Goal: Use online tool/utility: Utilize a website feature to perform a specific function

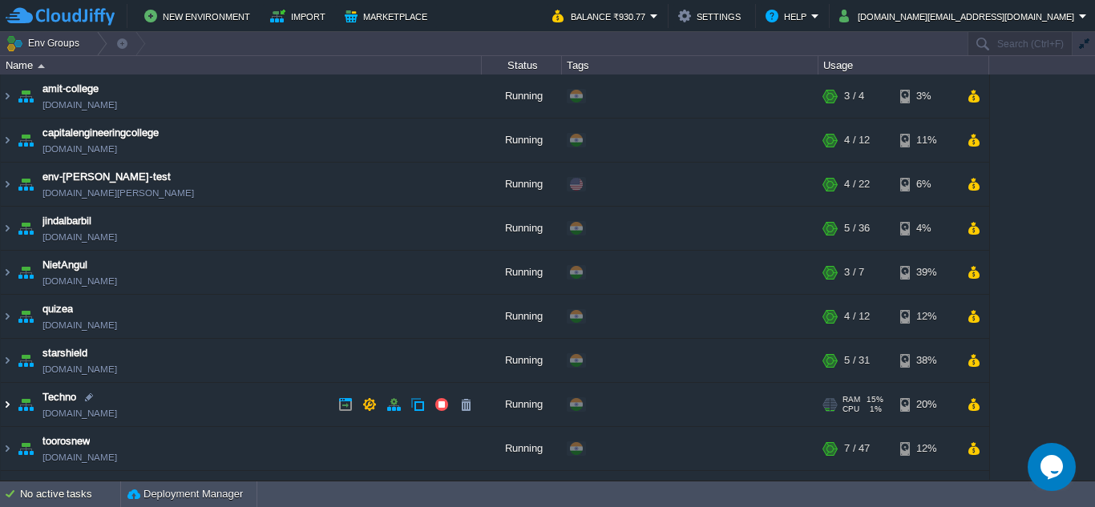
click at [6, 404] on img at bounding box center [7, 404] width 13 height 43
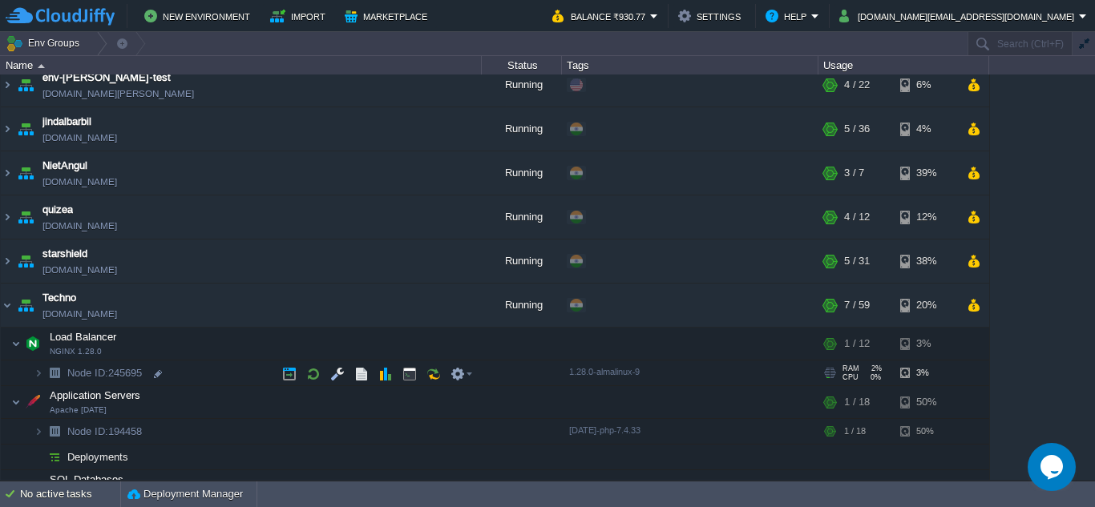
scroll to position [160, 0]
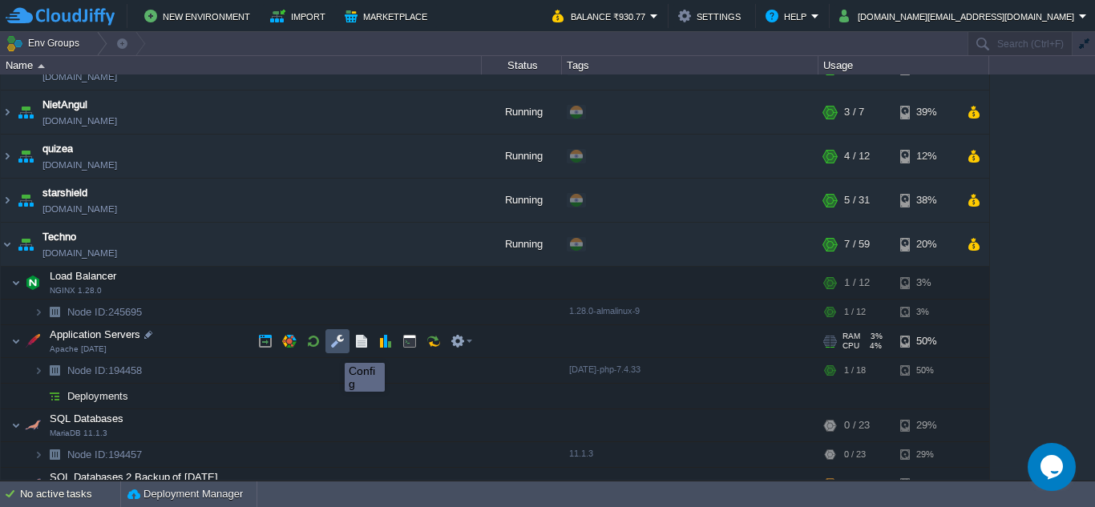
click at [337, 344] on button "button" at bounding box center [337, 341] width 14 height 14
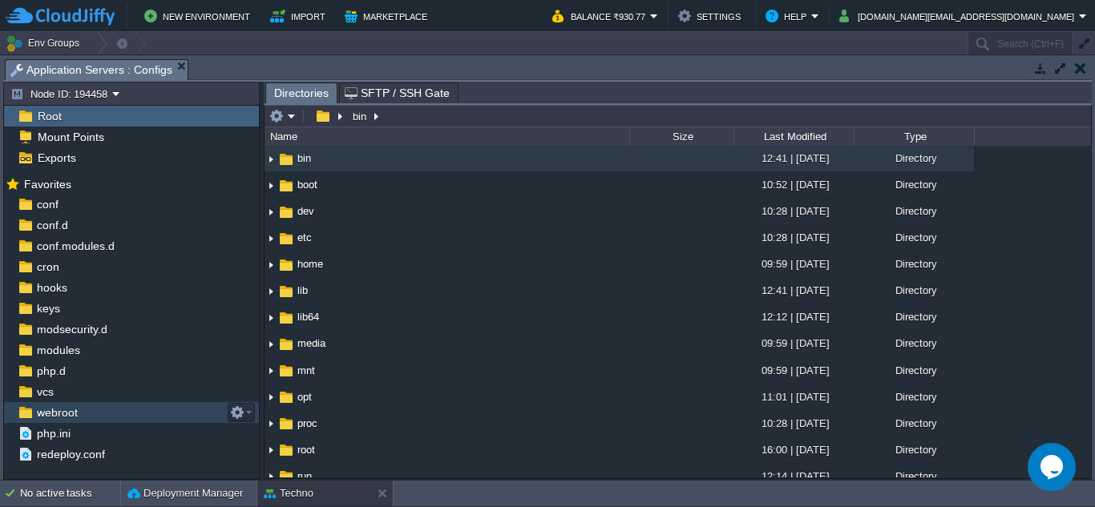
click at [111, 422] on div "webroot" at bounding box center [131, 412] width 255 height 21
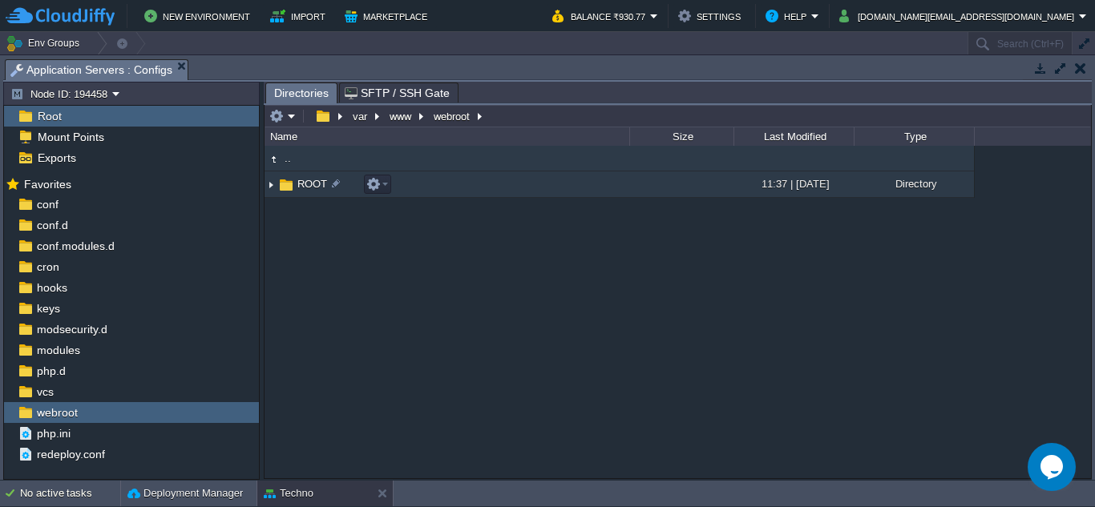
click at [275, 191] on img at bounding box center [270, 184] width 13 height 25
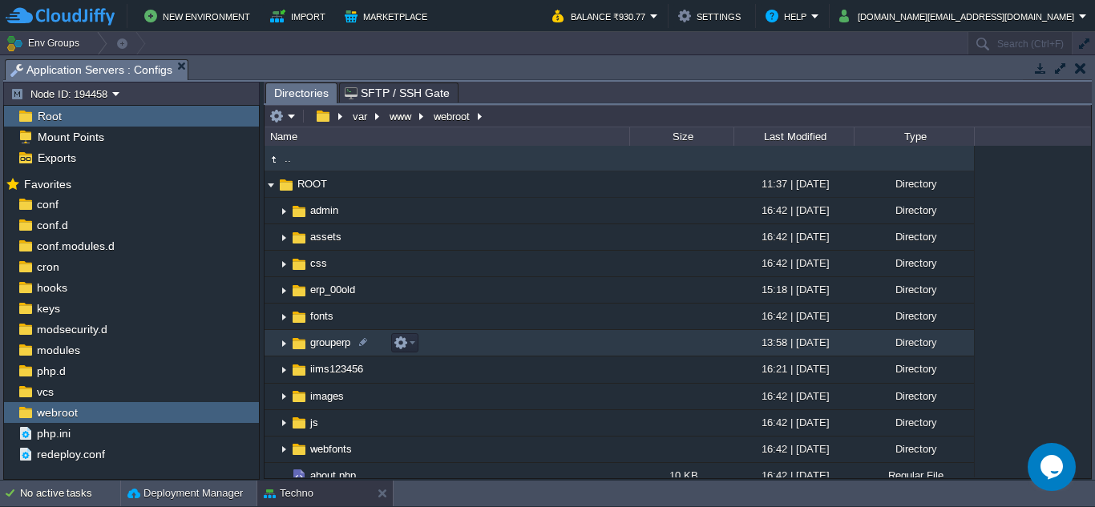
click at [282, 346] on img at bounding box center [283, 343] width 13 height 25
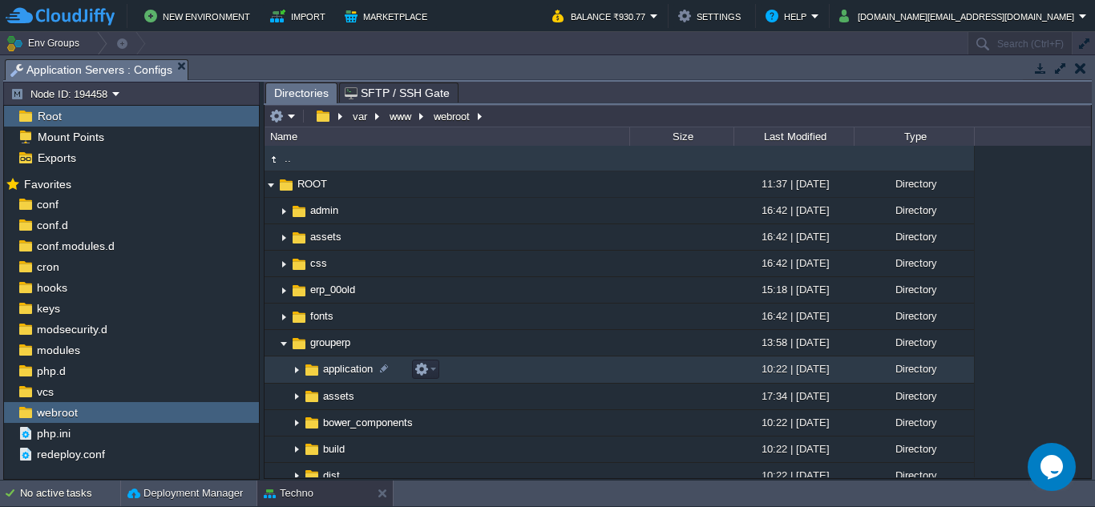
click at [295, 373] on img at bounding box center [296, 370] width 13 height 25
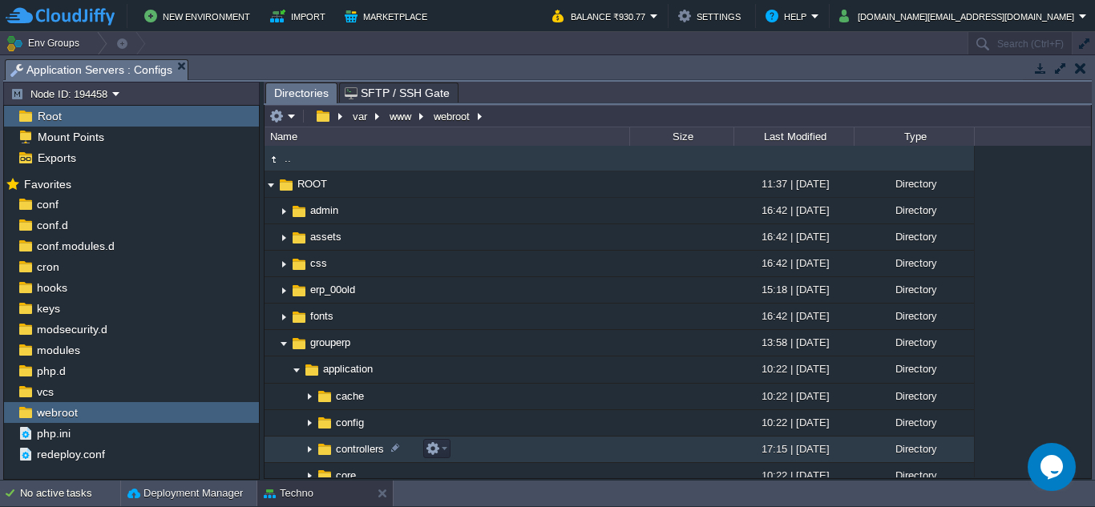
scroll to position [80, 0]
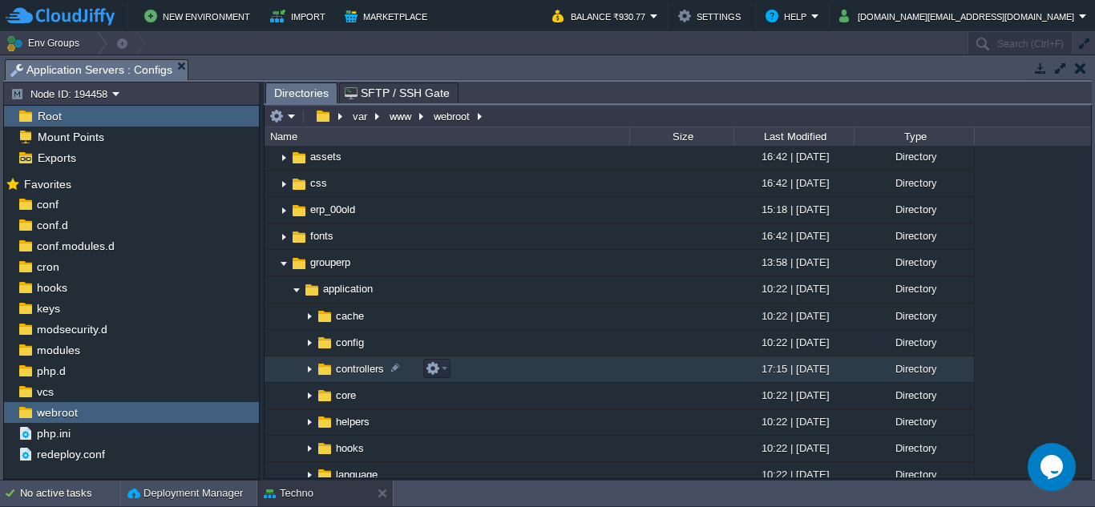
click at [310, 369] on img at bounding box center [309, 369] width 13 height 25
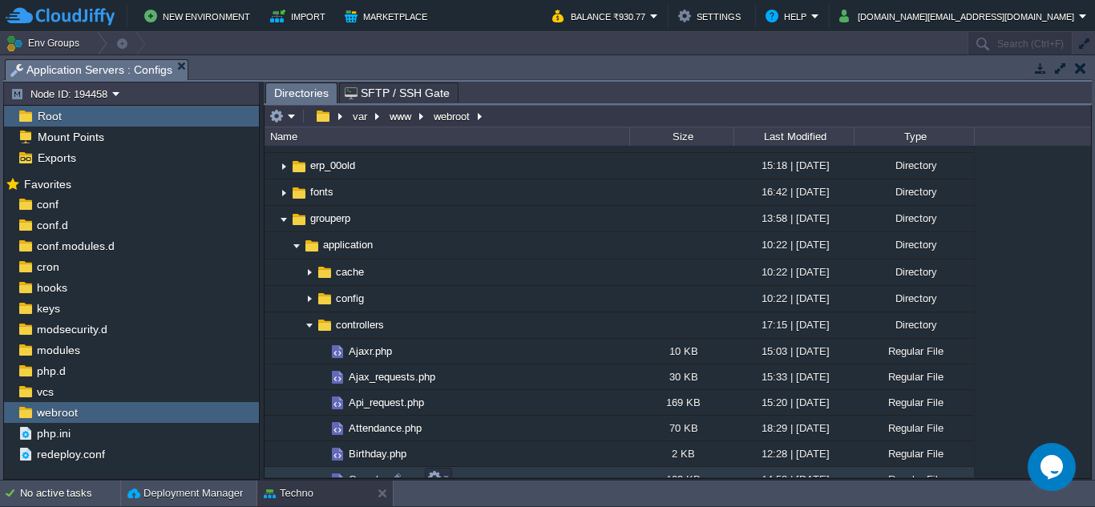
scroll to position [160, 0]
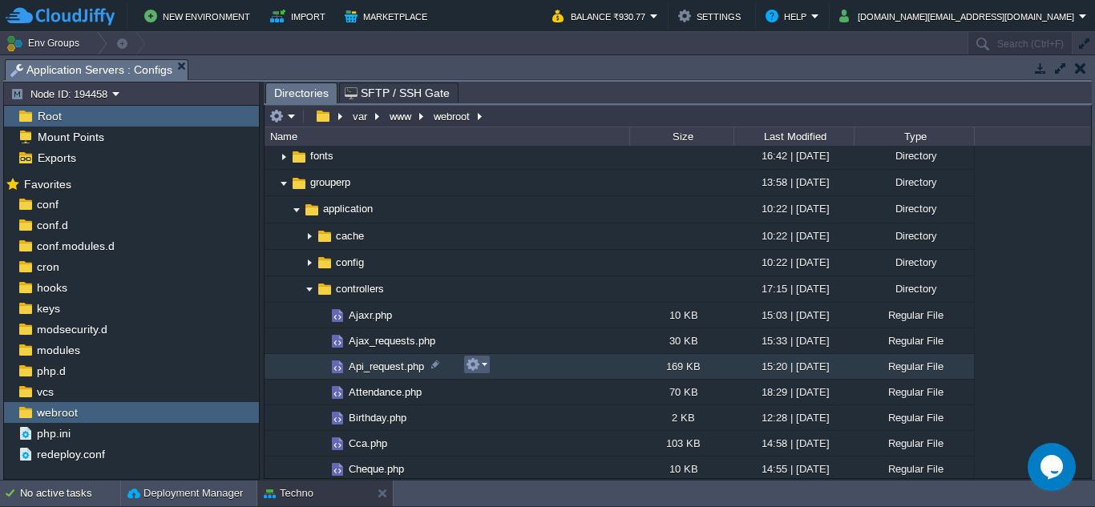
click at [488, 369] on td at bounding box center [476, 364] width 27 height 19
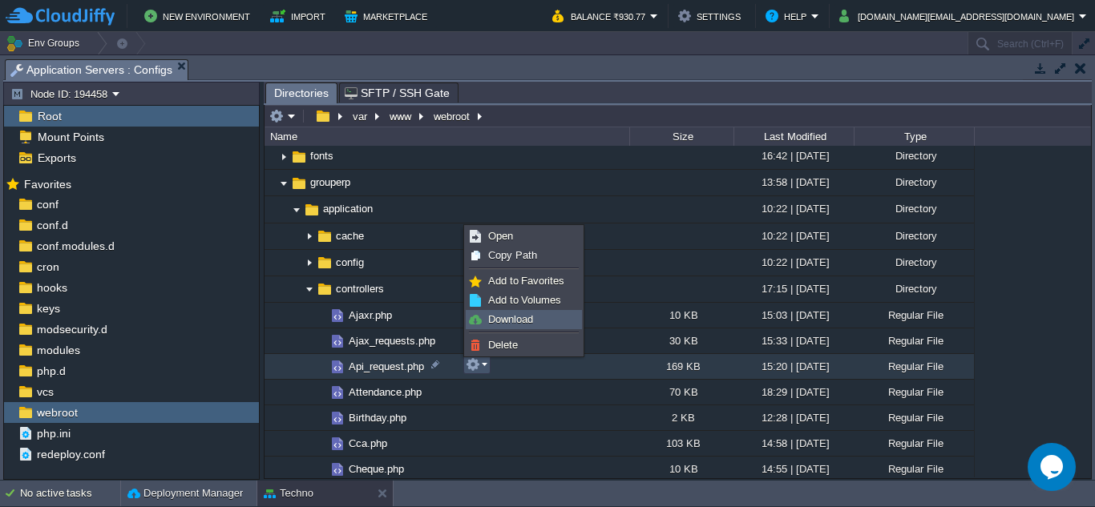
click at [497, 320] on span "Download" at bounding box center [510, 319] width 45 height 12
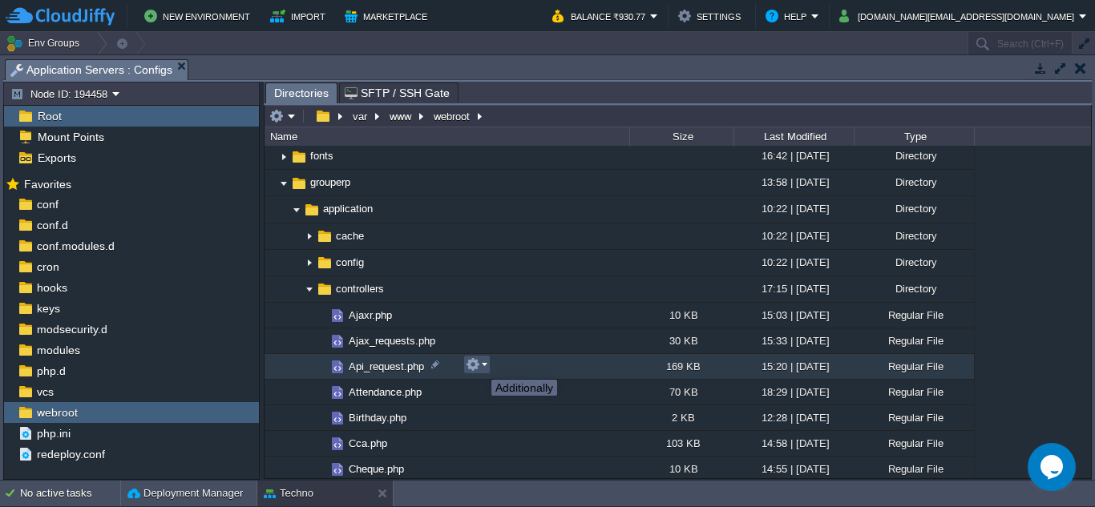
click at [479, 365] on button "button" at bounding box center [473, 364] width 14 height 14
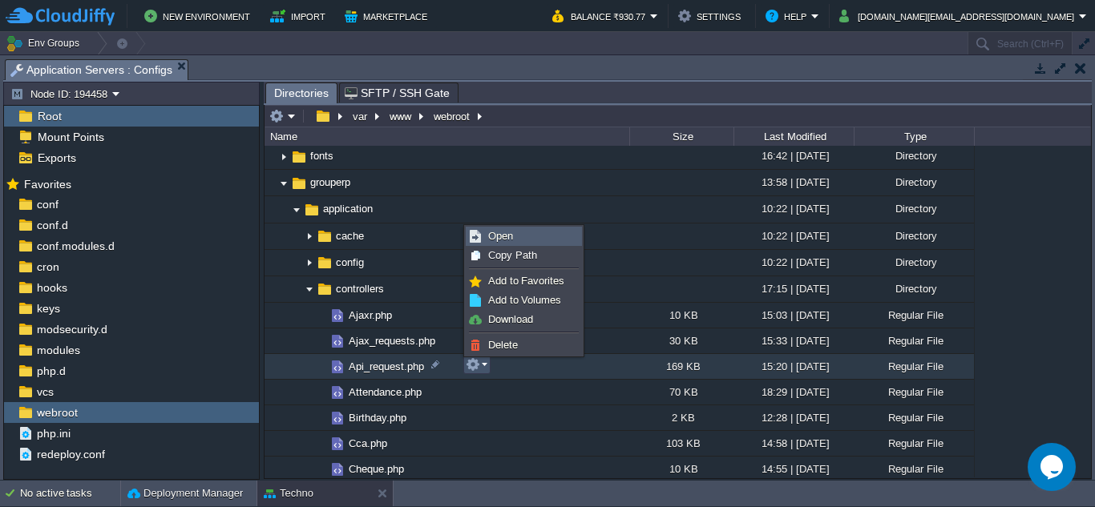
click at [514, 235] on link "Open" at bounding box center [523, 237] width 115 height 18
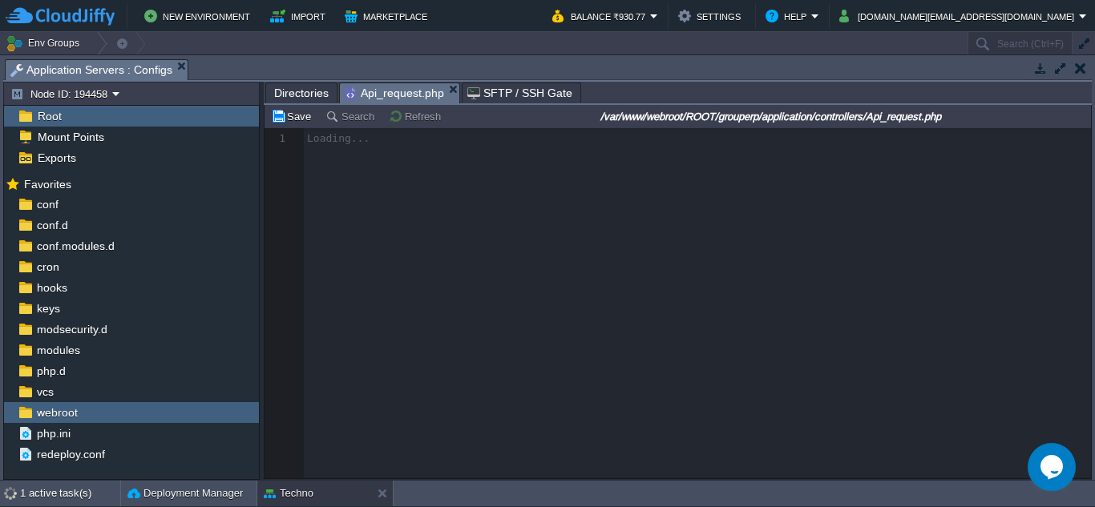
scroll to position [7, 0]
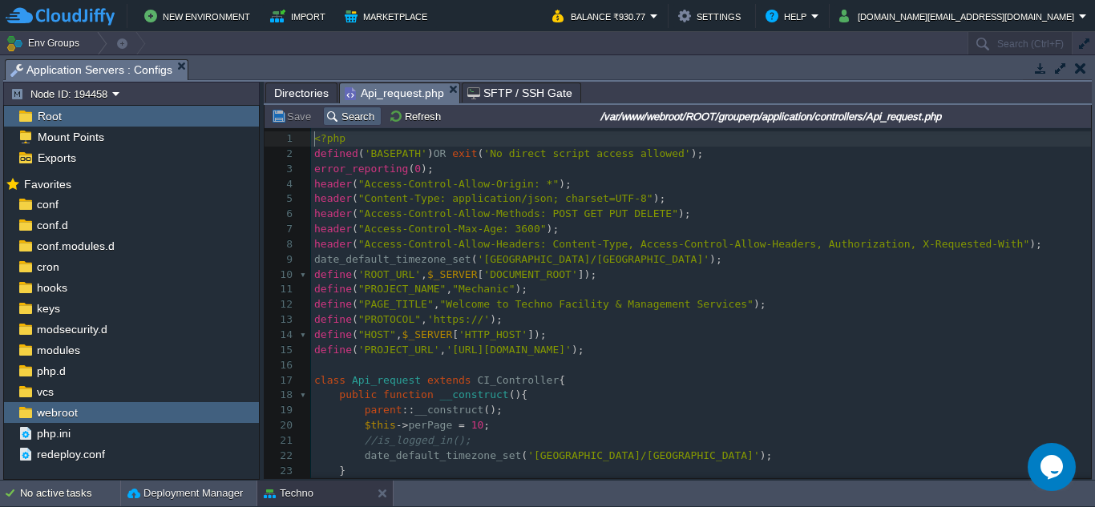
click at [329, 114] on button "Search" at bounding box center [352, 116] width 54 height 14
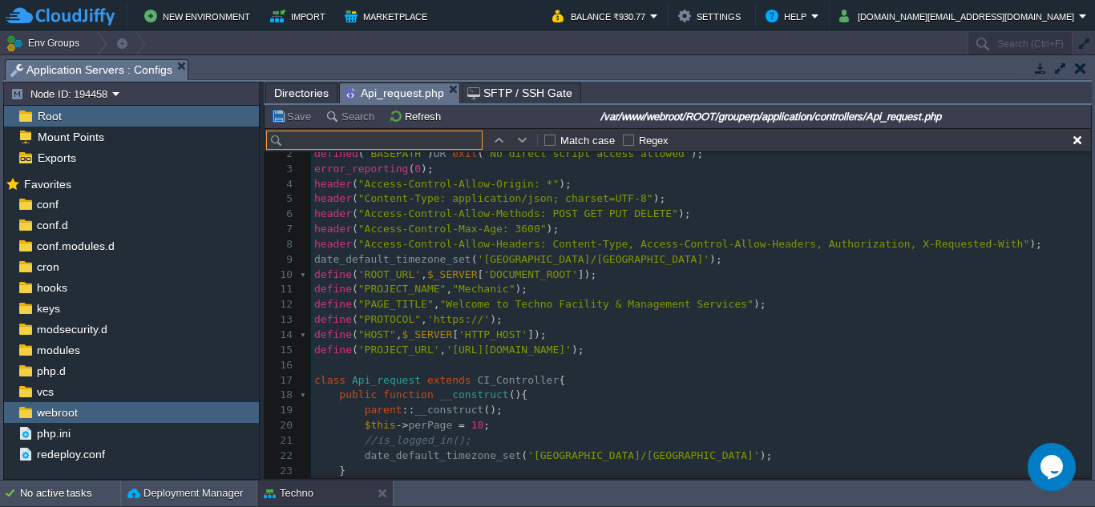
click at [410, 147] on input "text" at bounding box center [374, 140] width 216 height 19
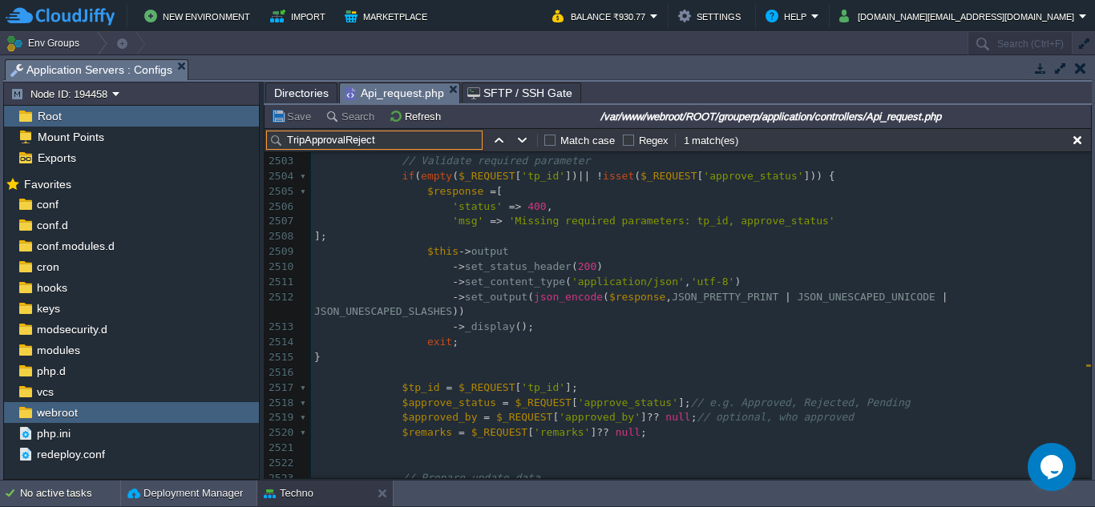
scroll to position [38891, 0]
type input "TripApprovalReject"
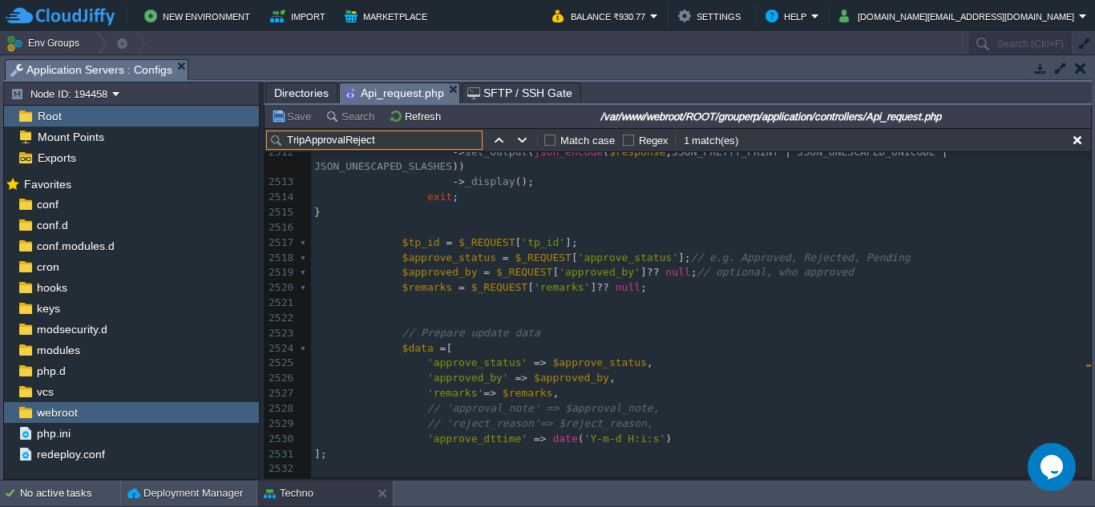
scroll to position [39051, 0]
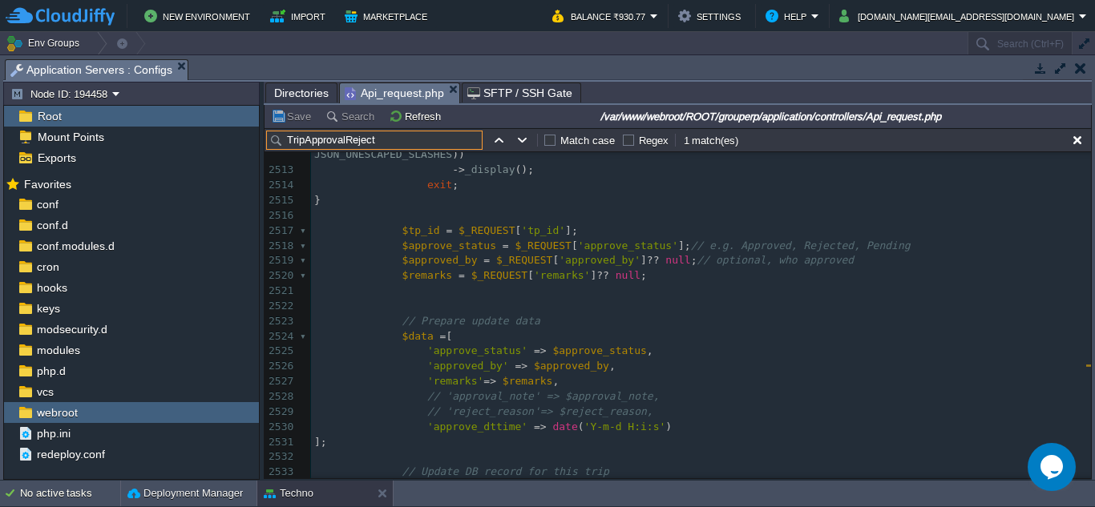
click at [642, 268] on pre "$remarks = $_REQUEST [ 'remarks' ] ?? null ;" at bounding box center [701, 275] width 780 height 15
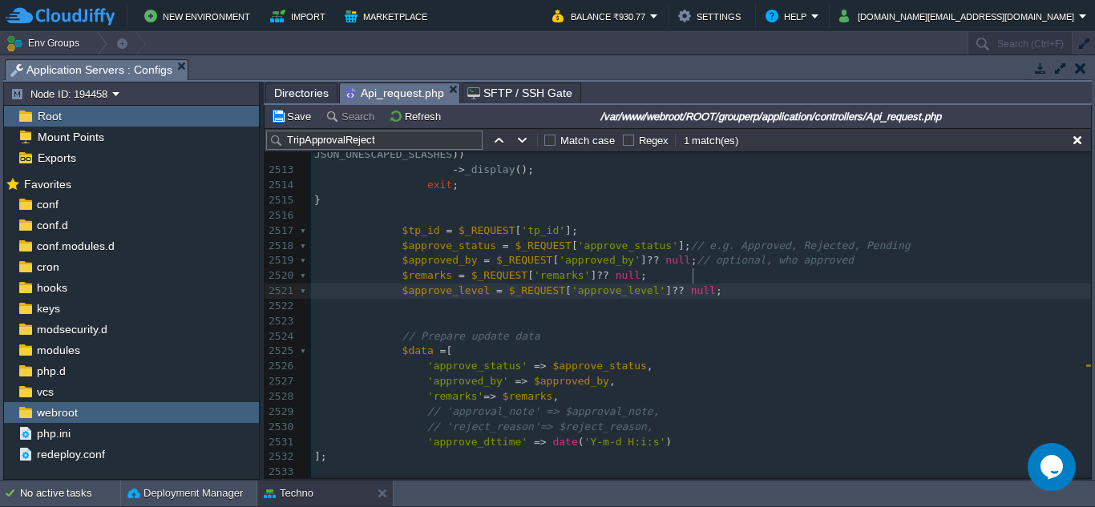
scroll to position [39131, 0]
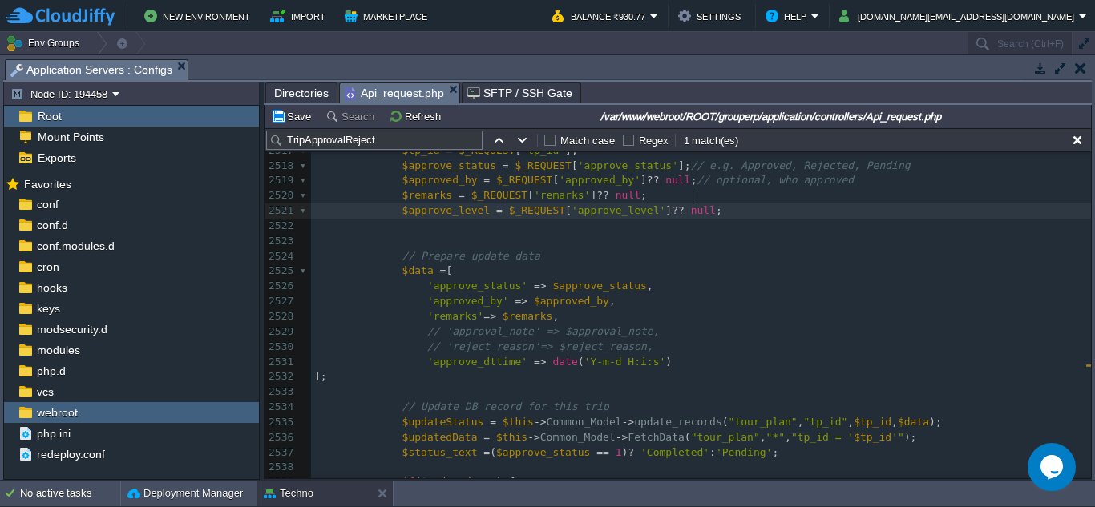
click at [561, 309] on pre "'remarks' => $remarks ," at bounding box center [701, 316] width 780 height 15
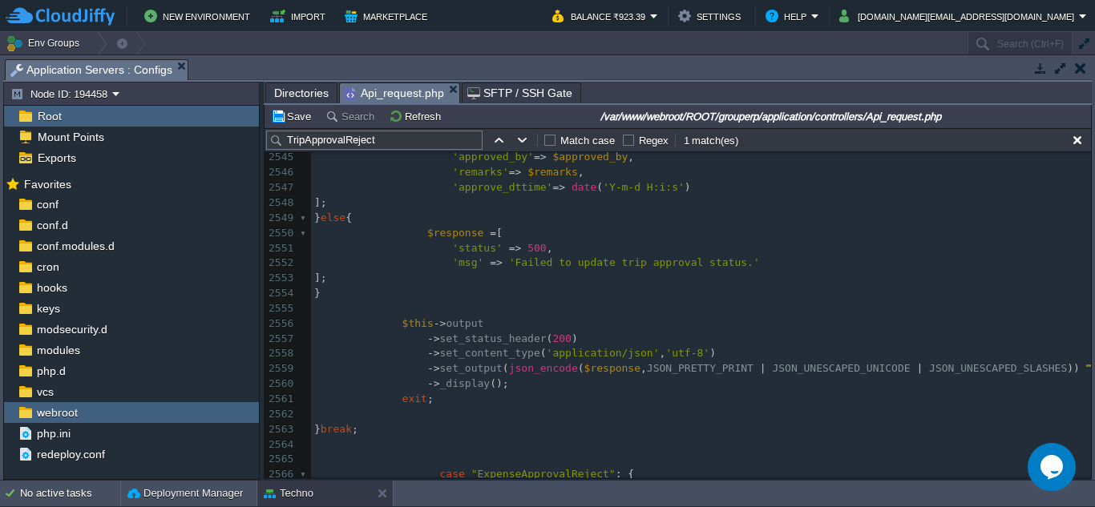
scroll to position [0, 0]
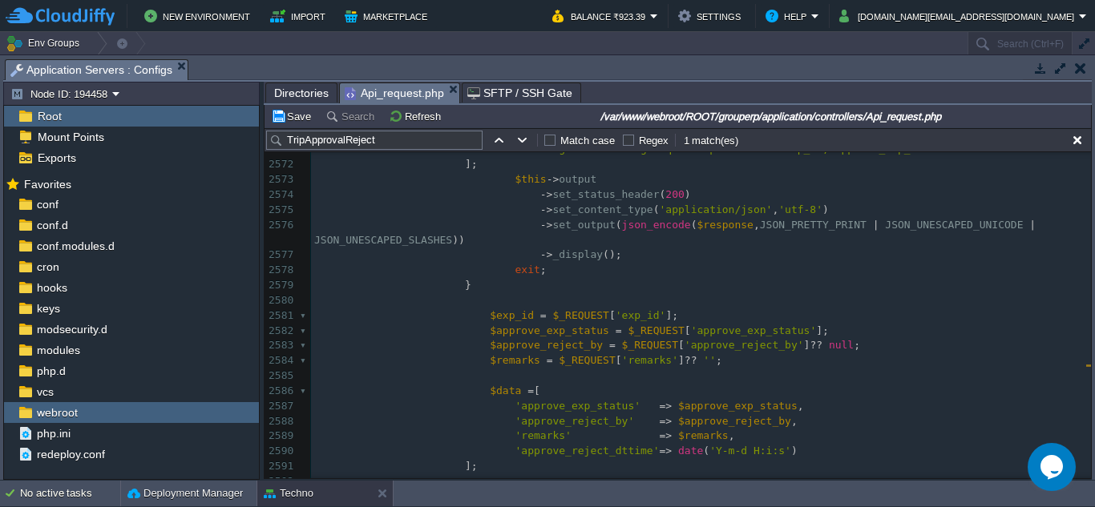
click at [708, 365] on pre "$remarks = $_REQUEST [ 'remarks' ] ?? '' ;" at bounding box center [701, 360] width 780 height 15
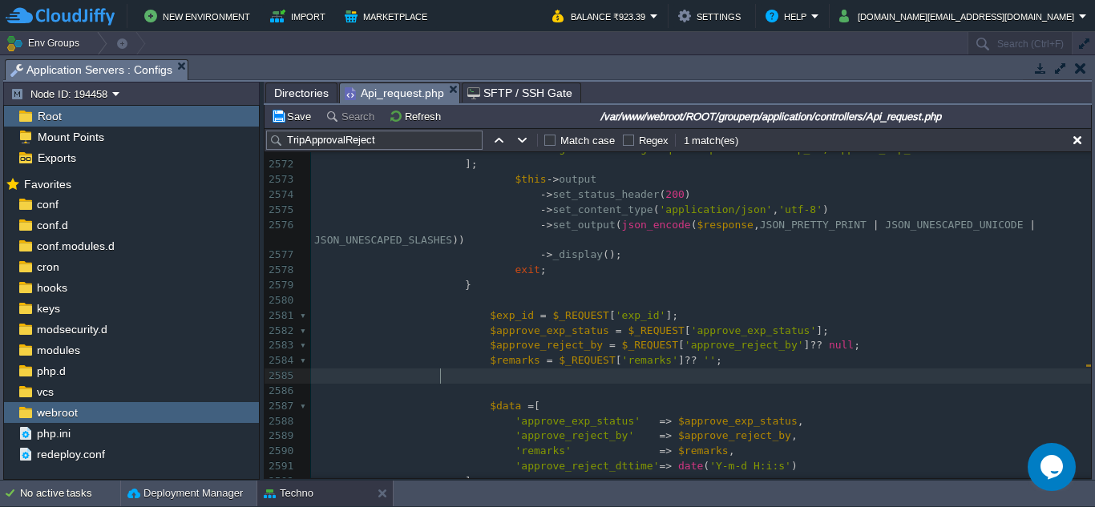
paste textarea
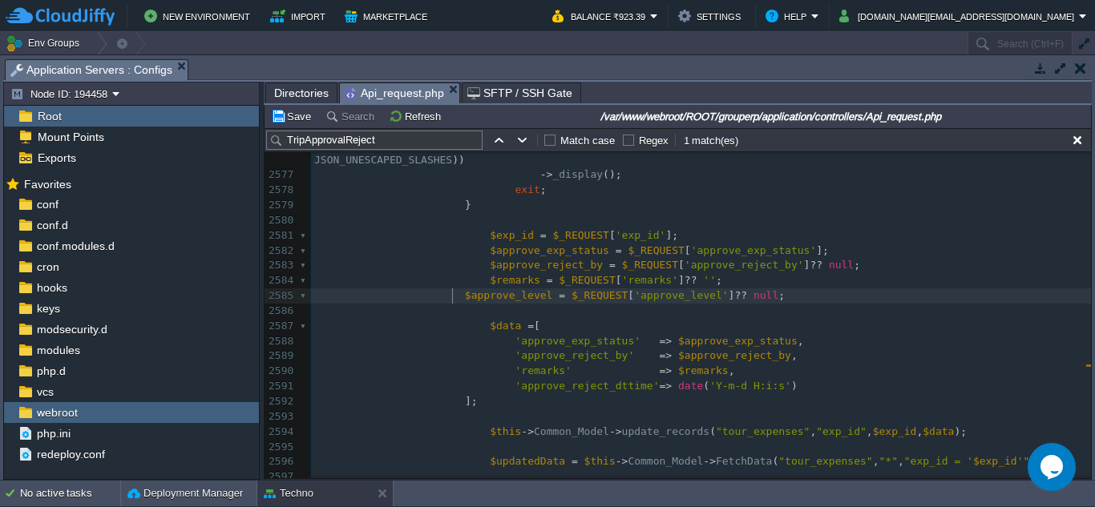
click at [450, 300] on span at bounding box center [389, 295] width 151 height 12
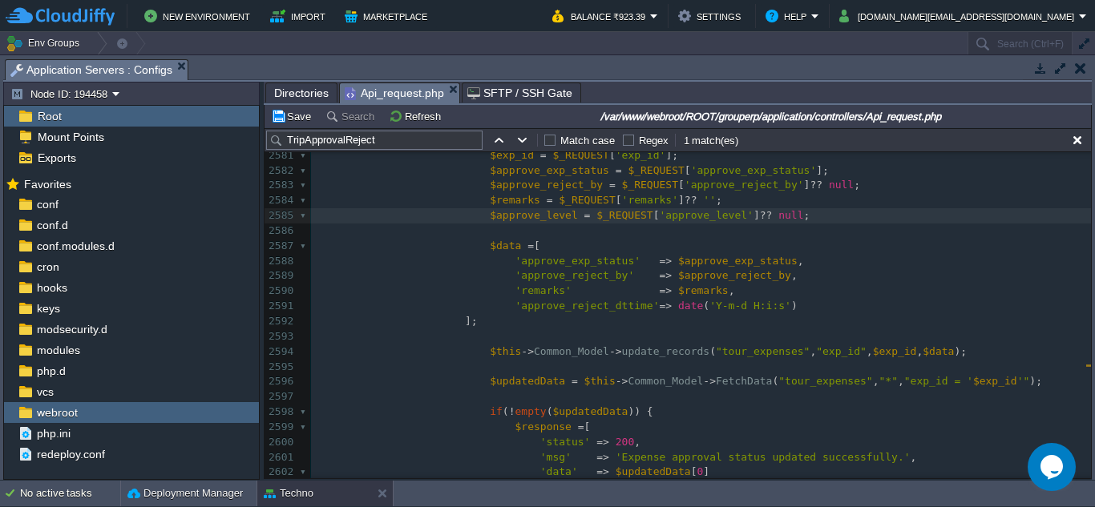
click at [759, 298] on pre "'remarks' => $remarks ," at bounding box center [701, 291] width 780 height 15
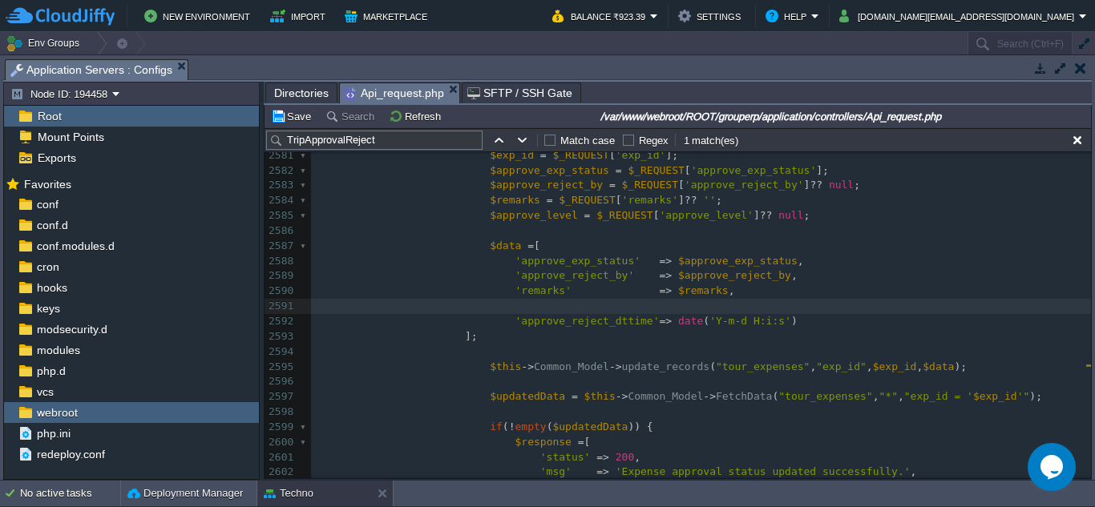
paste textarea
click at [486, 305] on div "xxxxxxxxxx 'approve_level' => $approve_level , 2561 exit ; 2562 ​ 2563 } break …" at bounding box center [701, 231] width 780 height 801
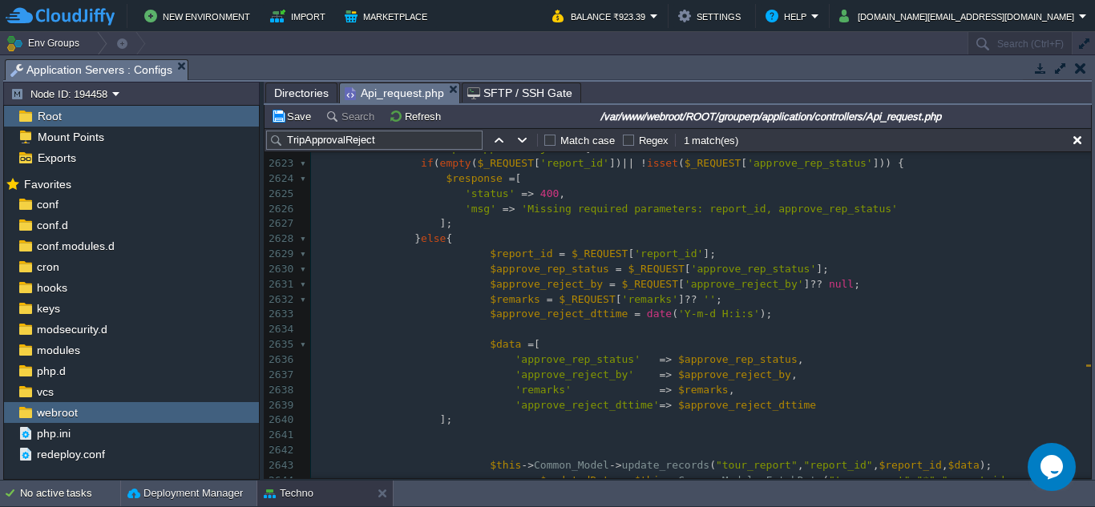
click at [746, 315] on pre "$approve_reject_dttime = date ( 'Y-m-d H:i:s' );" at bounding box center [701, 314] width 780 height 15
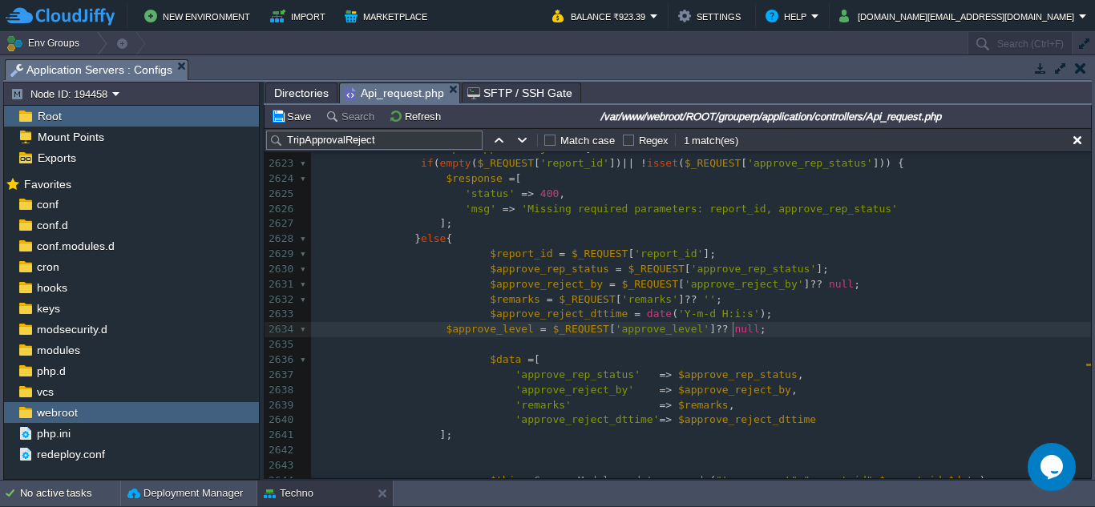
click at [430, 333] on div "xxxxxxxxxx 'approve_level' => $approve_level , 2607 'status' => 500 , 2608 'msg…" at bounding box center [701, 277] width 780 height 755
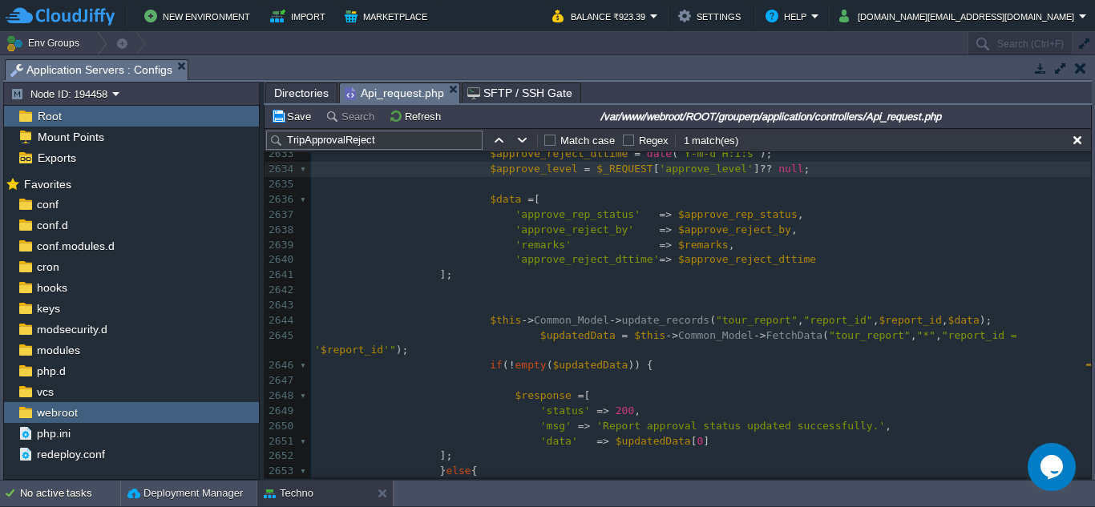
click at [748, 249] on pre "'remarks' => $remarks ," at bounding box center [701, 245] width 780 height 15
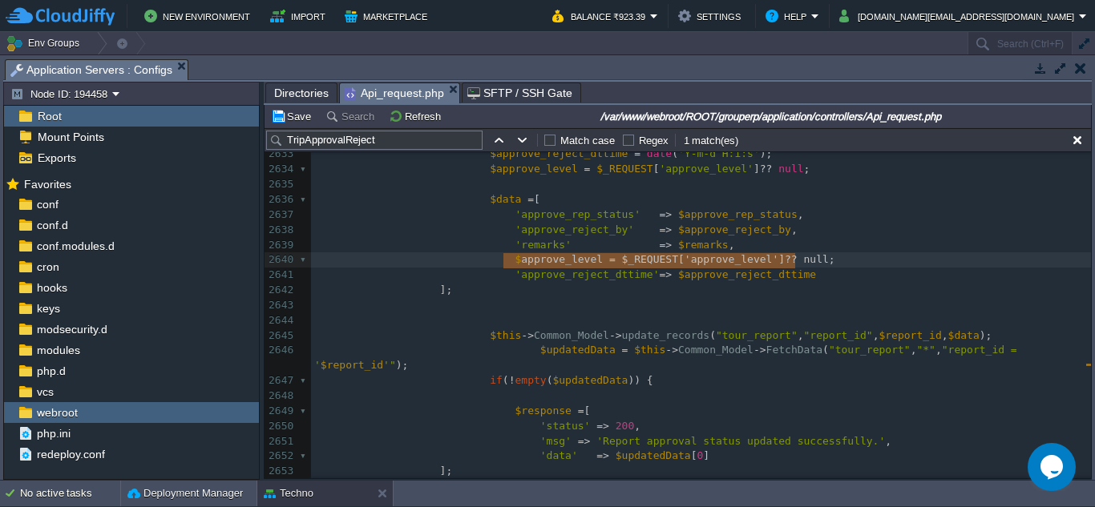
type textarea "$approve_level = $_REQUEST['approve_level'] ?? null;"
drag, startPoint x: 804, startPoint y: 260, endPoint x: 500, endPoint y: 265, distance: 303.8
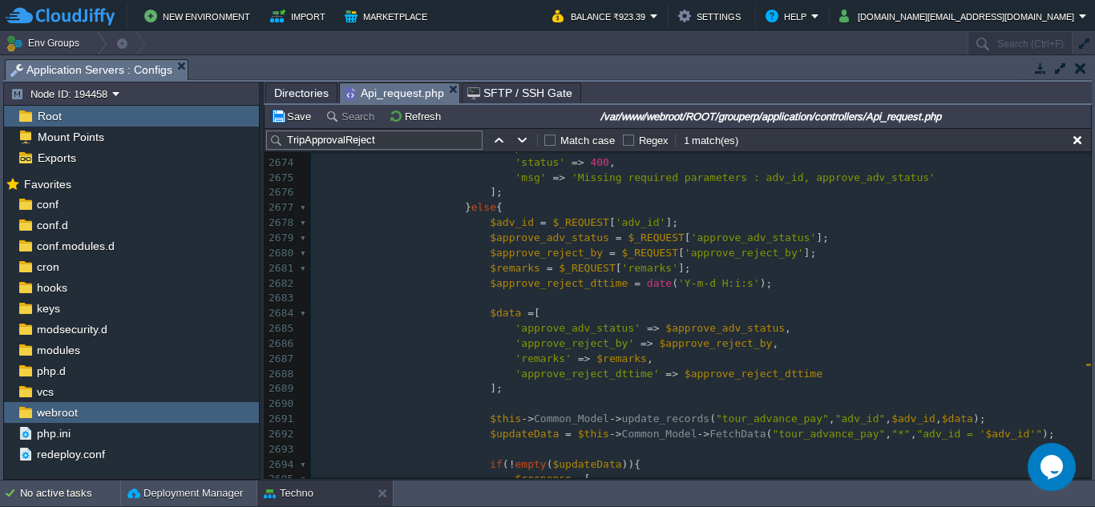
click at [740, 276] on pre "$approve_reject_dttime = date ( 'Y-m-d H:i:s' );" at bounding box center [701, 283] width 780 height 15
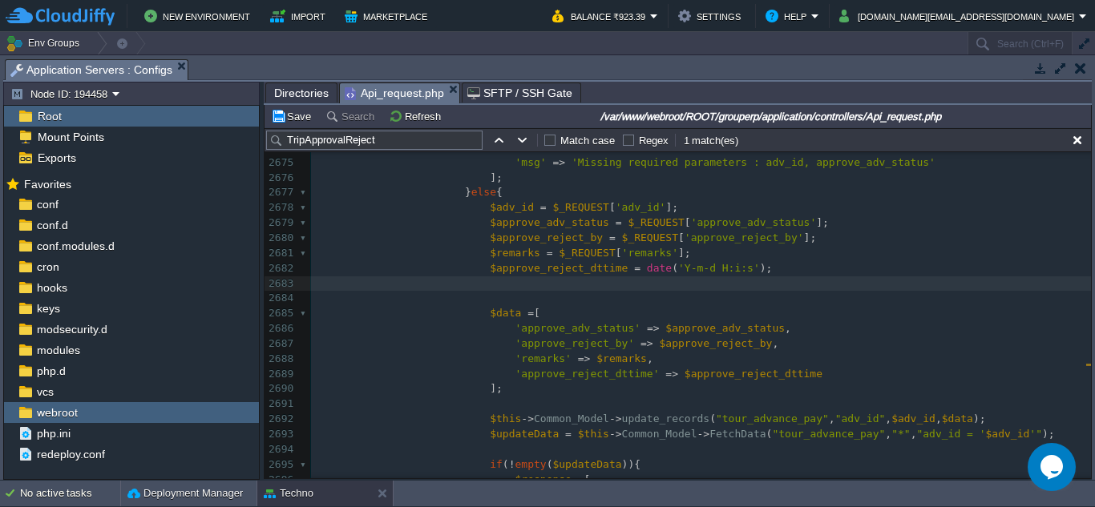
paste textarea
click at [473, 277] on span at bounding box center [405, 283] width 182 height 12
click at [642, 352] on pre "'remarks' => $remarks ," at bounding box center [701, 359] width 780 height 15
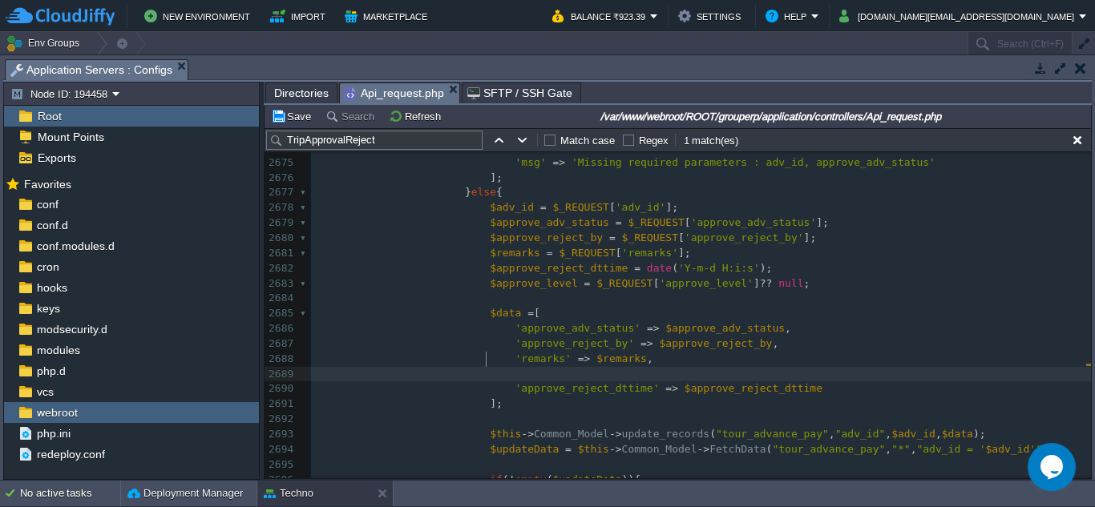
paste textarea
click at [490, 368] on span at bounding box center [411, 374] width 195 height 12
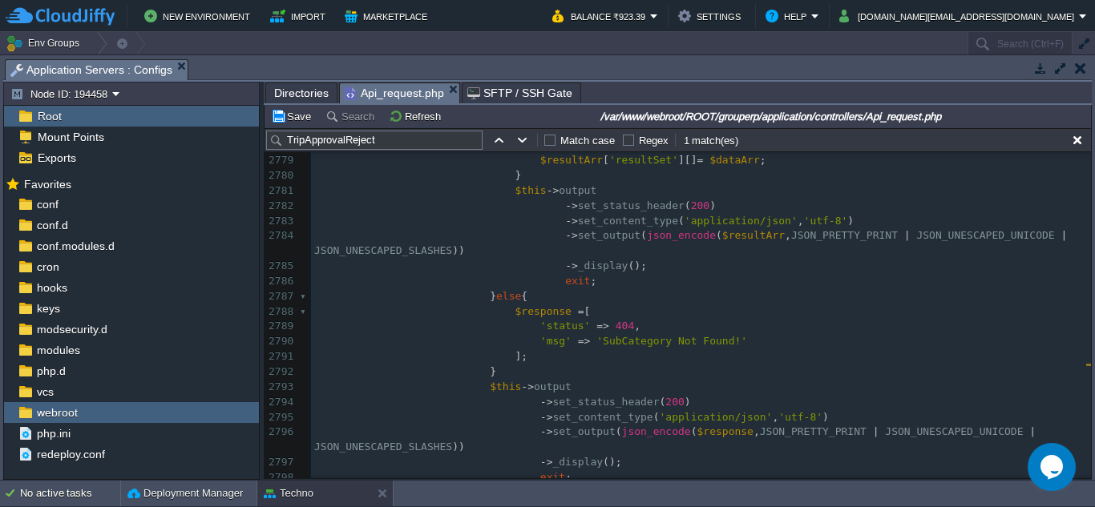
click at [396, 141] on input "TripApprovalReject" at bounding box center [374, 140] width 216 height 19
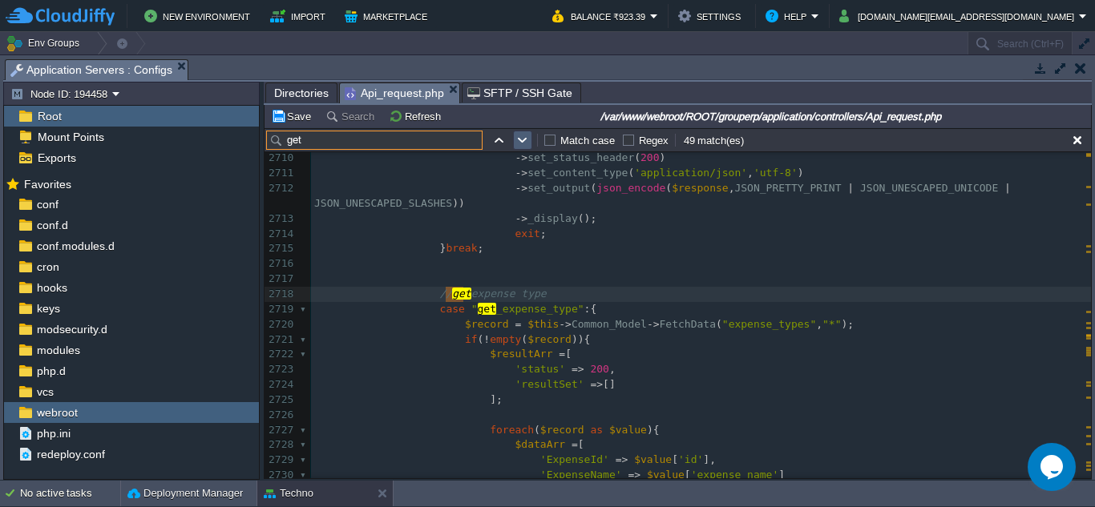
type input "get"
click at [518, 139] on button "button" at bounding box center [522, 140] width 14 height 14
type textarea "get"
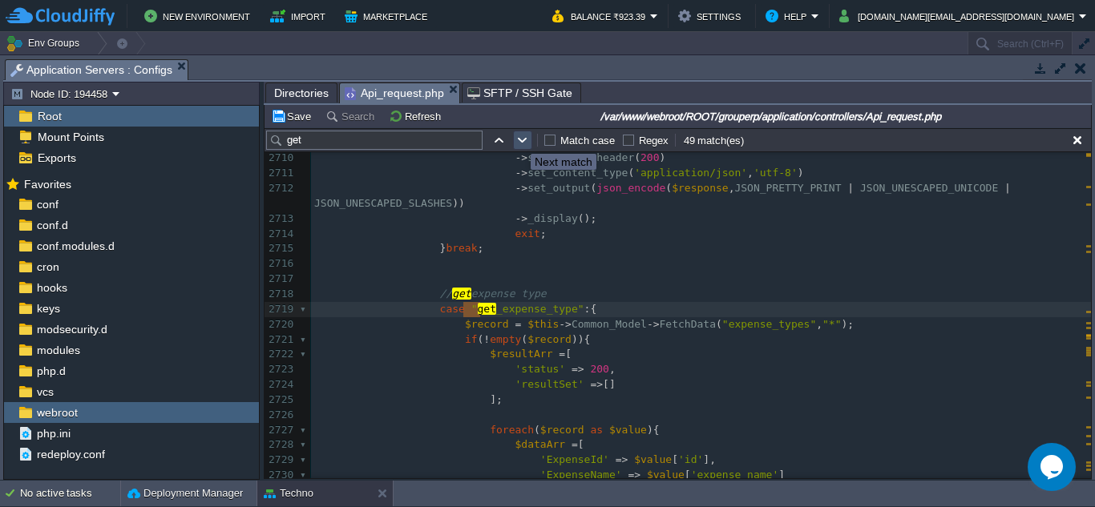
click at [518, 139] on button "button" at bounding box center [522, 140] width 14 height 14
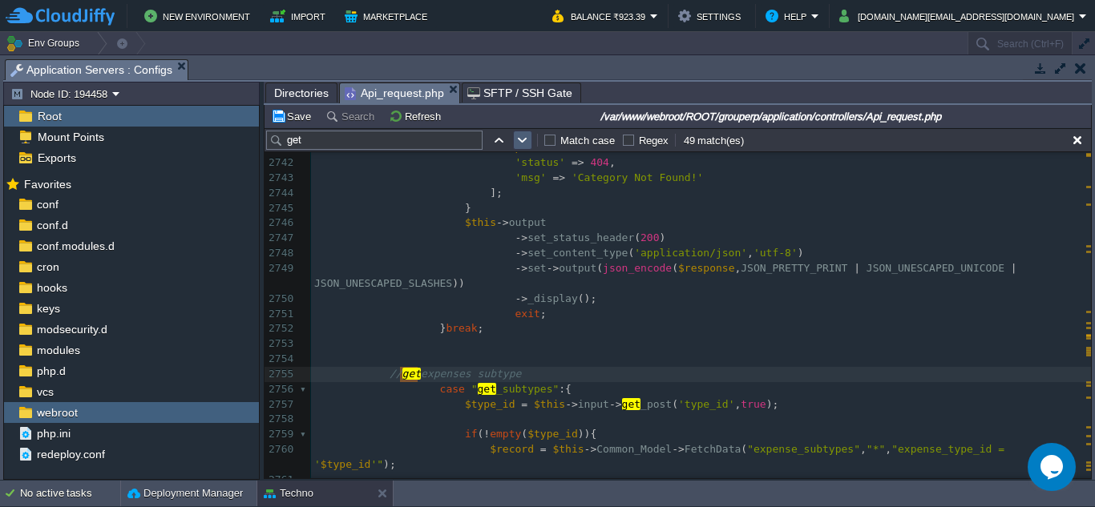
click at [523, 147] on button "button" at bounding box center [522, 140] width 14 height 14
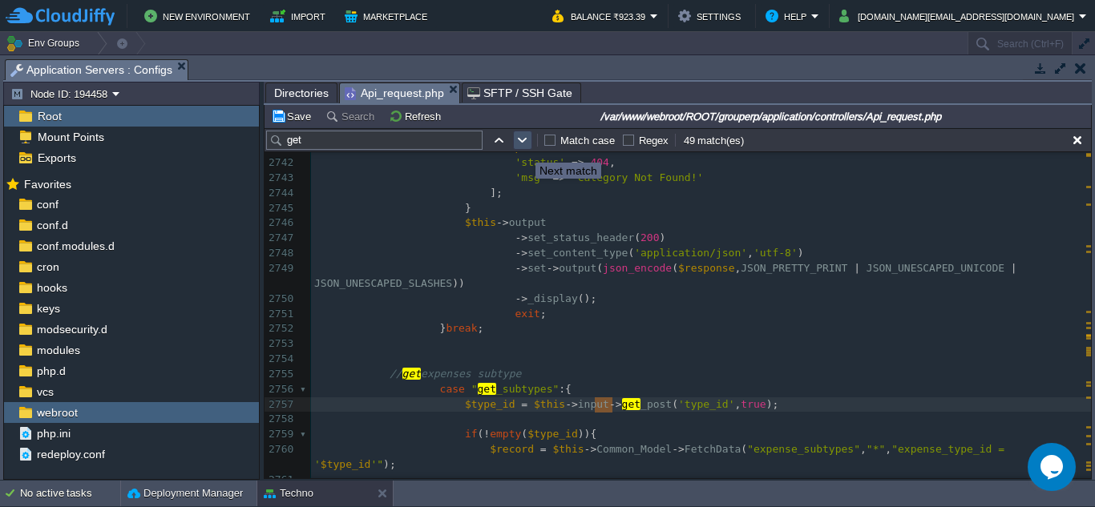
click at [523, 147] on button "button" at bounding box center [522, 140] width 14 height 14
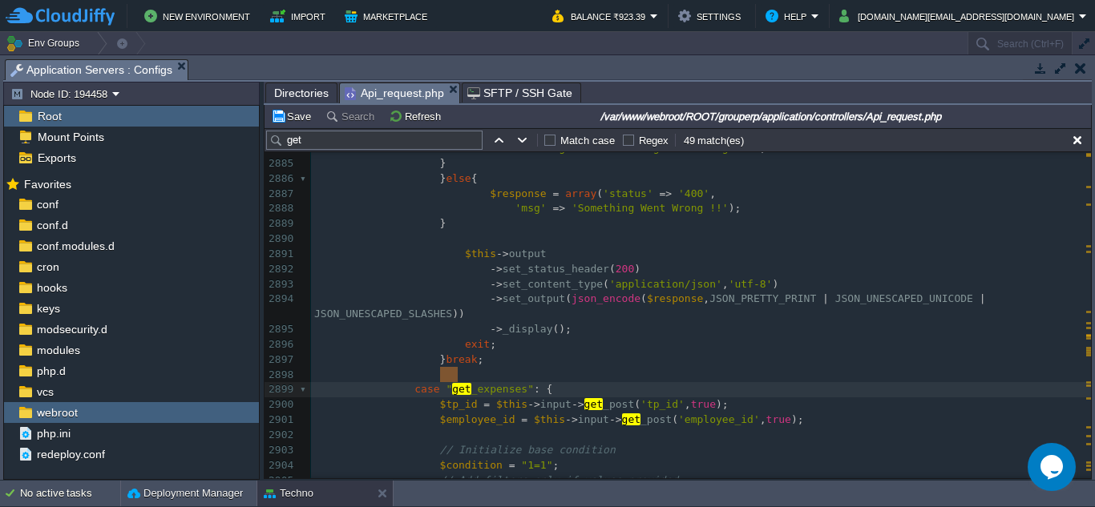
scroll to position [45018, 0]
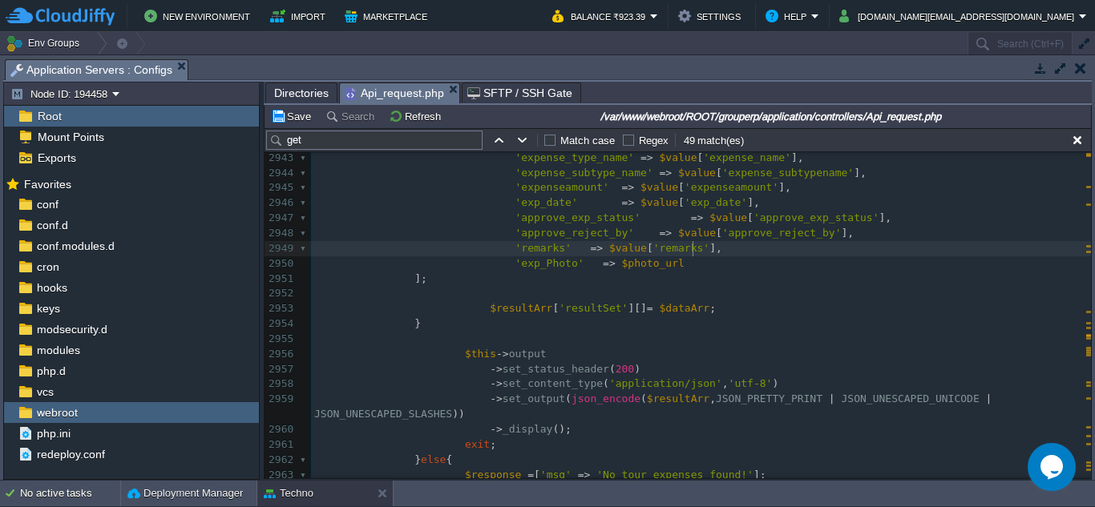
click at [707, 254] on pre "'remarks' => $value [ 'remarks' ]," at bounding box center [701, 248] width 780 height 15
click at [680, 269] on pre "'exp_Photo' => $photo_url" at bounding box center [701, 263] width 780 height 15
click at [692, 248] on div "xxxxxxxxxx case " get _expenses" : { 2916 "tour_expenses te 2917 LEFT JOIN tour…" at bounding box center [701, 196] width 780 height 906
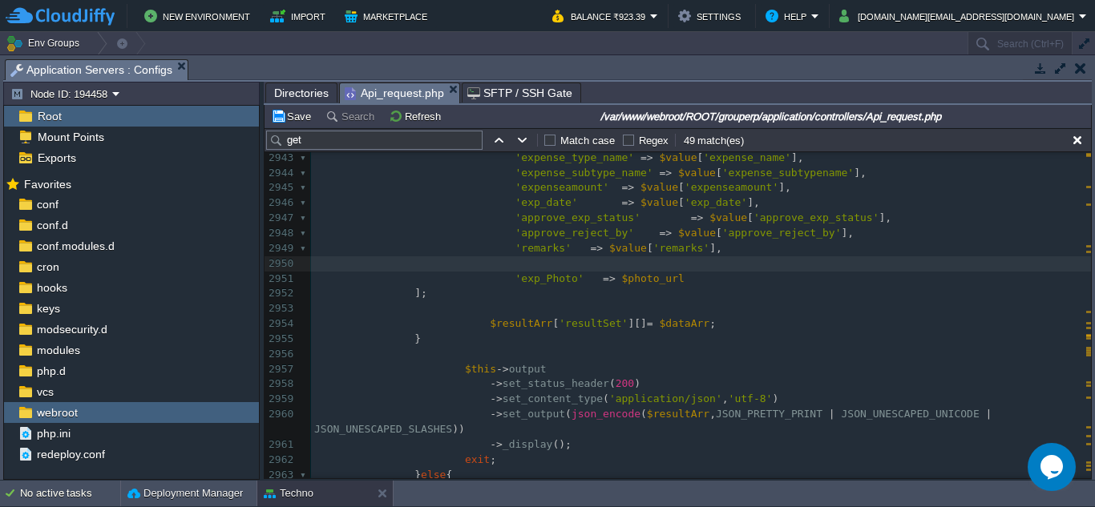
paste textarea ","
type textarea ","
click at [486, 261] on div "xxxxxxxxxx case " get _expenses" : { 2916 "tour_expenses te 2917 LEFT JOIN tour…" at bounding box center [701, 203] width 780 height 921
click at [522, 146] on button "button" at bounding box center [522, 140] width 14 height 14
type textarea "get"
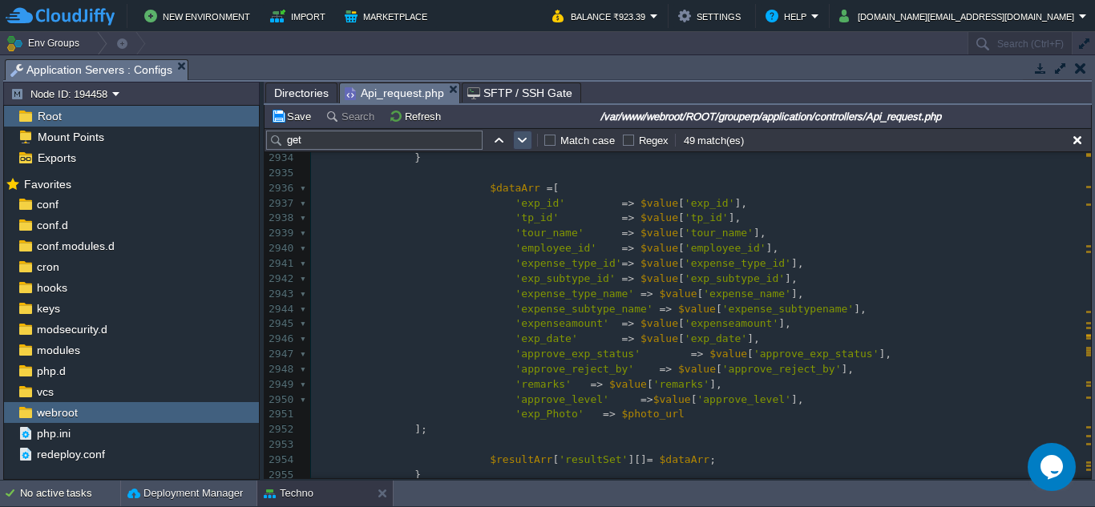
click at [522, 147] on button "button" at bounding box center [522, 140] width 14 height 14
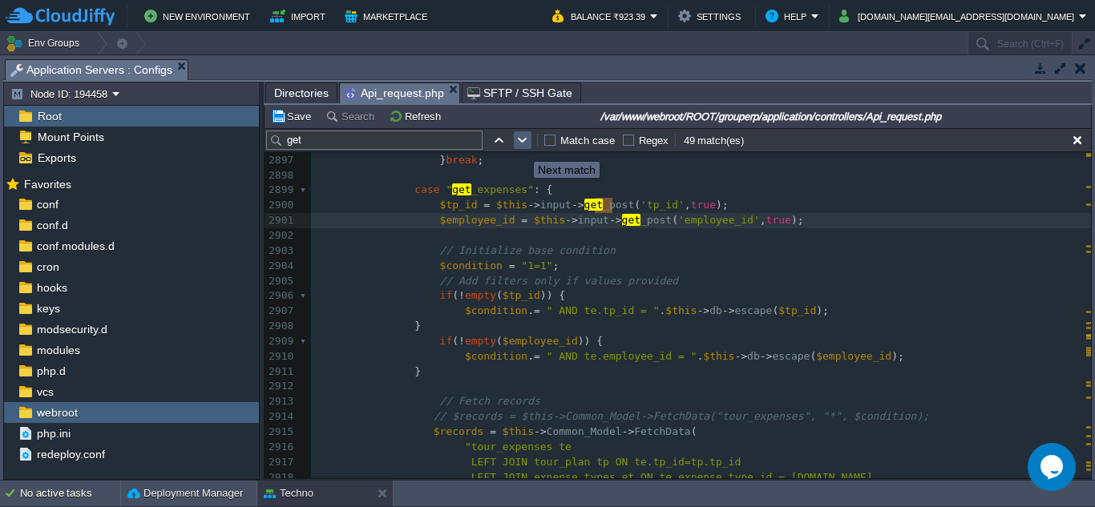
click at [526, 147] on button "button" at bounding box center [522, 140] width 14 height 14
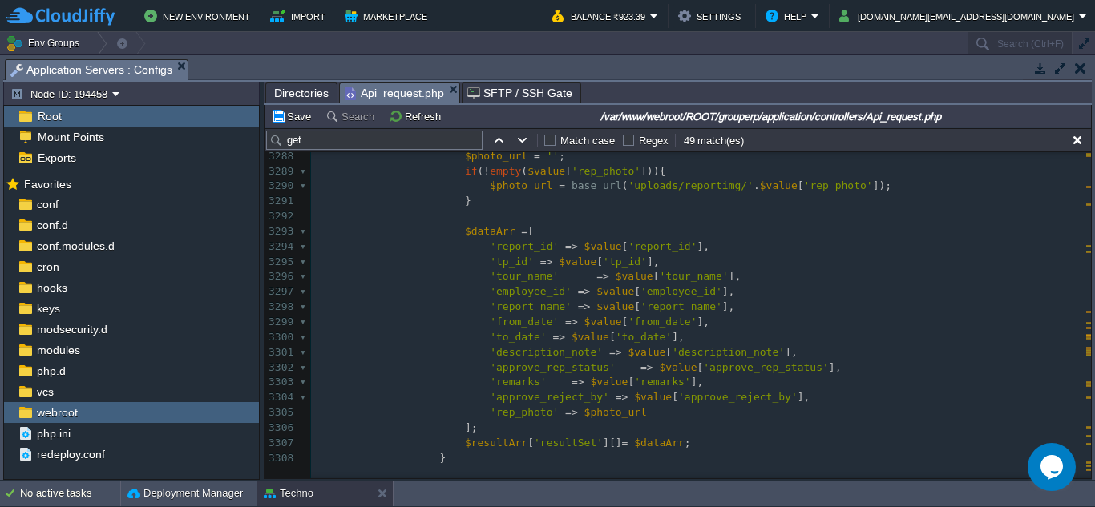
click at [775, 397] on pre "'approve_reject_by' => $value [ 'approve_reject_by' ]," at bounding box center [701, 397] width 780 height 15
paste textarea ","
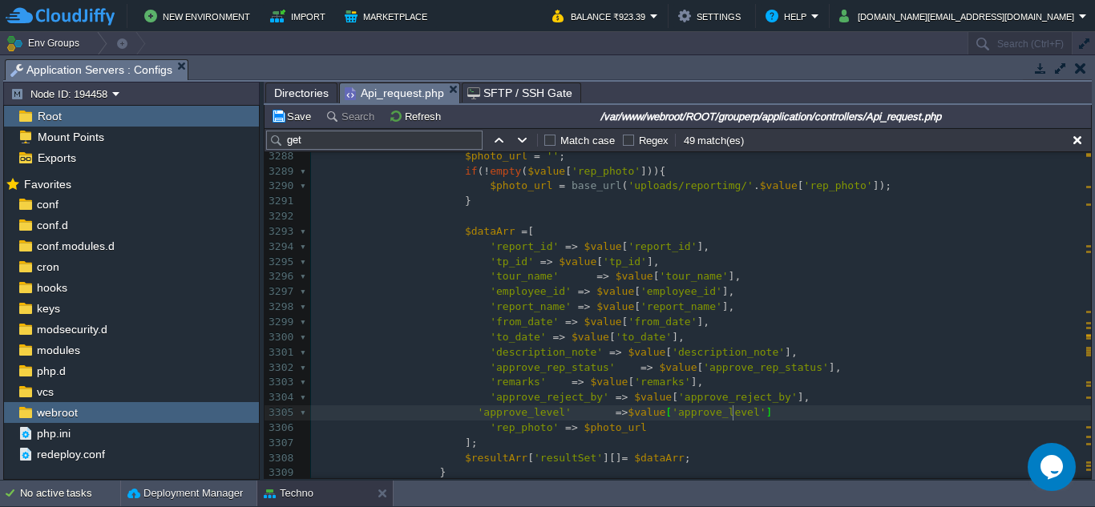
type textarea ","
click at [827, 358] on pre "'description_note' => $value [ 'description_note' ]," at bounding box center [701, 352] width 780 height 15
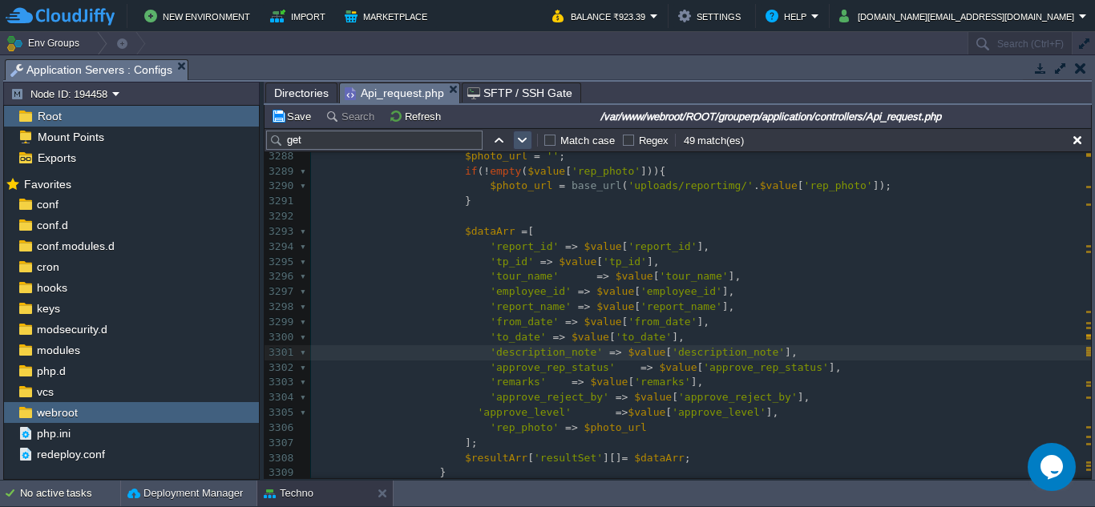
click at [518, 147] on button "button" at bounding box center [522, 140] width 14 height 14
type textarea "get"
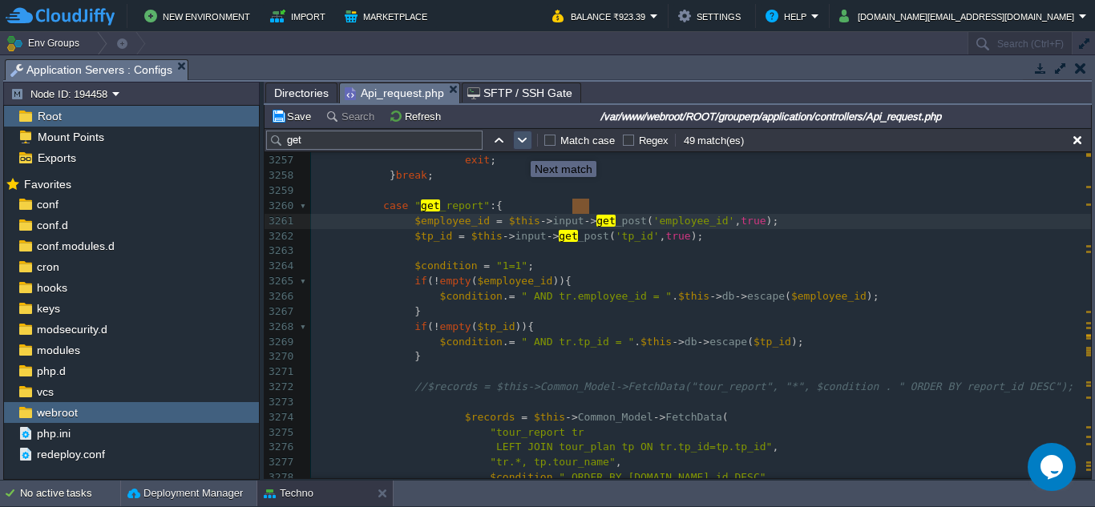
click at [519, 144] on button "button" at bounding box center [522, 140] width 14 height 14
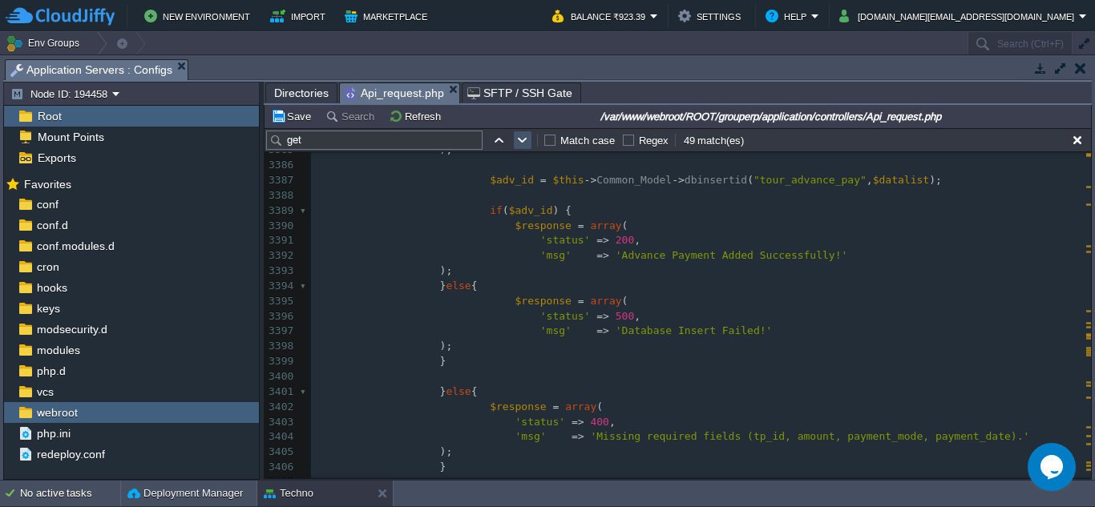
click at [524, 140] on button "button" at bounding box center [522, 140] width 14 height 14
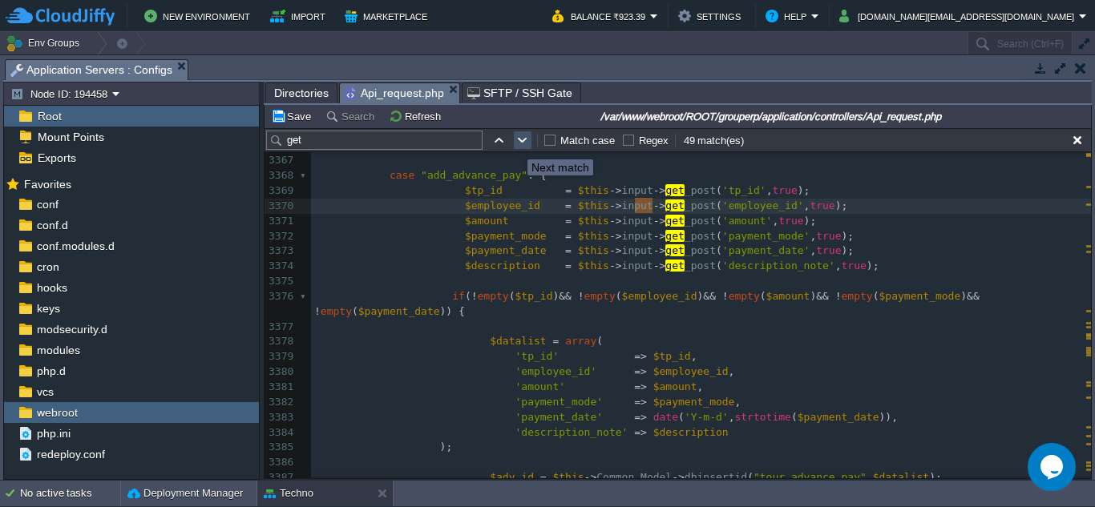
click at [518, 144] on button "button" at bounding box center [522, 140] width 14 height 14
click at [521, 144] on button "button" at bounding box center [522, 140] width 14 height 14
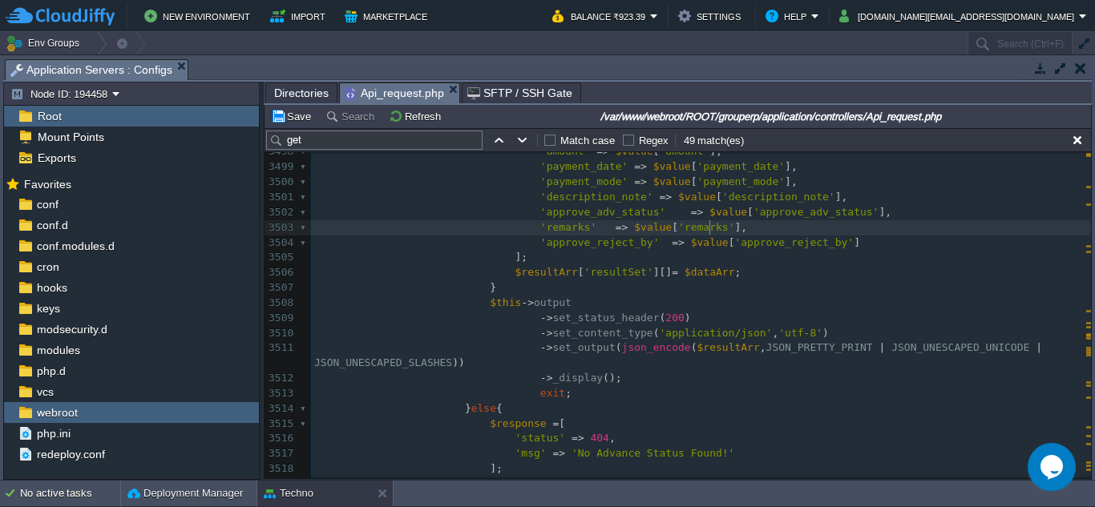
click at [779, 230] on pre "'remarks' => $value [ 'remarks' ]," at bounding box center [701, 227] width 780 height 15
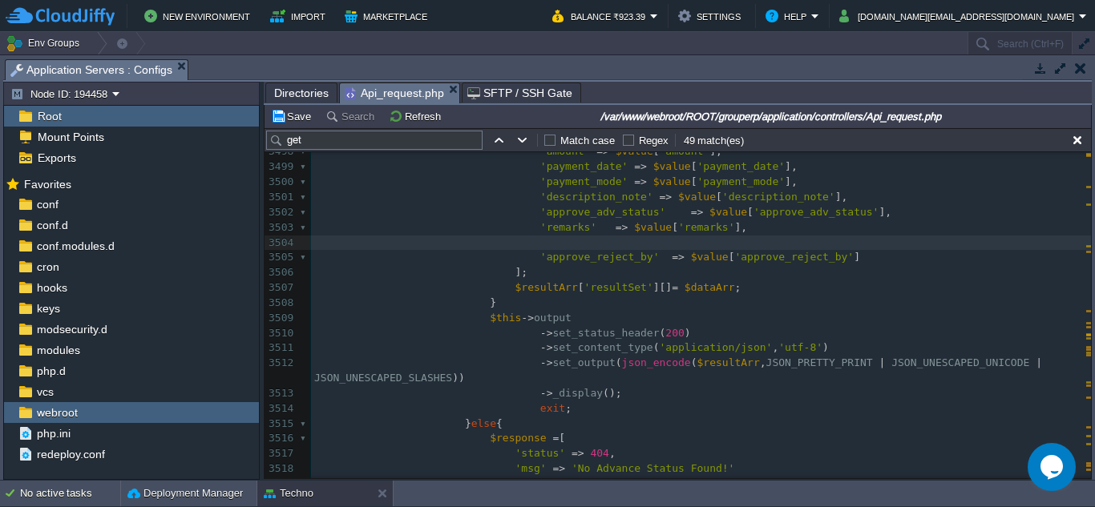
paste textarea ","
type textarea ","
click at [504, 245] on div "xxxxxxxxxx case " get _advance_pay" :{ 3488 'status' => 200 , 3489 'resultSet' …" at bounding box center [701, 326] width 780 height 664
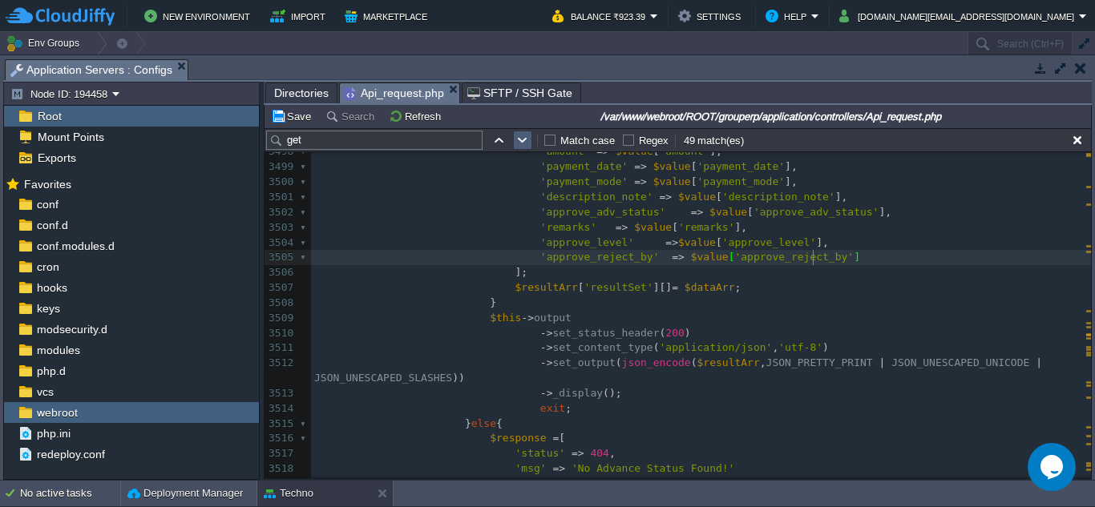
click at [527, 139] on button "button" at bounding box center [522, 140] width 14 height 14
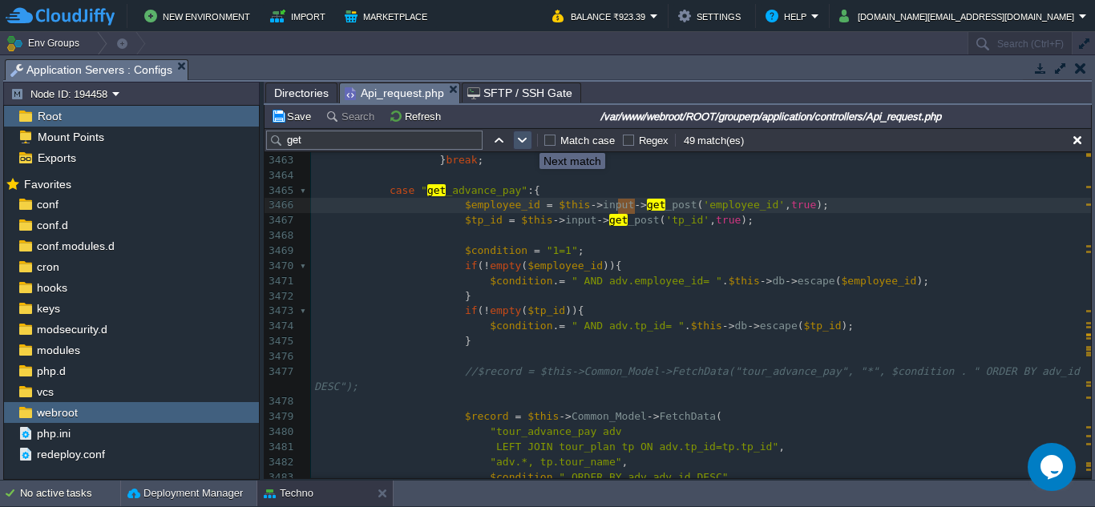
click at [527, 139] on button "button" at bounding box center [522, 140] width 14 height 14
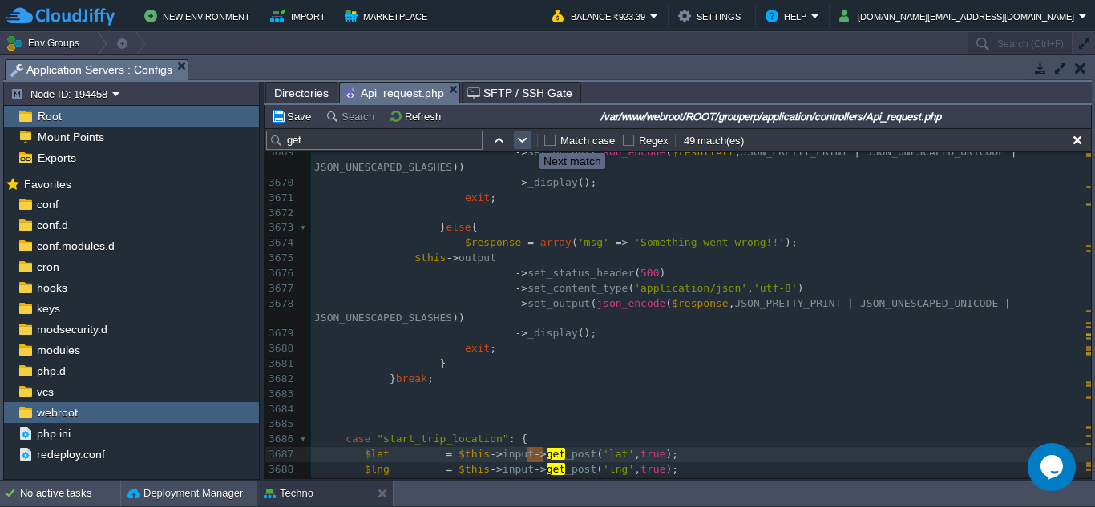
click at [527, 139] on button "button" at bounding box center [522, 140] width 14 height 14
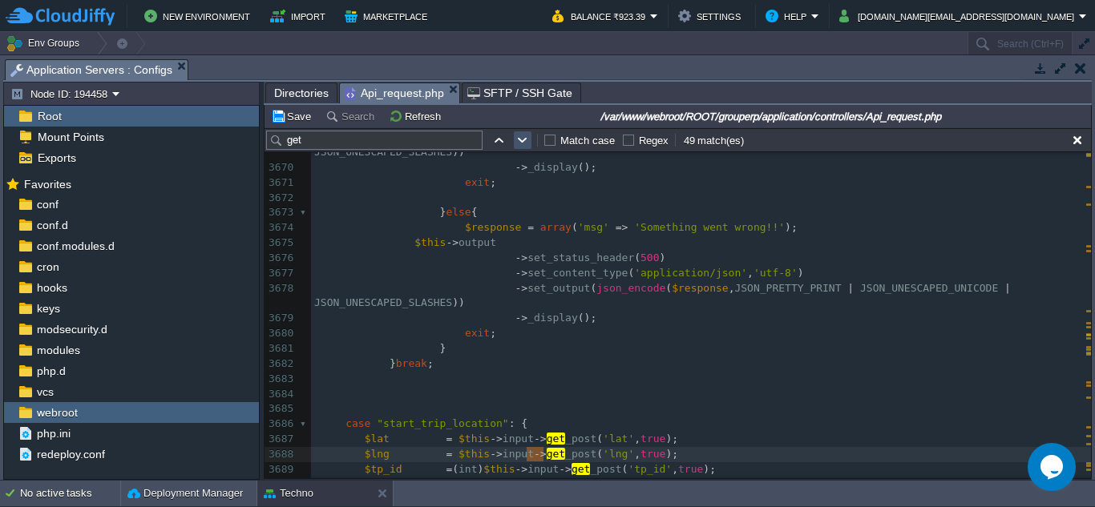
click at [527, 139] on button "button" at bounding box center [522, 140] width 14 height 14
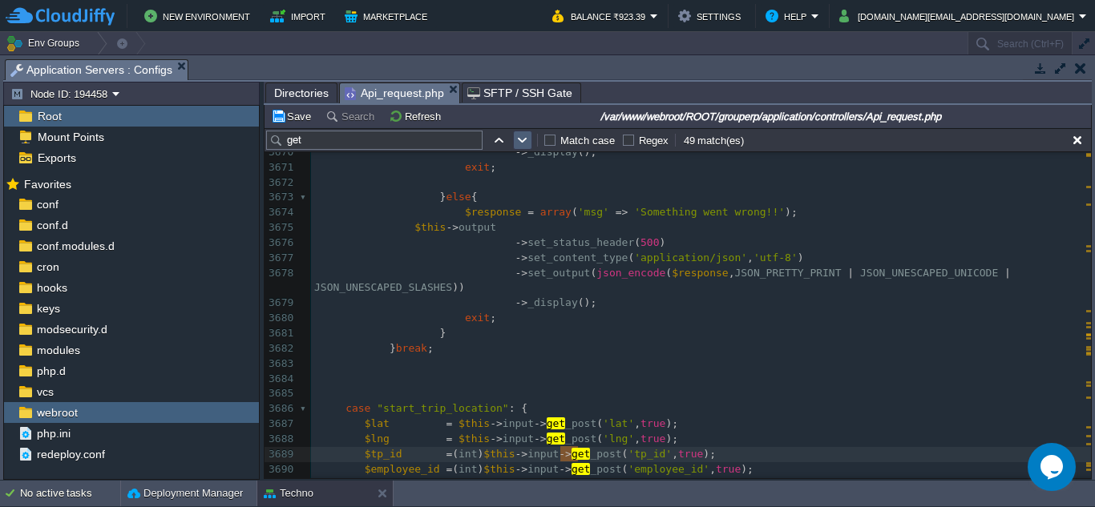
click at [527, 139] on button "button" at bounding box center [522, 140] width 14 height 14
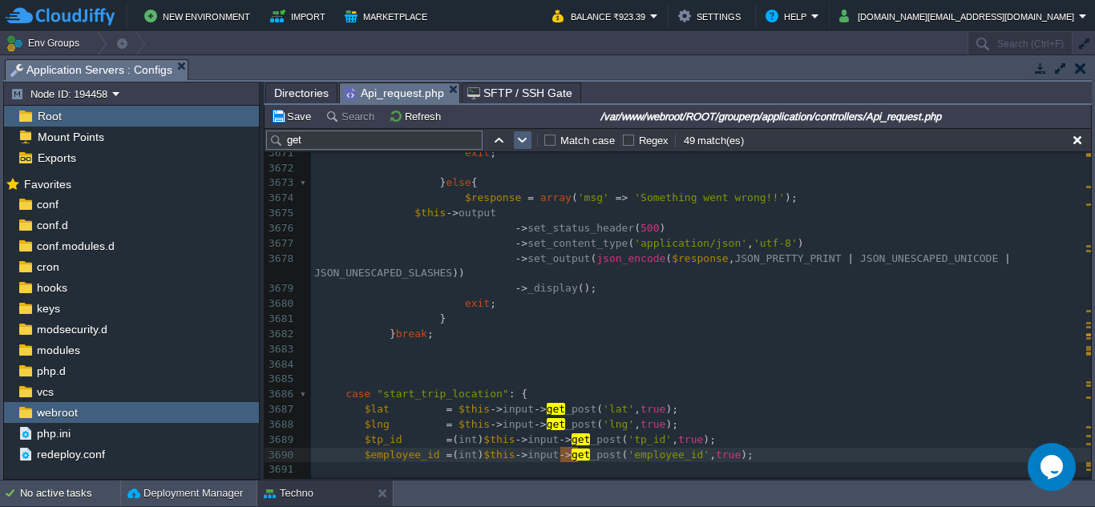
click at [527, 139] on button "button" at bounding box center [522, 140] width 14 height 14
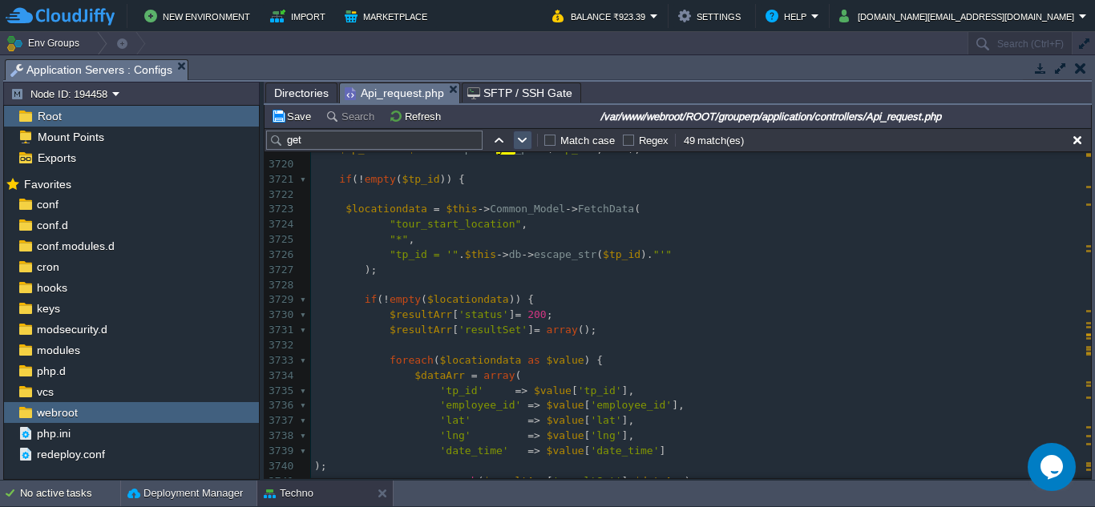
click at [523, 143] on button "button" at bounding box center [522, 140] width 14 height 14
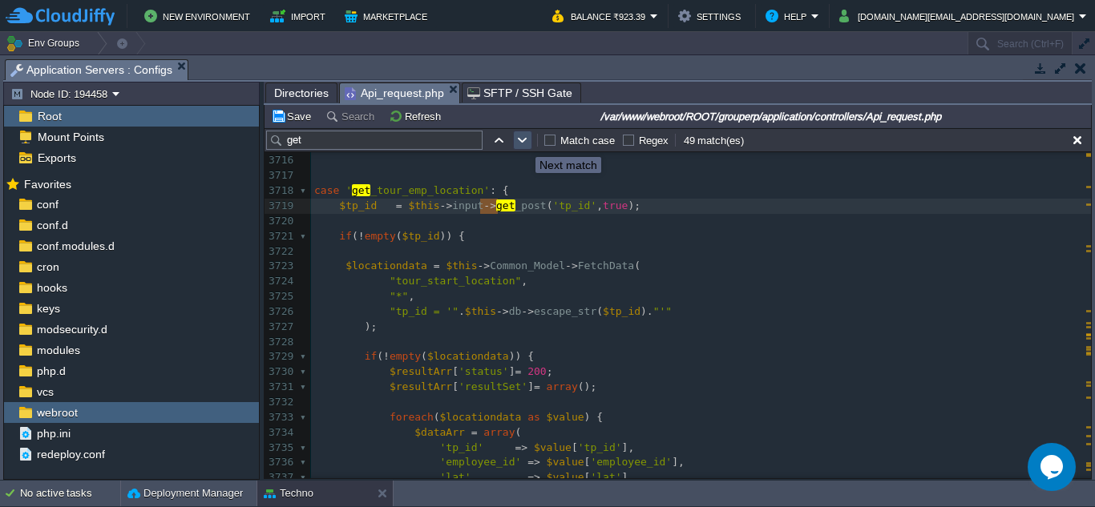
click at [523, 143] on button "button" at bounding box center [522, 140] width 14 height 14
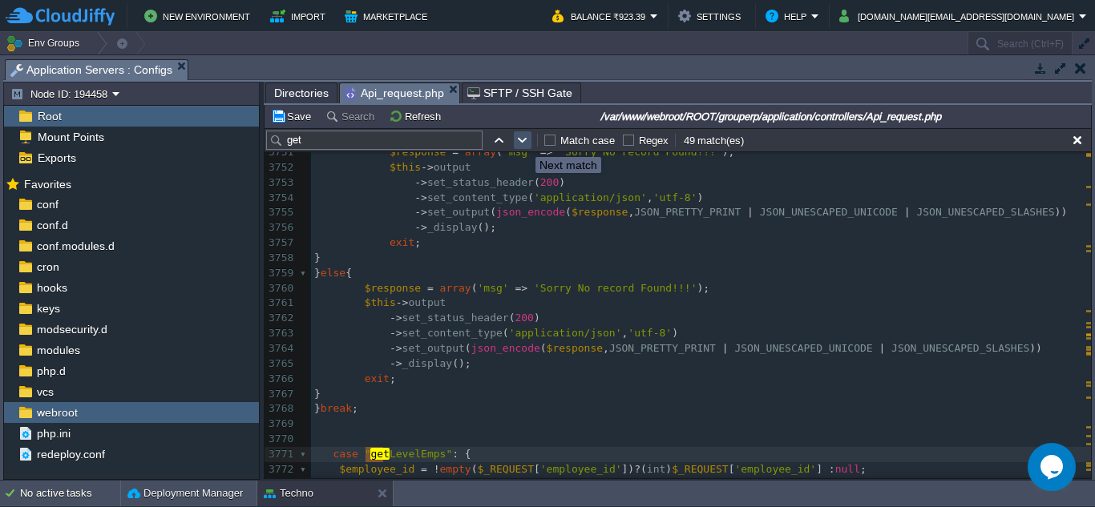
click at [523, 143] on button "button" at bounding box center [522, 140] width 14 height 14
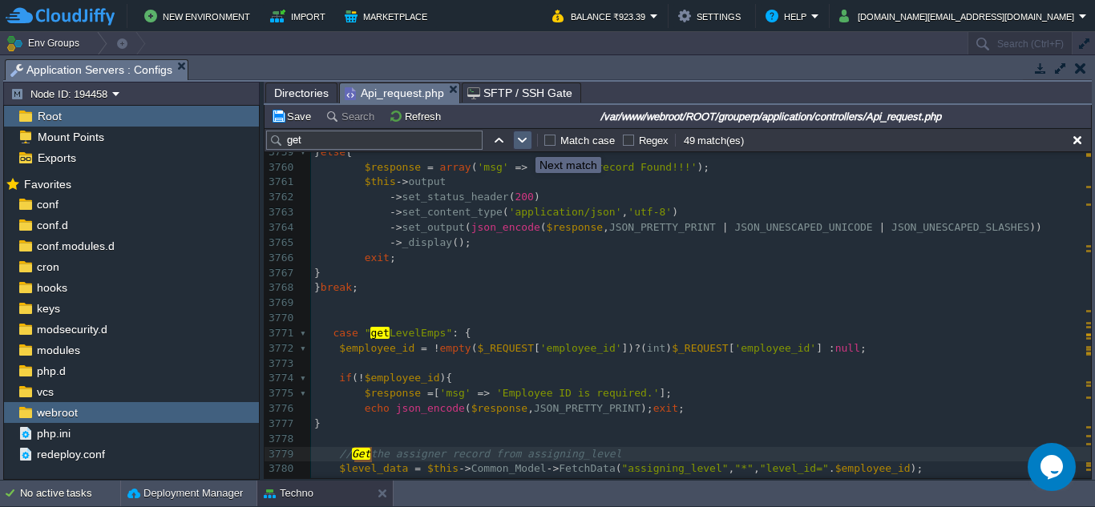
click at [523, 143] on button "button" at bounding box center [522, 140] width 14 height 14
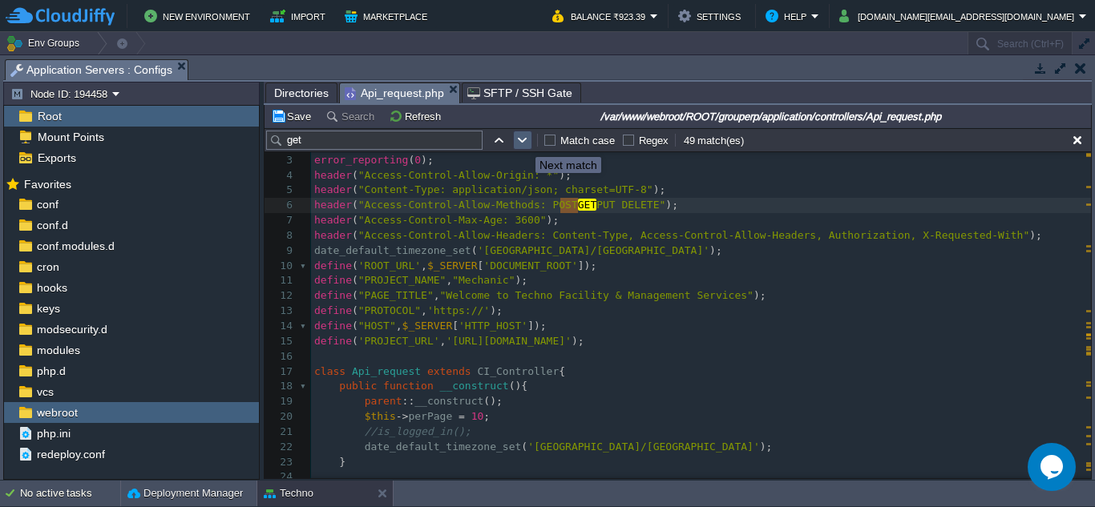
click at [523, 143] on button "button" at bounding box center [522, 140] width 14 height 14
type textarea "get"
click at [523, 143] on button "button" at bounding box center [522, 140] width 14 height 14
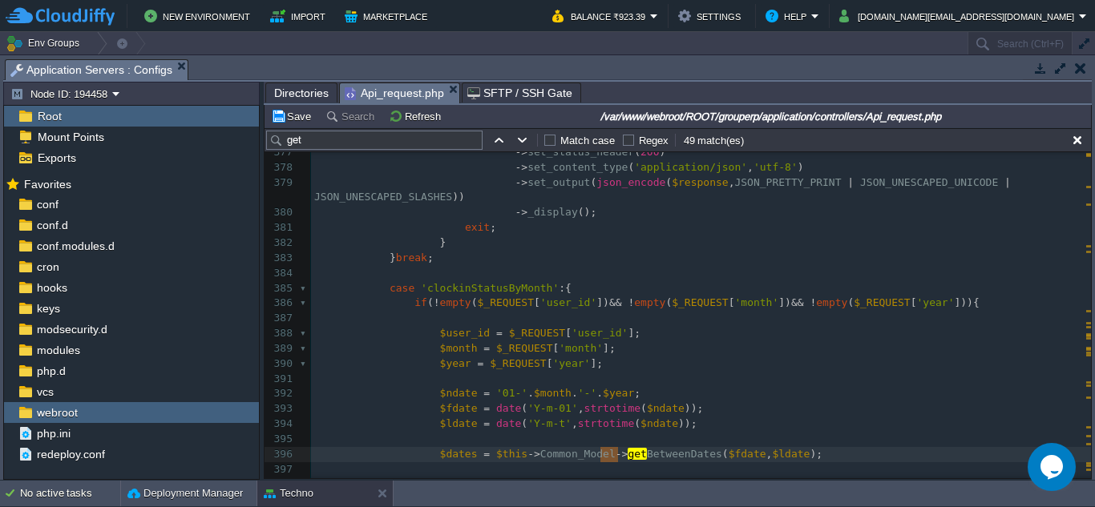
click at [759, 347] on pre "$month = $_REQUEST [ 'month' ];" at bounding box center [701, 348] width 780 height 15
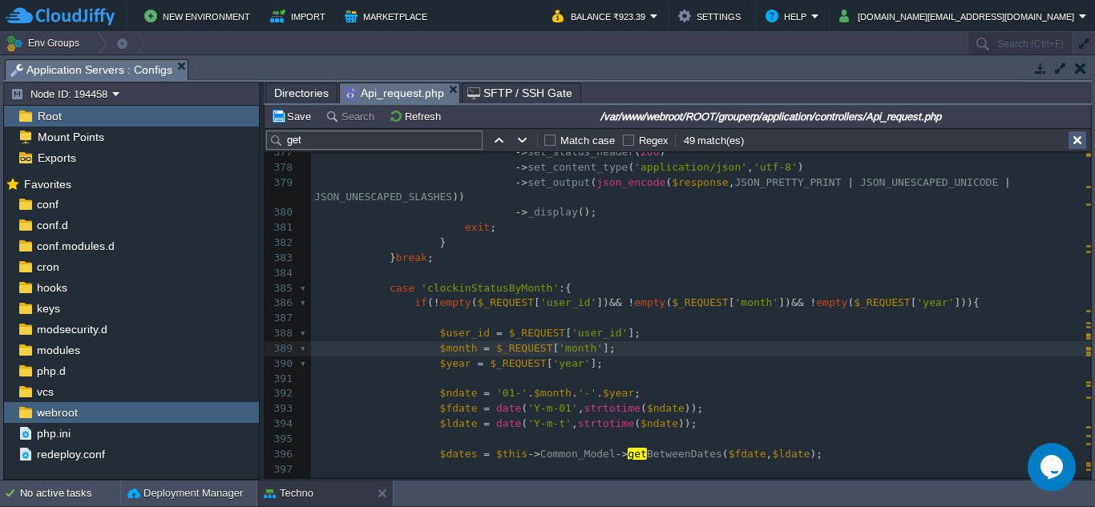
click at [1075, 145] on button "button" at bounding box center [1077, 140] width 14 height 14
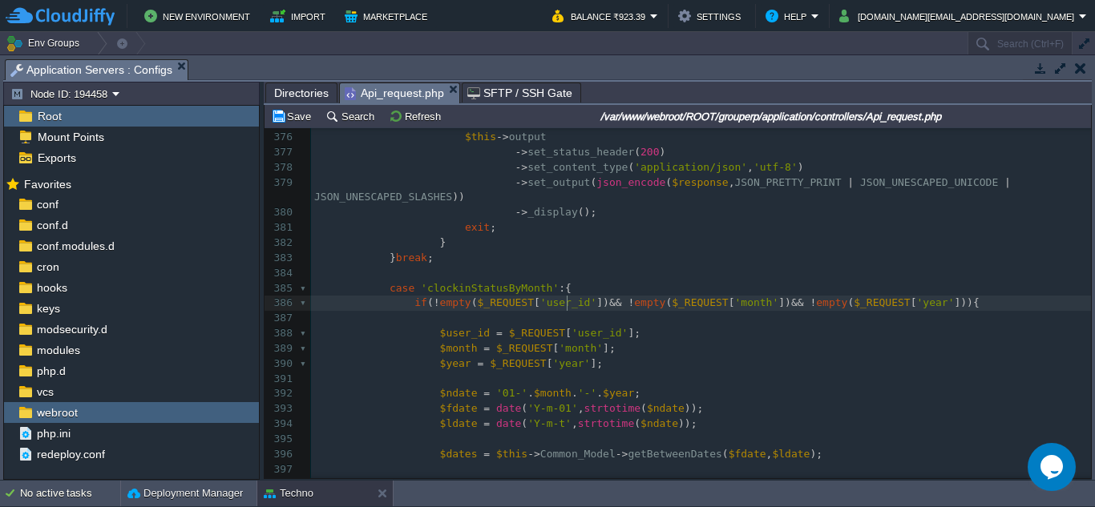
click at [565, 309] on span "'user_id'" at bounding box center [568, 303] width 56 height 12
click at [662, 261] on pre "} break ;" at bounding box center [701, 258] width 780 height 15
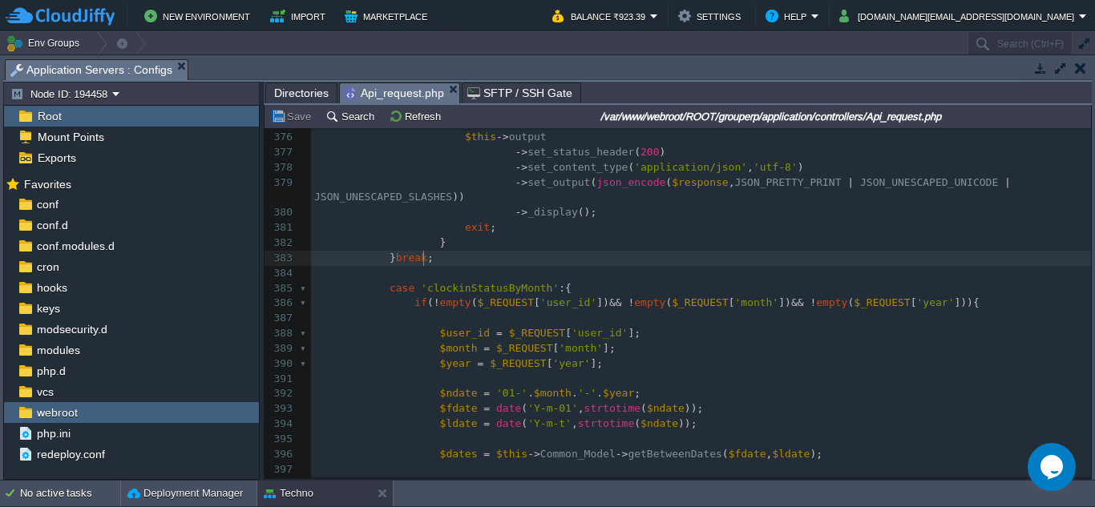
click at [418, 280] on pre "​" at bounding box center [701, 273] width 780 height 15
click at [439, 264] on pre "} break ;" at bounding box center [701, 258] width 780 height 15
click at [491, 232] on pre "exit ;" at bounding box center [701, 227] width 780 height 15
click at [448, 259] on pre "} break ;" at bounding box center [701, 258] width 780 height 15
click at [439, 277] on pre "​" at bounding box center [701, 273] width 780 height 15
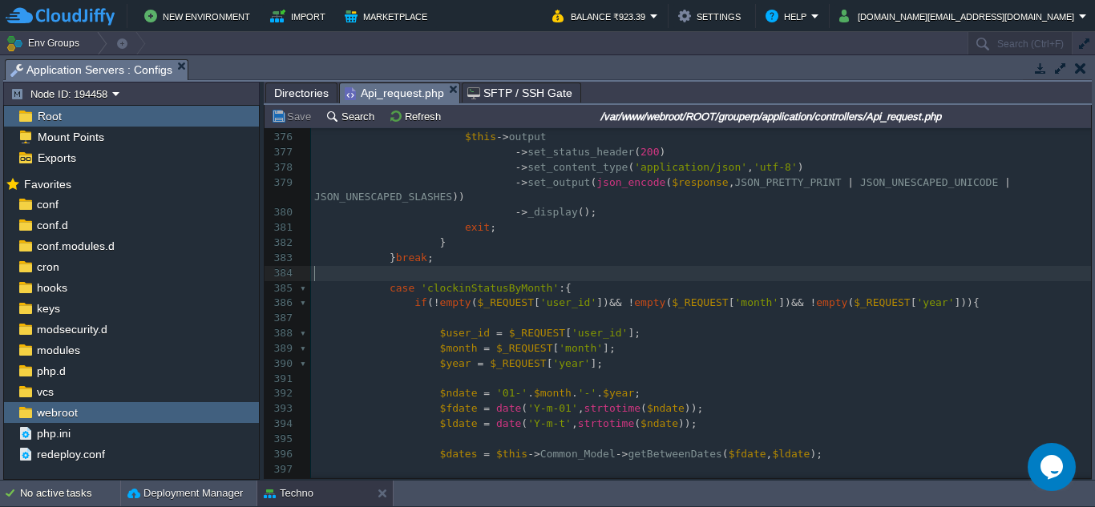
click at [442, 263] on pre "} break ;" at bounding box center [701, 258] width 780 height 15
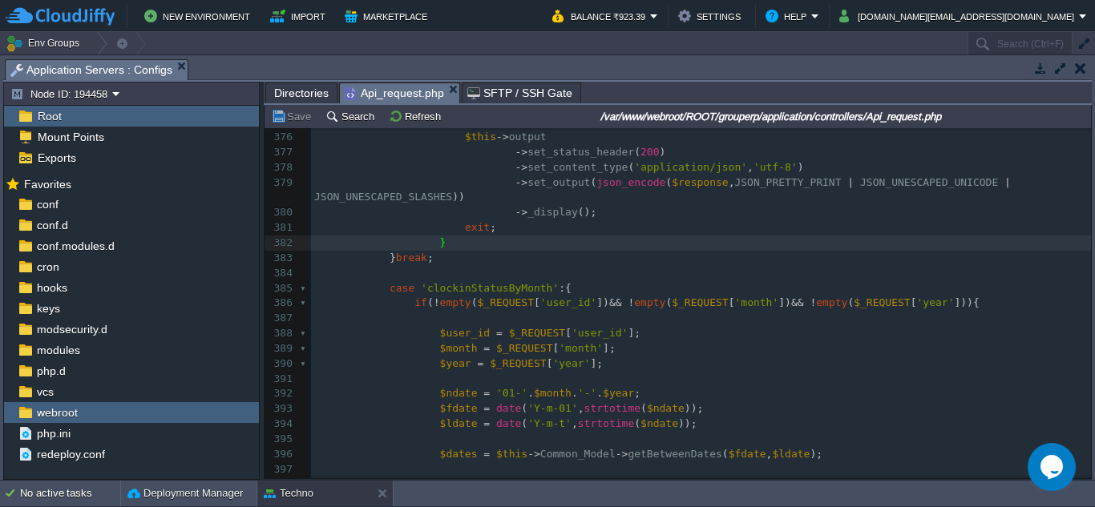
click at [487, 230] on pre "exit ;" at bounding box center [701, 227] width 780 height 15
click at [448, 264] on pre "} break ;" at bounding box center [701, 258] width 780 height 15
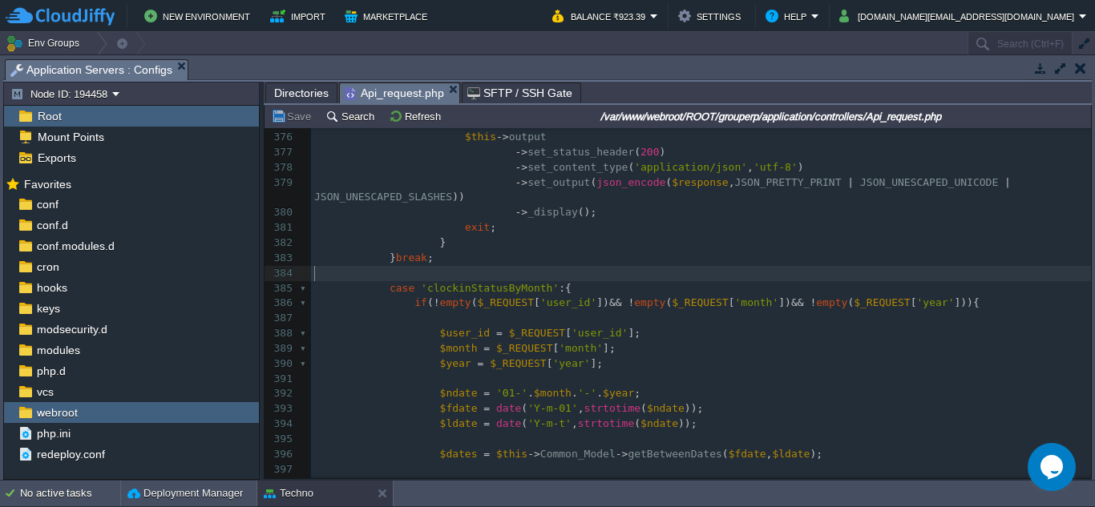
click at [444, 273] on pre "​" at bounding box center [701, 273] width 780 height 15
click at [428, 266] on pre "} break ;" at bounding box center [701, 258] width 780 height 15
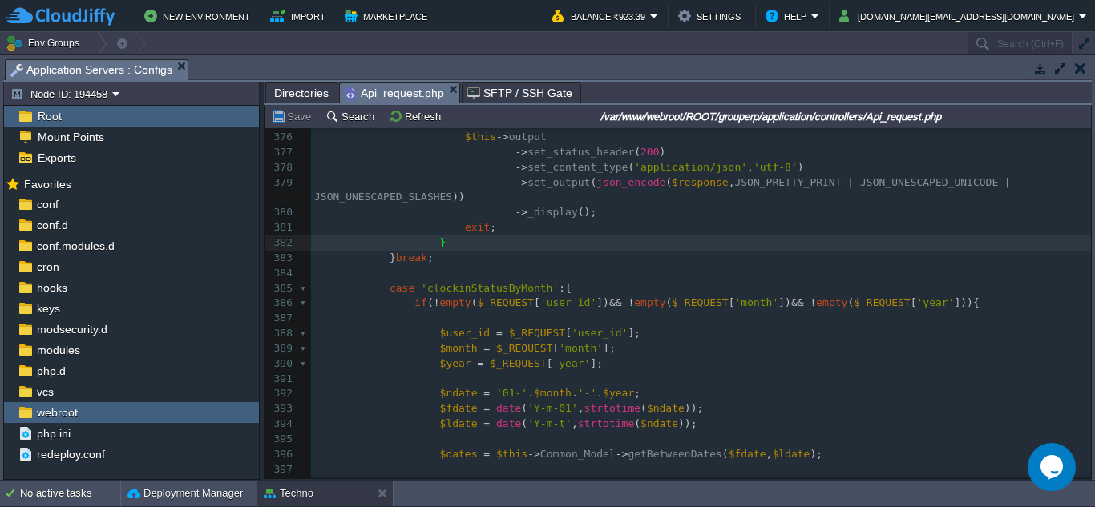
click at [494, 228] on pre "exit ;" at bounding box center [701, 227] width 780 height 15
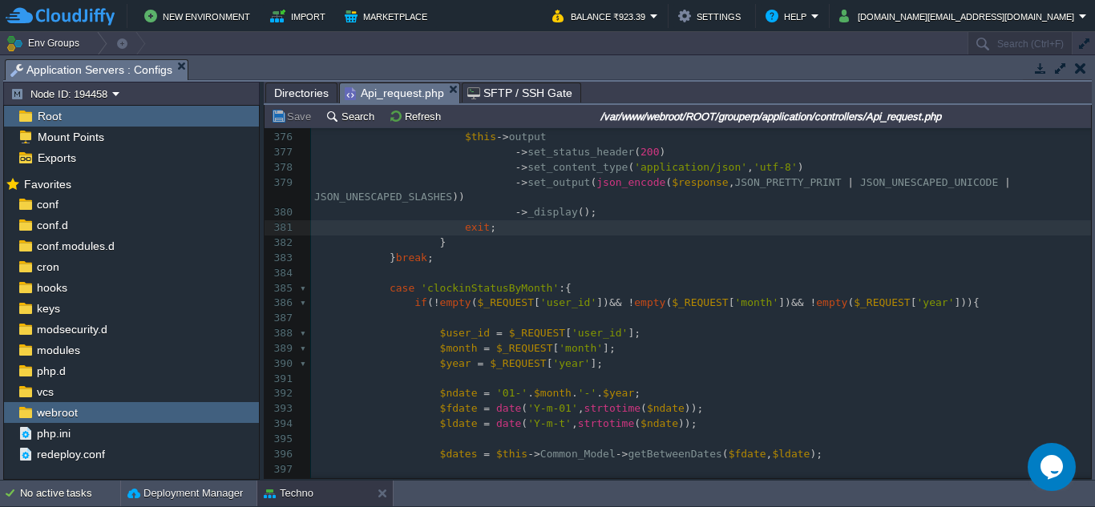
click at [591, 210] on pre "-> _display ();" at bounding box center [701, 212] width 780 height 15
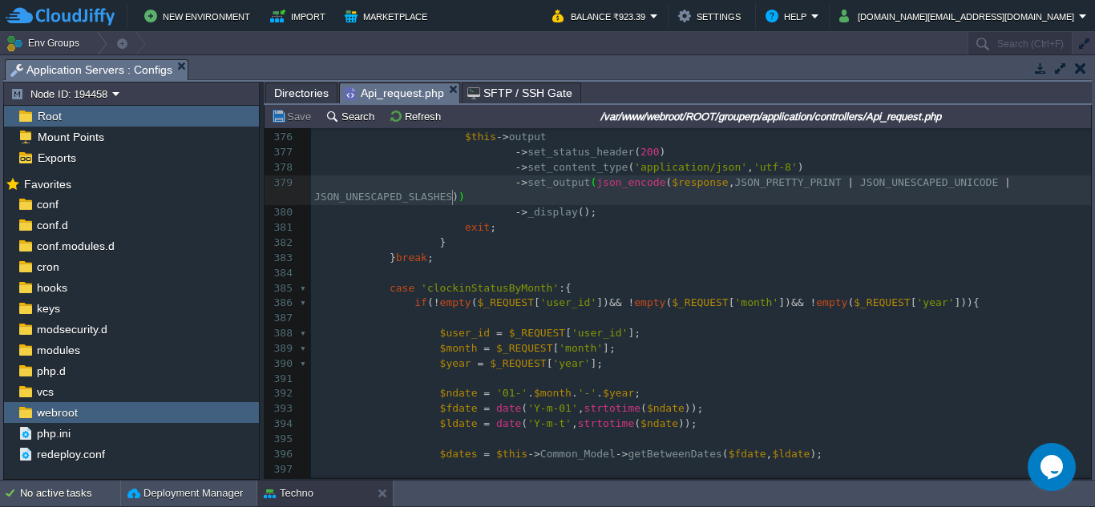
click at [595, 212] on pre "-> _display ();" at bounding box center [701, 212] width 780 height 15
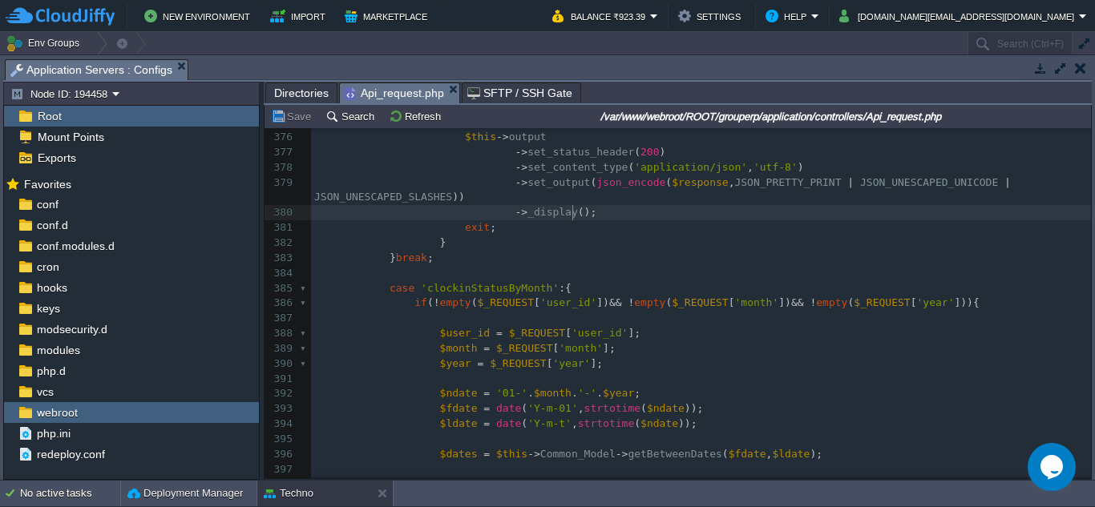
click at [579, 228] on pre "exit ;" at bounding box center [701, 227] width 780 height 15
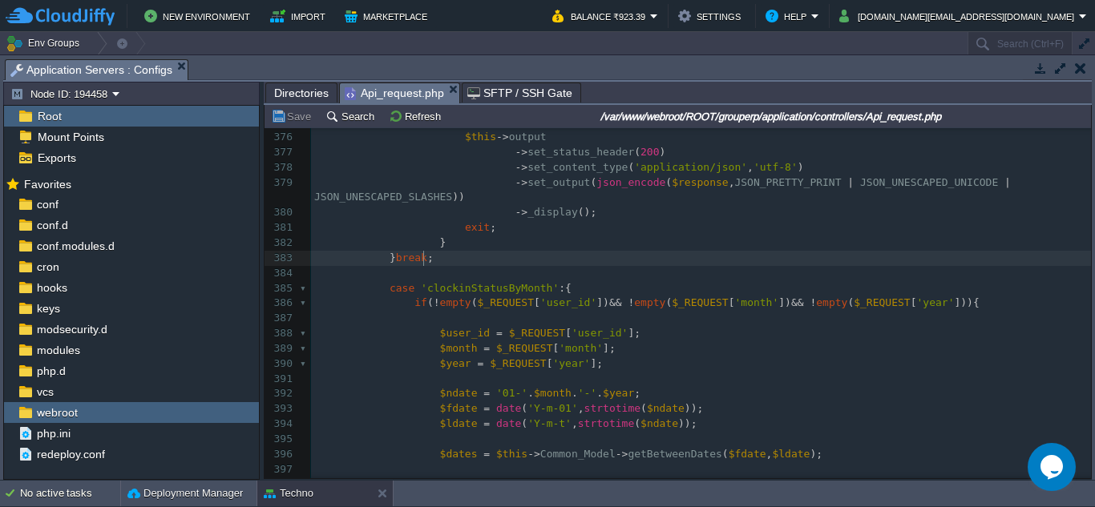
click at [561, 262] on pre "} break ;" at bounding box center [701, 258] width 780 height 15
click at [584, 235] on pre "exit ;" at bounding box center [701, 227] width 780 height 15
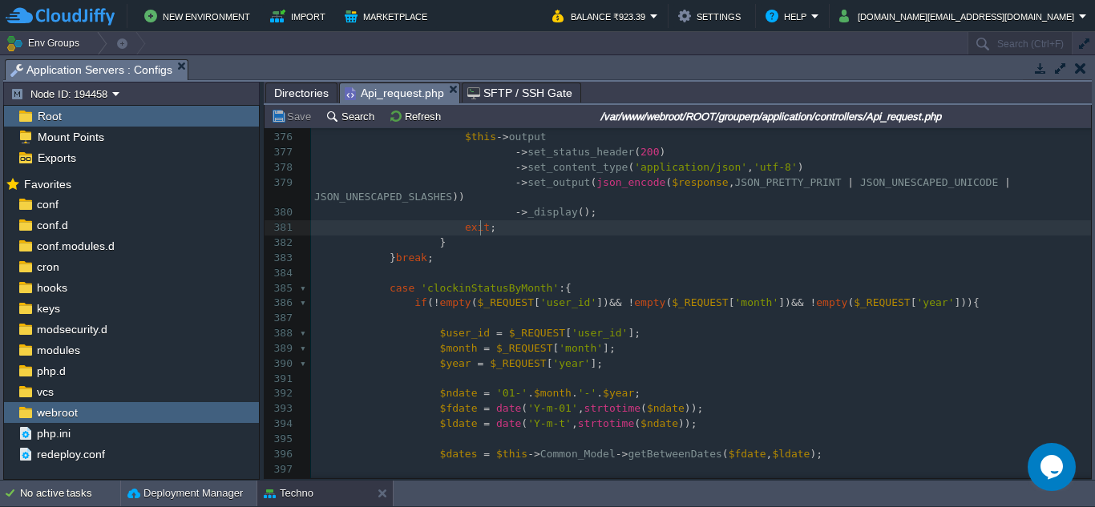
click at [602, 220] on pre "-> _display ();" at bounding box center [701, 212] width 780 height 15
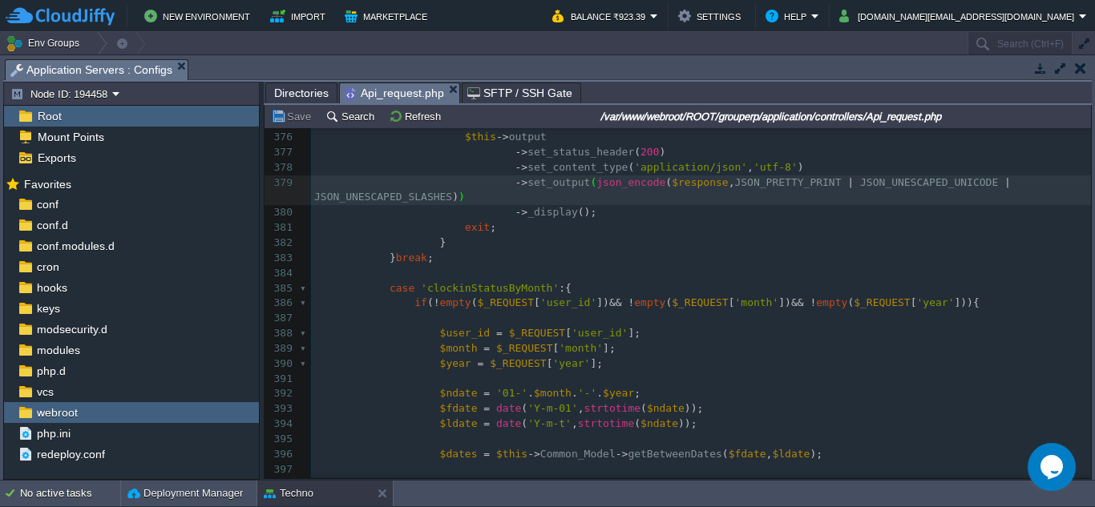
click at [605, 217] on pre "-> _display ();" at bounding box center [701, 212] width 780 height 15
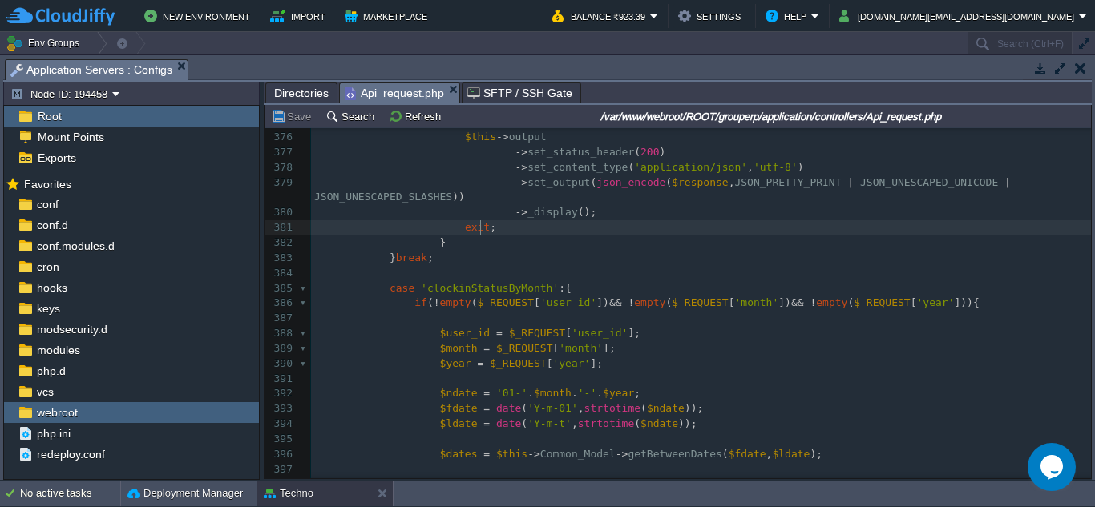
click at [596, 226] on pre "exit ;" at bounding box center [701, 227] width 780 height 15
click at [587, 236] on pre "exit ;" at bounding box center [701, 227] width 780 height 15
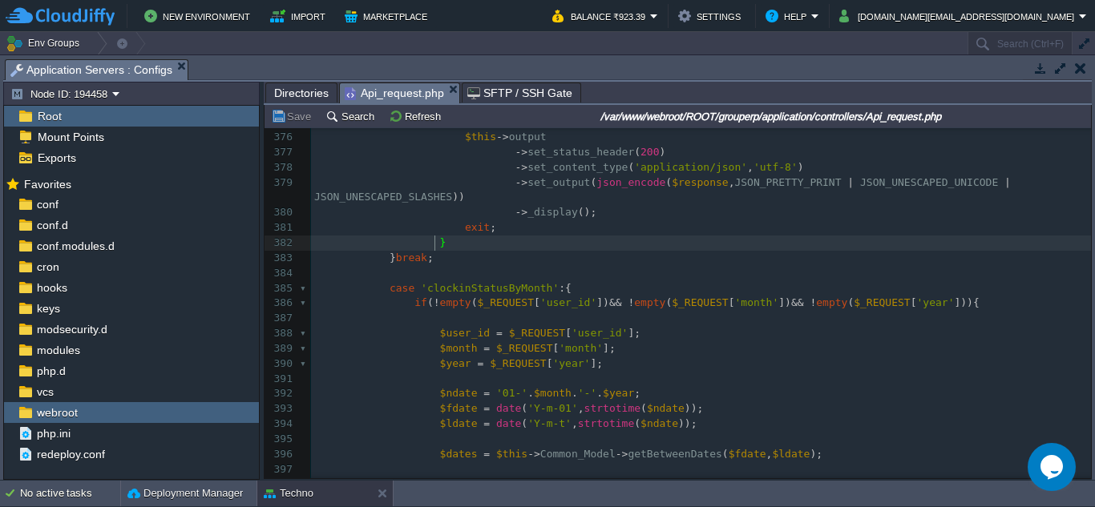
click at [573, 259] on pre "} break ;" at bounding box center [701, 258] width 780 height 15
click at [566, 278] on pre "​" at bounding box center [701, 273] width 780 height 15
click at [550, 303] on div "xxxxxxxxxx 365 } else { 366 $response = array ( 'msg' => 'Sorry No record Found…" at bounding box center [701, 311] width 780 height 725
click at [549, 305] on div "xxxxxxxxxx 365 } else { 366 $response = array ( 'msg' => 'Sorry No record Found…" at bounding box center [701, 311] width 780 height 725
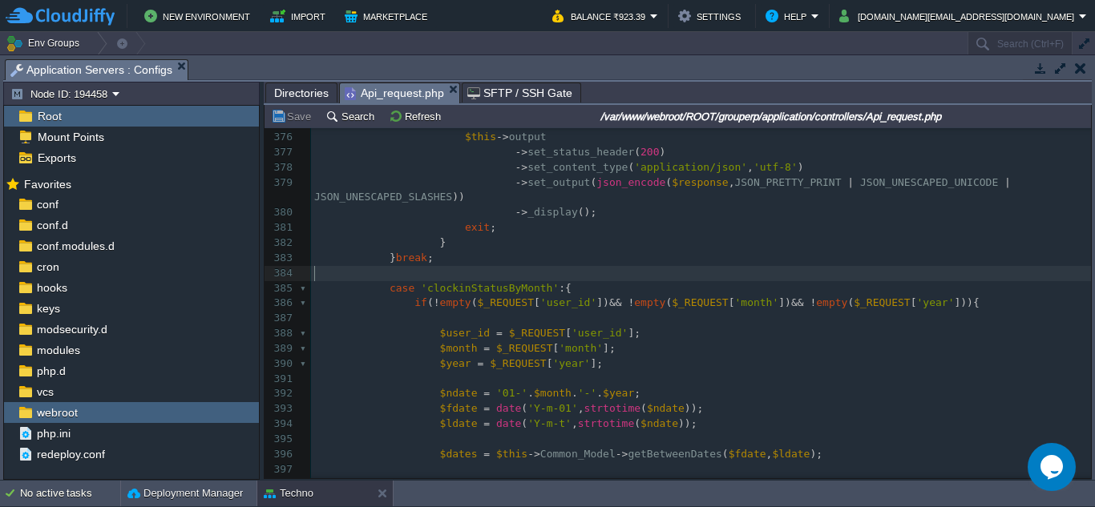
click at [546, 280] on pre "​" at bounding box center [701, 273] width 780 height 15
click at [549, 265] on pre "} break ;" at bounding box center [701, 258] width 780 height 15
type textarea ";"
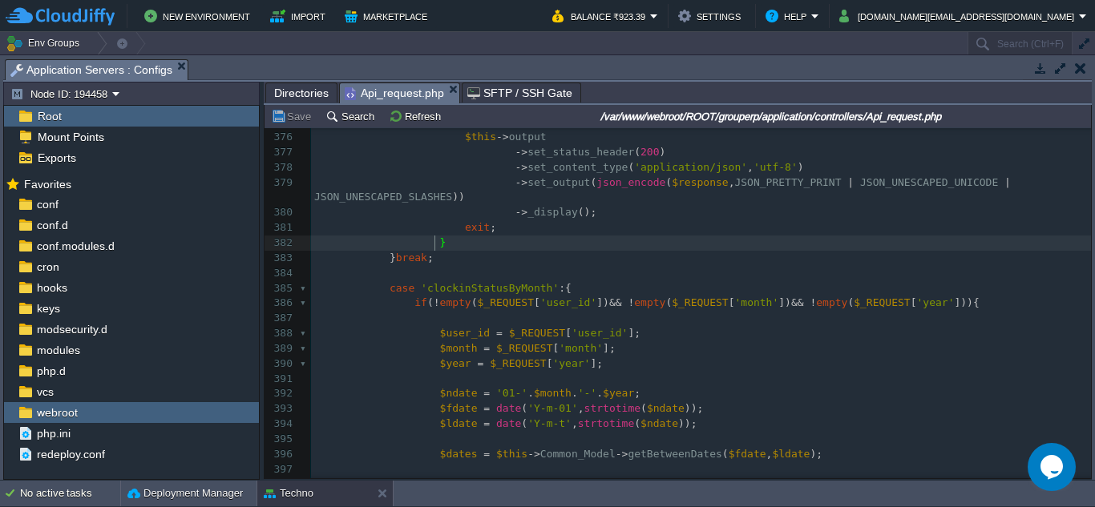
click at [556, 236] on pre "exit ;" at bounding box center [701, 227] width 780 height 15
click at [559, 171] on span "set_content_type" at bounding box center [577, 167] width 100 height 12
click at [557, 156] on div "xxxxxxxxxx 365 } else { 366 $response = array ( 'msg' => 'Sorry No record Found…" at bounding box center [701, 311] width 780 height 725
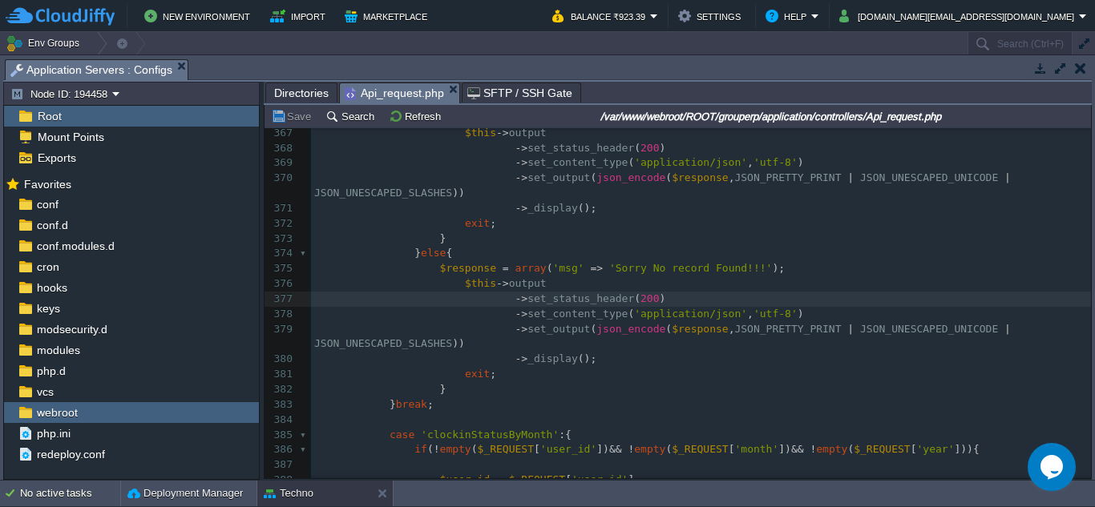
scroll to position [5699, 0]
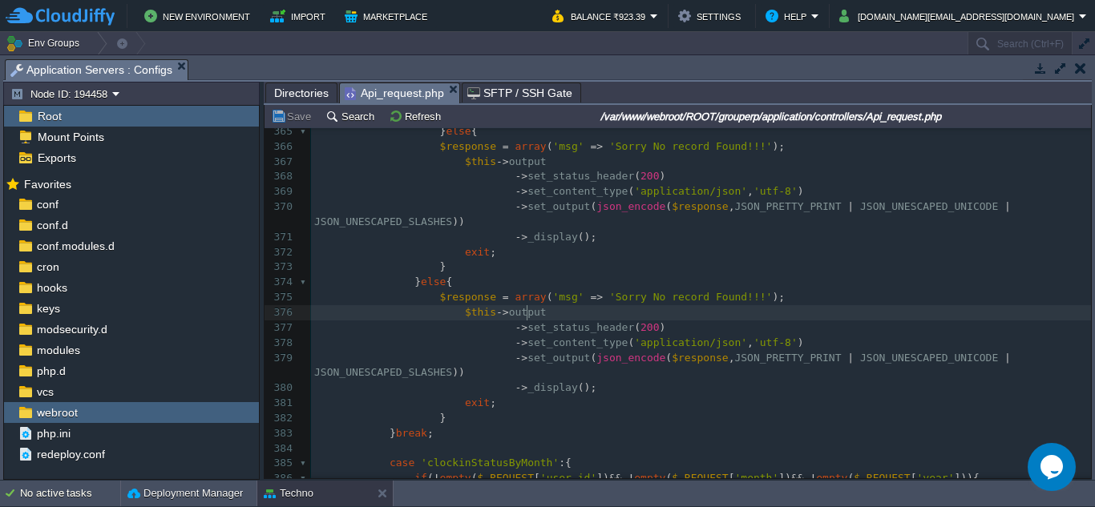
click at [525, 297] on div "356 array_push ( $resultArr [ 'resultSet' ], $dataArr ); 357 //print_r($resultA…" at bounding box center [701, 411] width 780 height 876
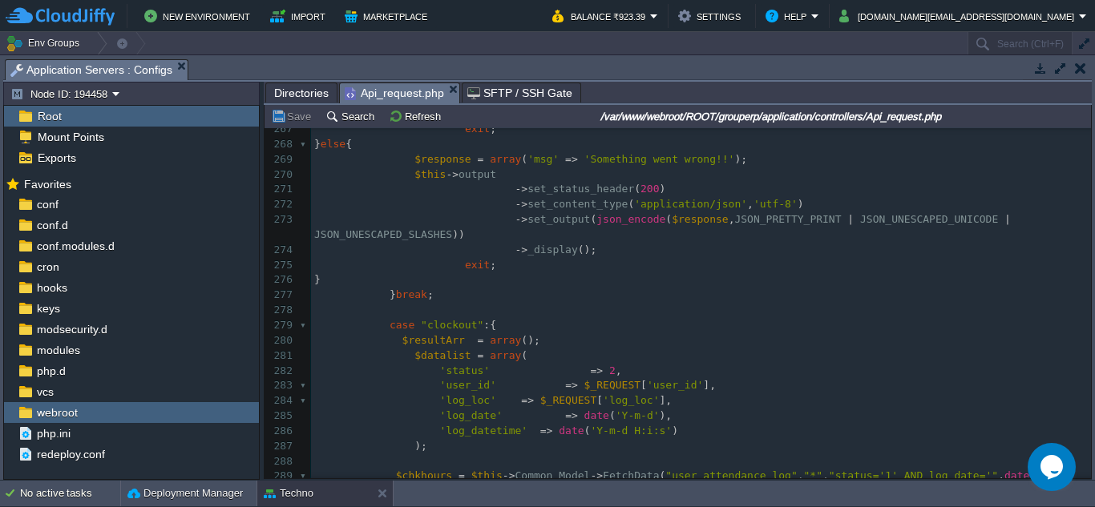
scroll to position [3955, 0]
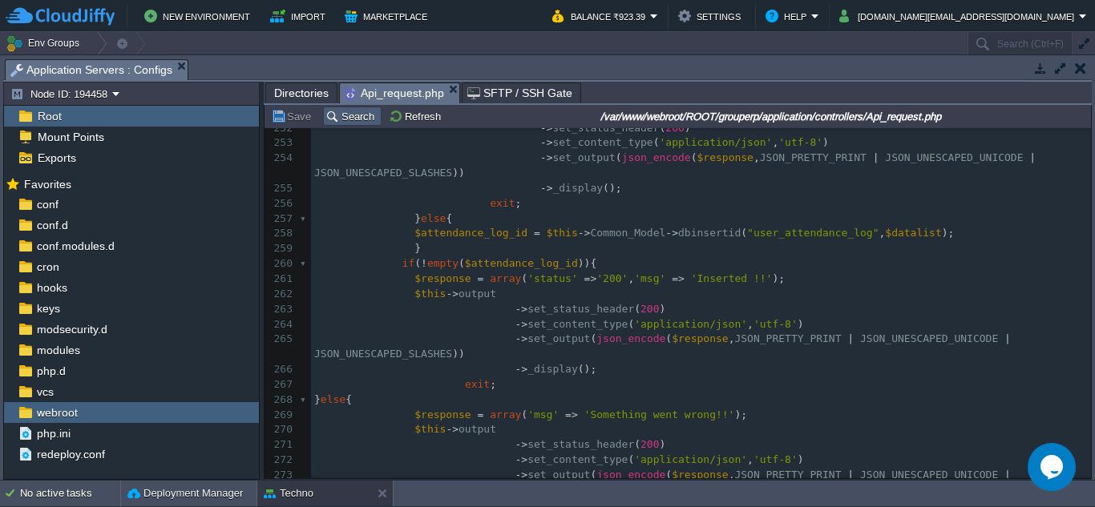
click at [357, 121] on button "Search" at bounding box center [352, 116] width 54 height 14
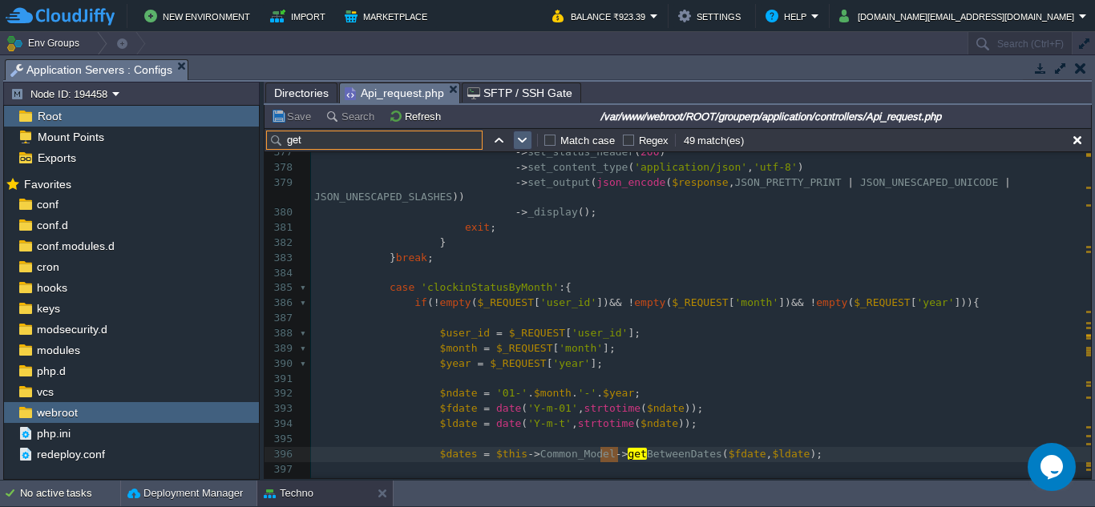
type input "get"
click at [521, 142] on button "button" at bounding box center [522, 140] width 14 height 14
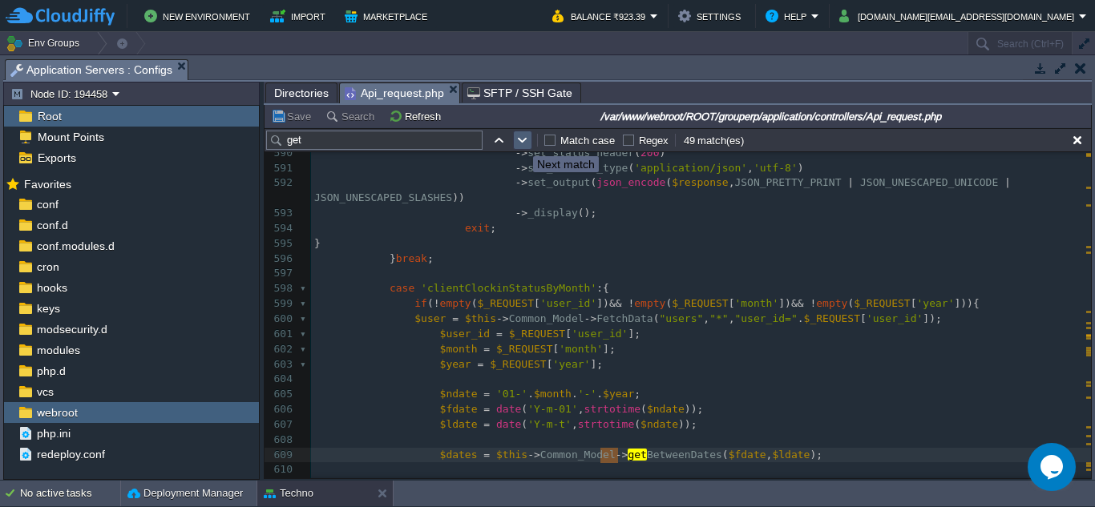
click at [521, 142] on button "button" at bounding box center [522, 140] width 14 height 14
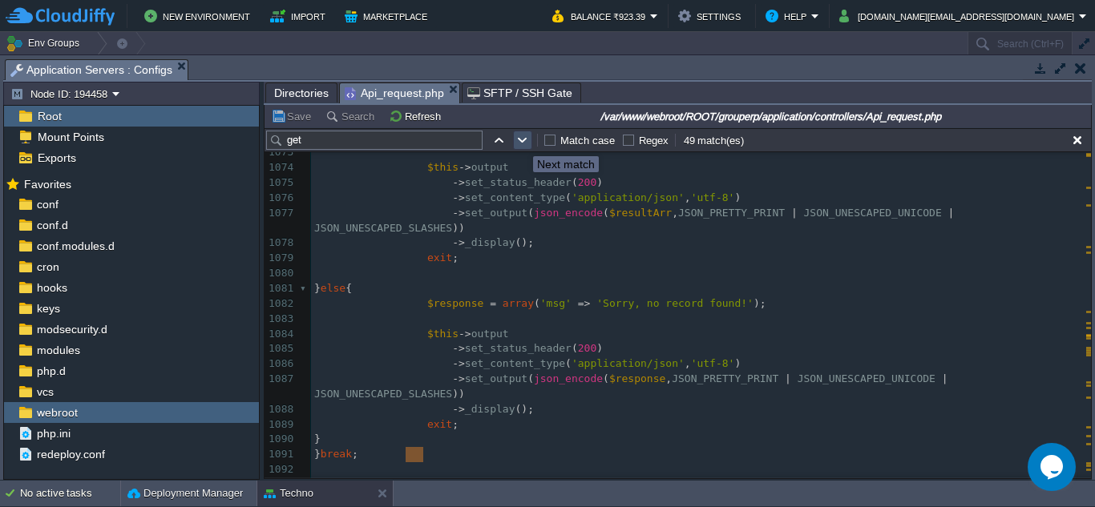
click at [521, 142] on button "button" at bounding box center [522, 140] width 14 height 14
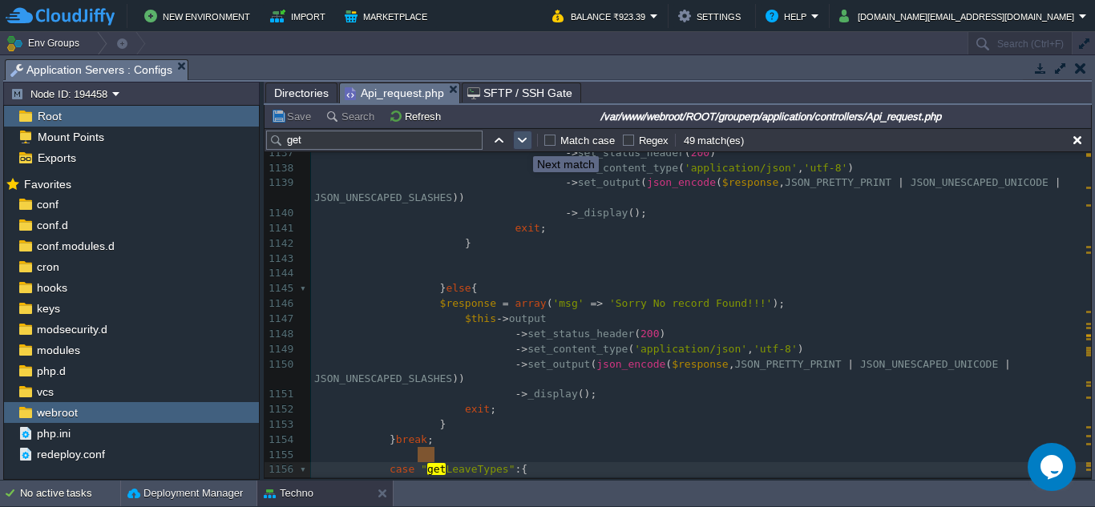
click at [521, 142] on button "button" at bounding box center [522, 140] width 14 height 14
type textarea "Get"
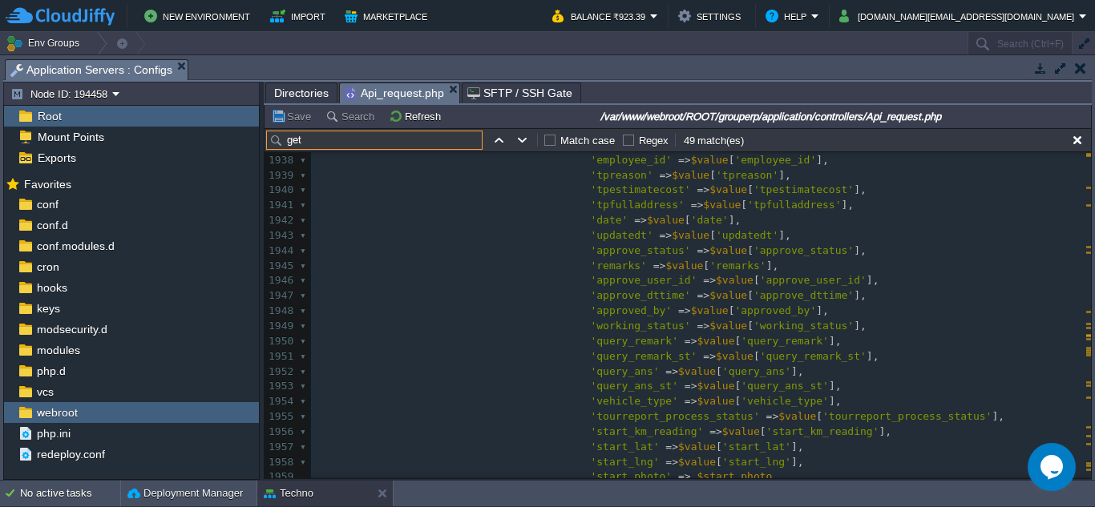
click at [337, 144] on input "get" at bounding box center [374, 140] width 216 height 19
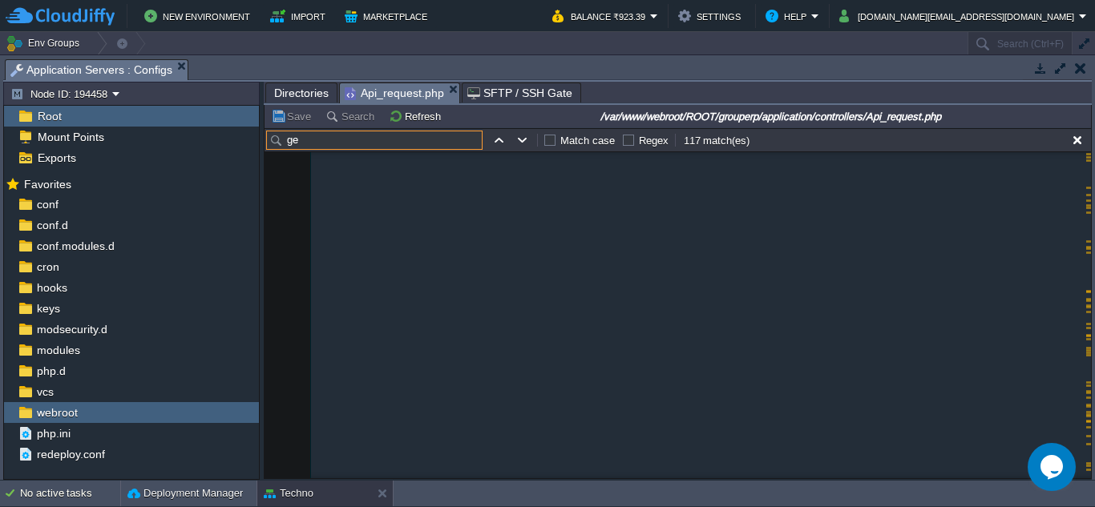
type input "g"
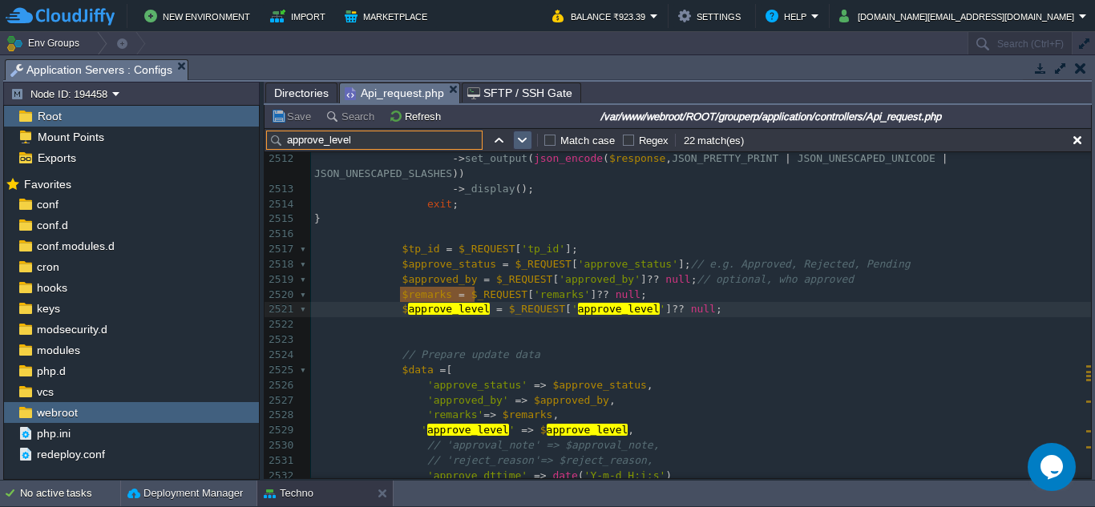
type input "approve_level"
click at [524, 143] on button "button" at bounding box center [522, 140] width 14 height 14
type textarea "approve_level"
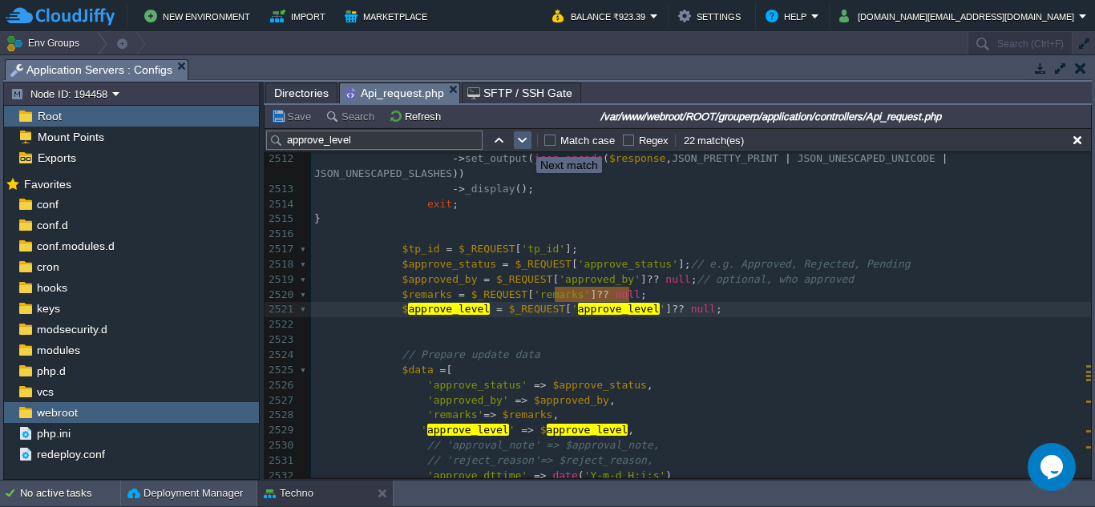
click at [524, 143] on button "button" at bounding box center [522, 140] width 14 height 14
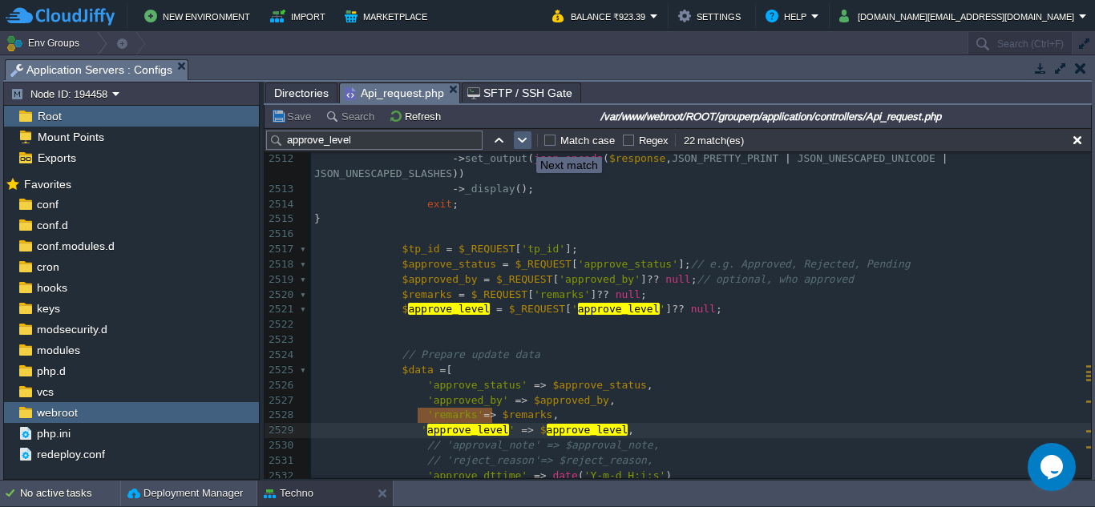
click at [524, 143] on button "button" at bounding box center [522, 140] width 14 height 14
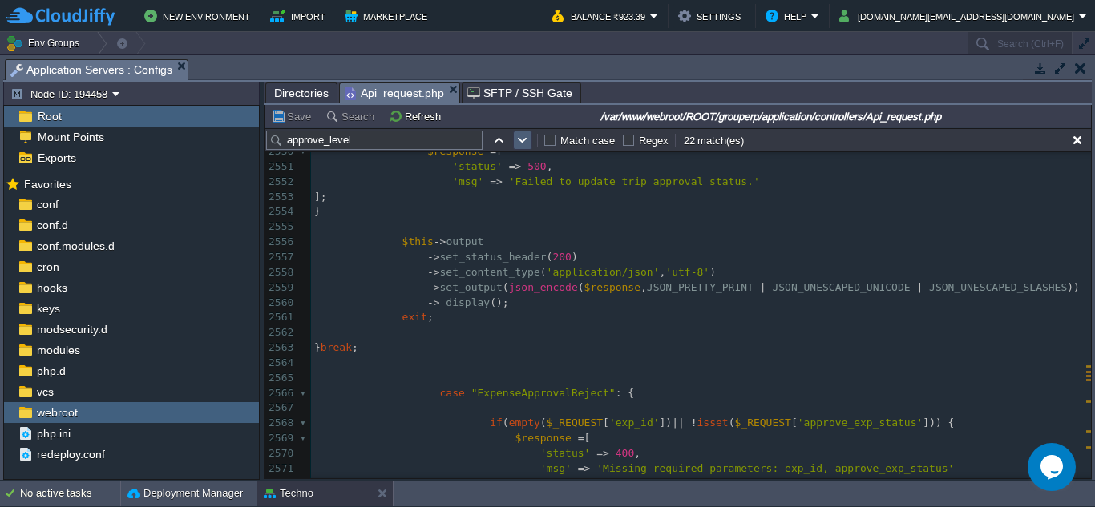
click at [531, 139] on td at bounding box center [522, 140] width 19 height 19
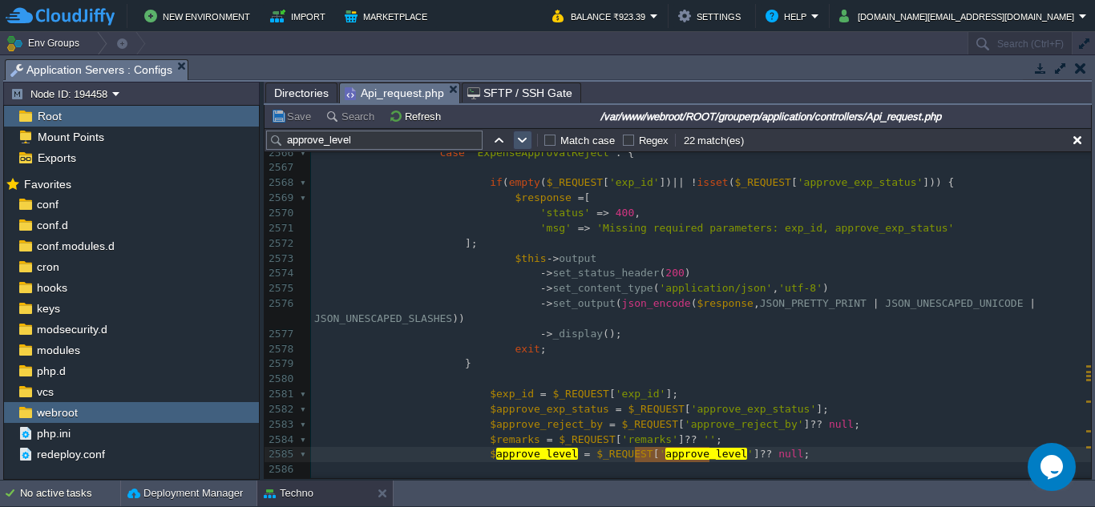
click at [529, 141] on button "button" at bounding box center [522, 140] width 14 height 14
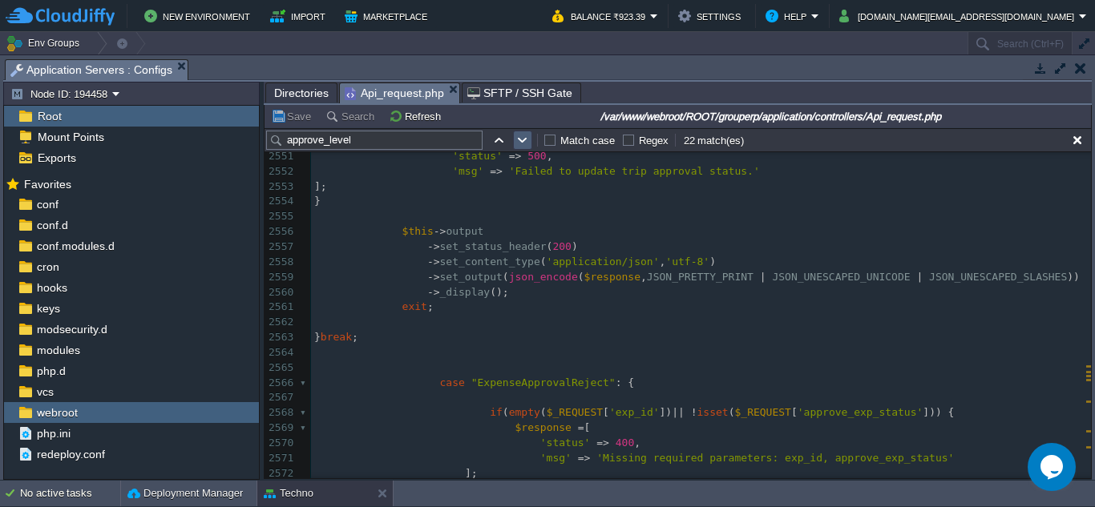
click at [527, 140] on button "button" at bounding box center [522, 140] width 14 height 14
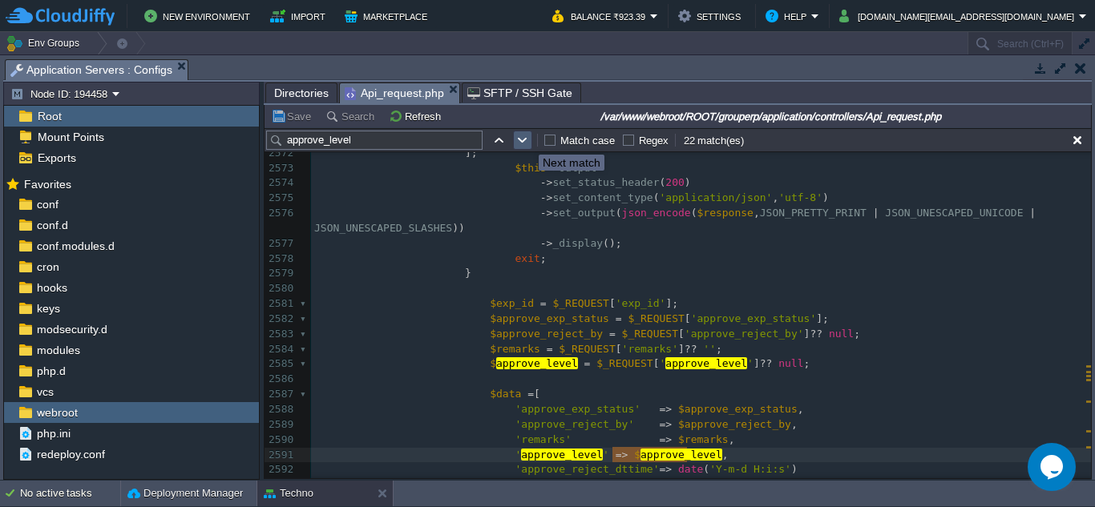
click at [527, 140] on button "button" at bounding box center [522, 140] width 14 height 14
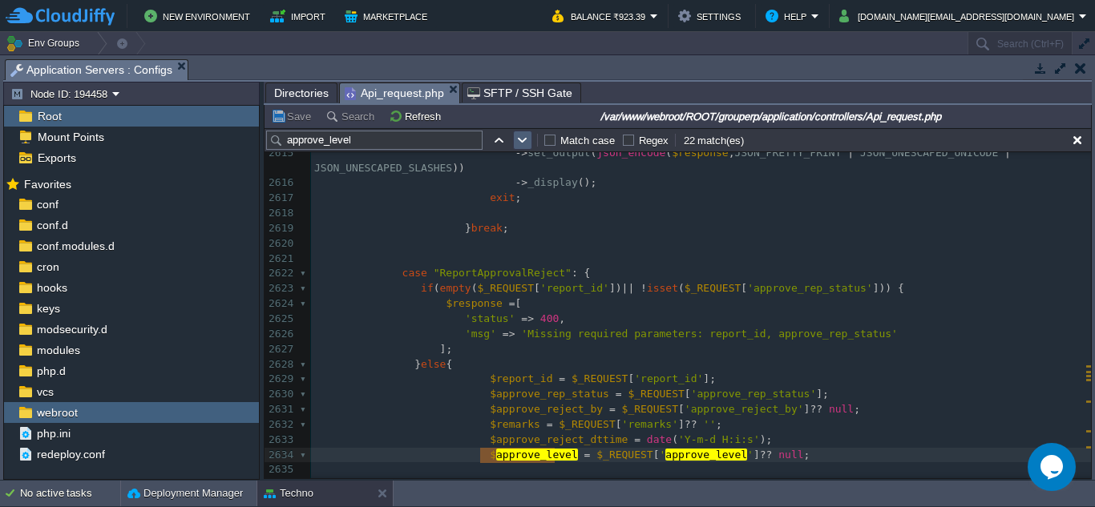
click at [529, 150] on td at bounding box center [522, 140] width 19 height 19
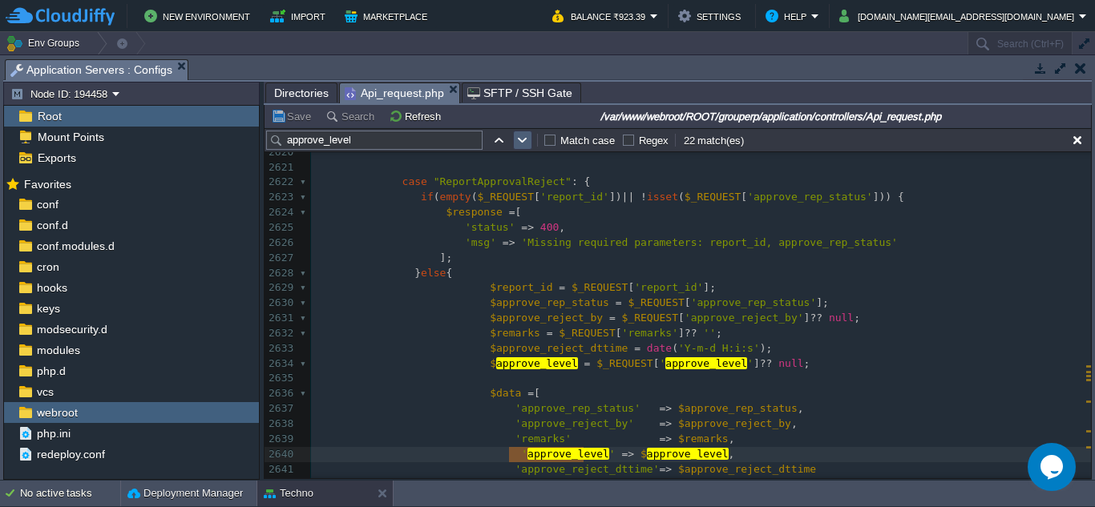
click at [528, 149] on td at bounding box center [522, 140] width 19 height 19
click at [526, 143] on button "button" at bounding box center [522, 140] width 14 height 14
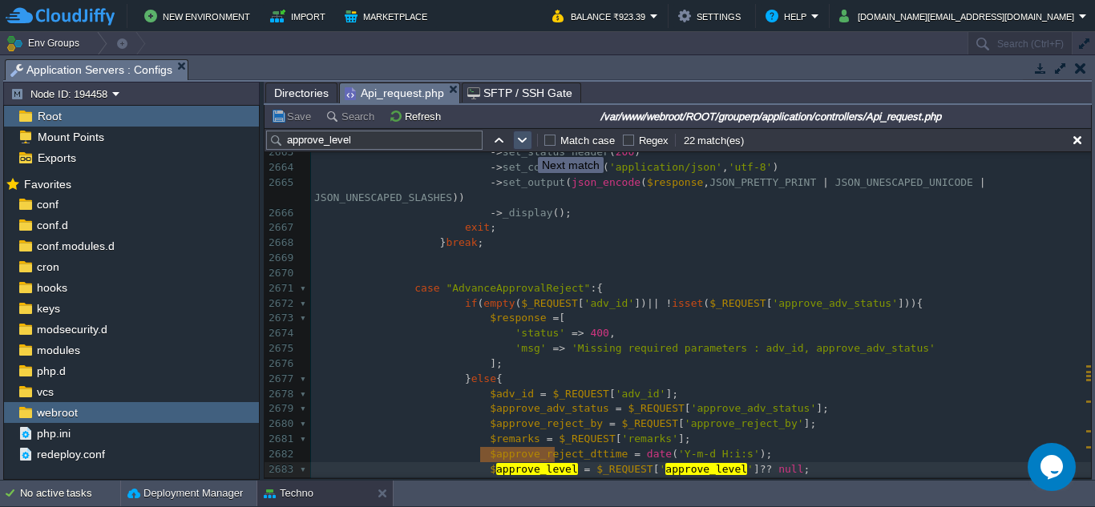
click at [525, 139] on button "button" at bounding box center [522, 140] width 14 height 14
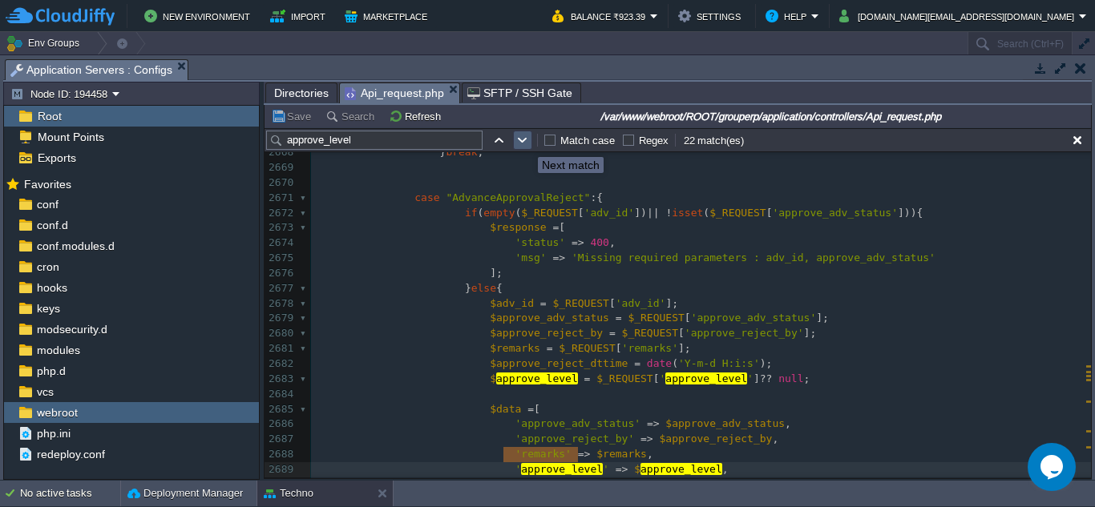
click at [525, 139] on button "button" at bounding box center [522, 140] width 14 height 14
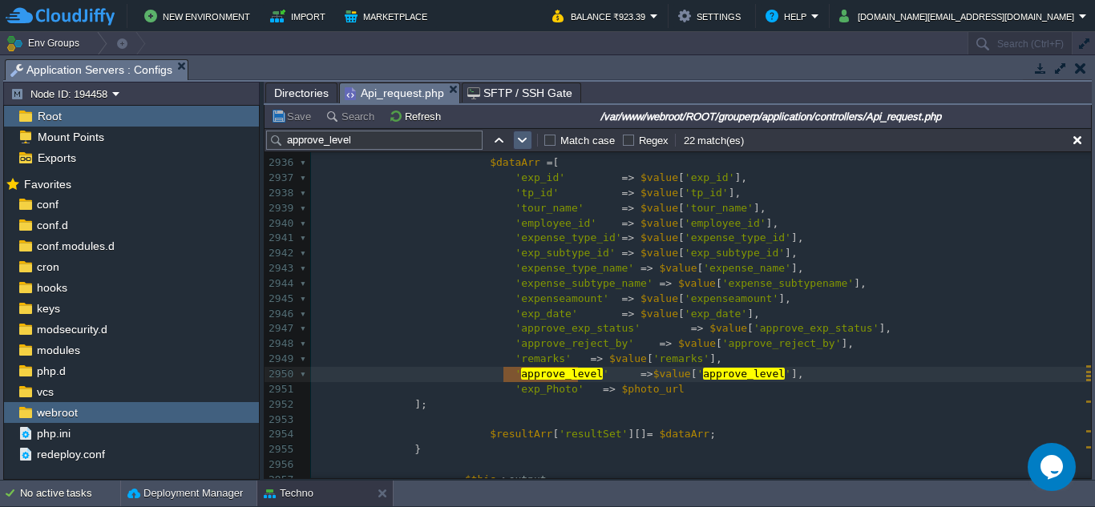
click at [521, 144] on button "button" at bounding box center [522, 140] width 14 height 14
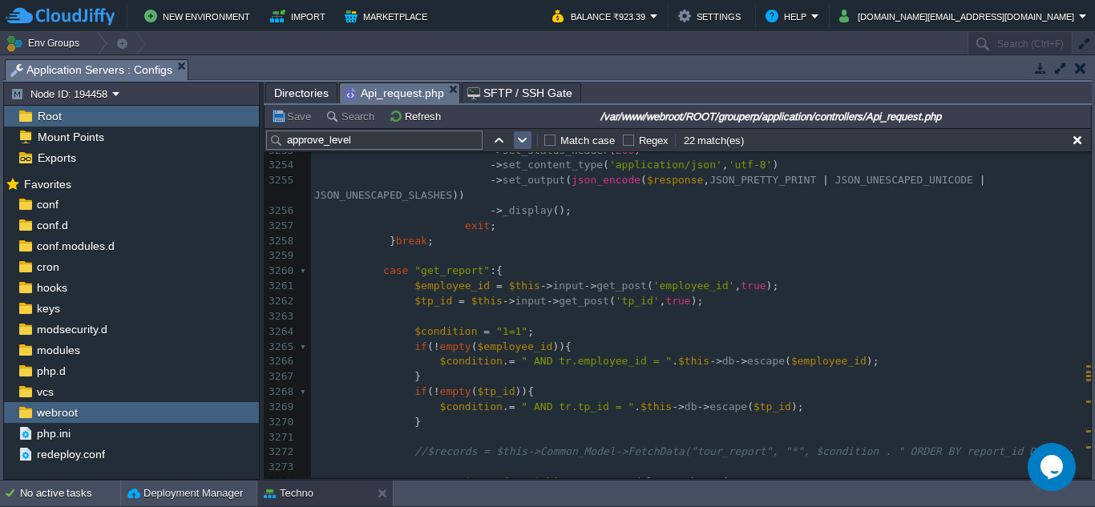
click at [522, 136] on button "button" at bounding box center [522, 140] width 14 height 14
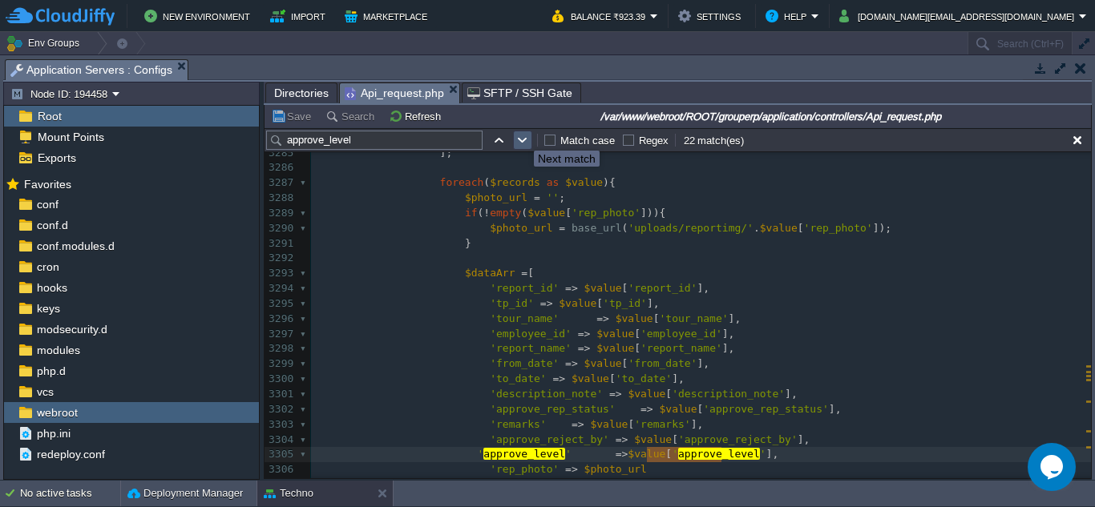
click at [522, 136] on button "button" at bounding box center [522, 140] width 14 height 14
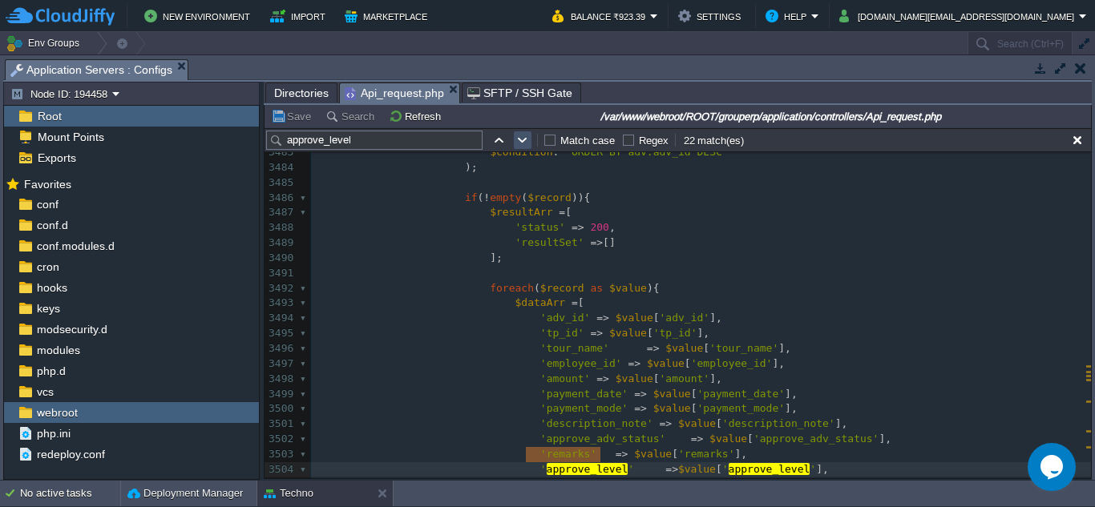
click at [528, 137] on button "button" at bounding box center [522, 140] width 14 height 14
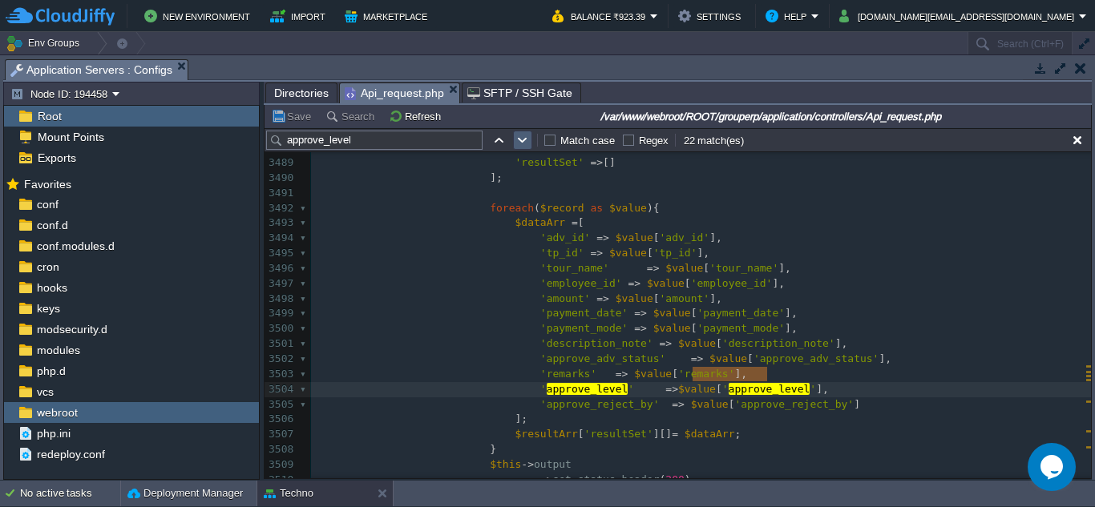
click at [526, 143] on button "button" at bounding box center [522, 140] width 14 height 14
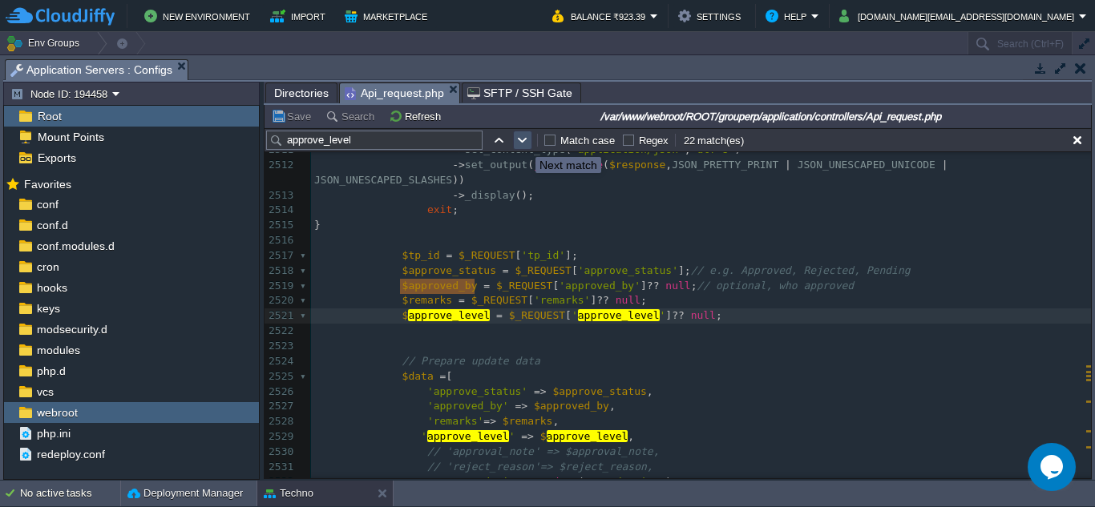
click at [523, 143] on button "button" at bounding box center [522, 140] width 14 height 14
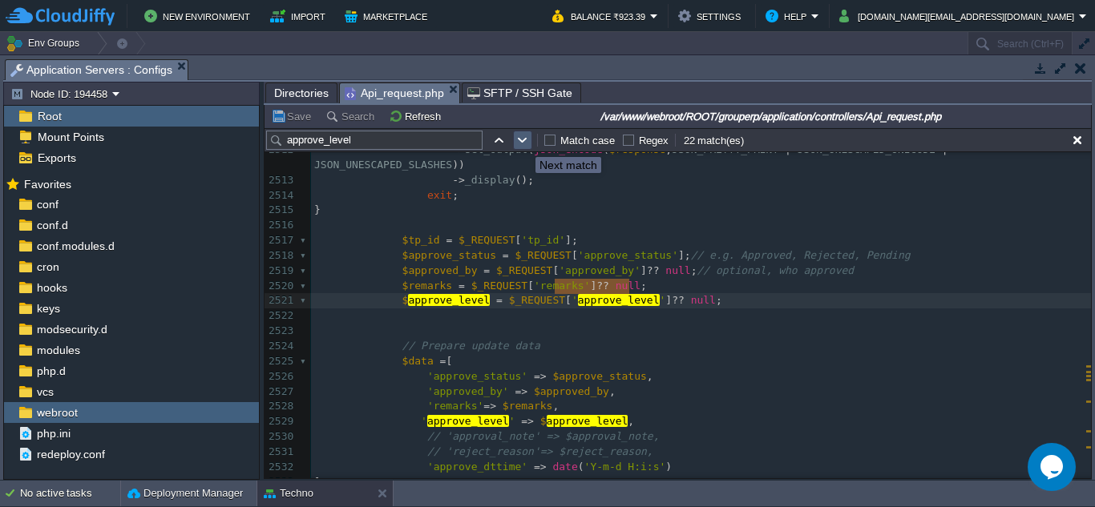
click at [523, 143] on button "button" at bounding box center [522, 140] width 14 height 14
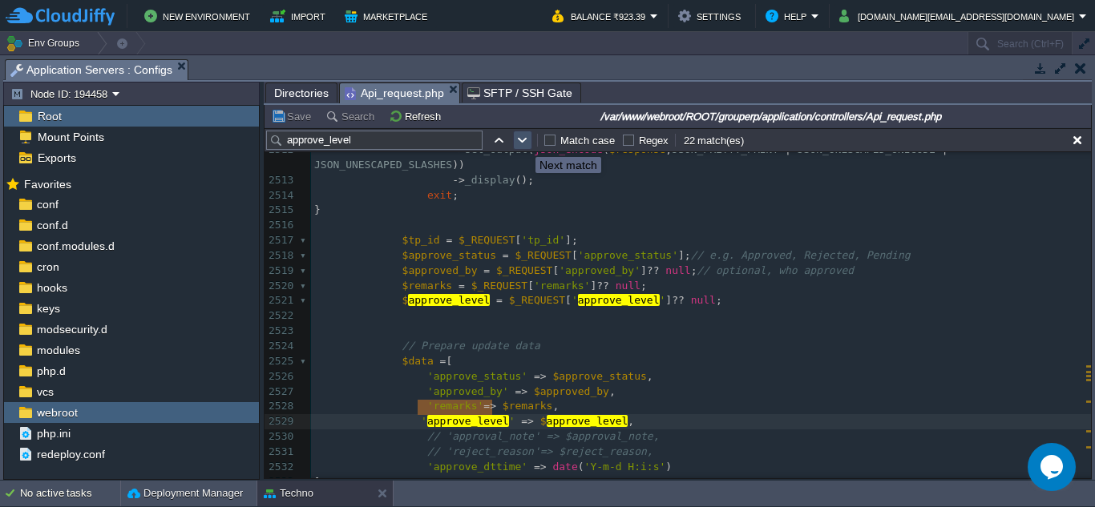
click at [523, 143] on button "button" at bounding box center [522, 140] width 14 height 14
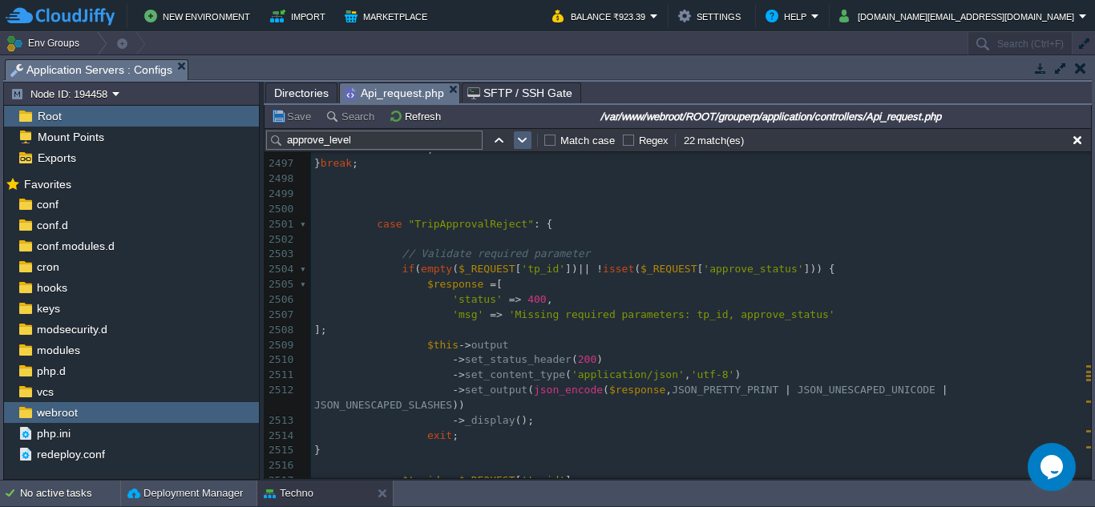
click at [531, 143] on td at bounding box center [522, 140] width 19 height 19
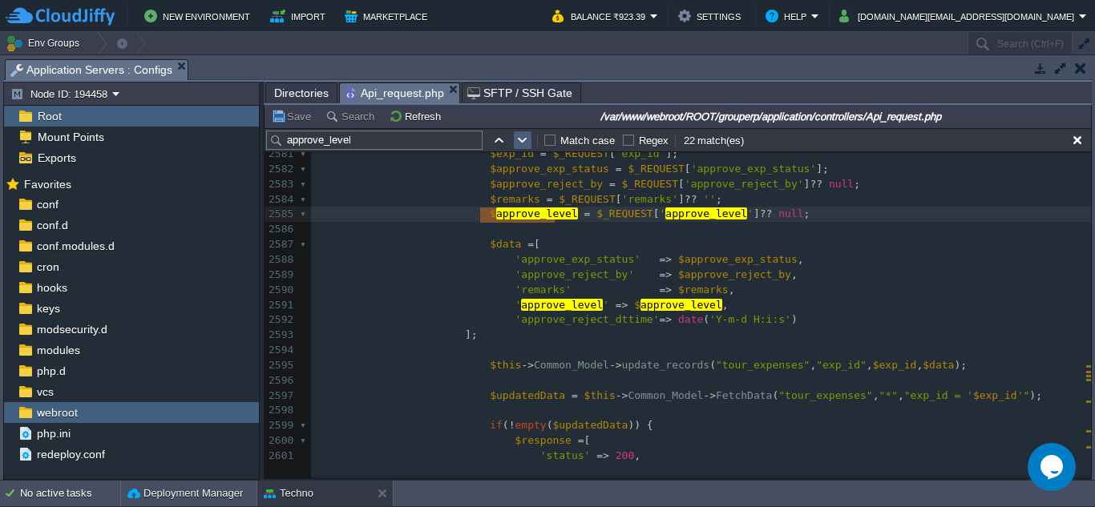
click at [528, 144] on button "button" at bounding box center [522, 140] width 14 height 14
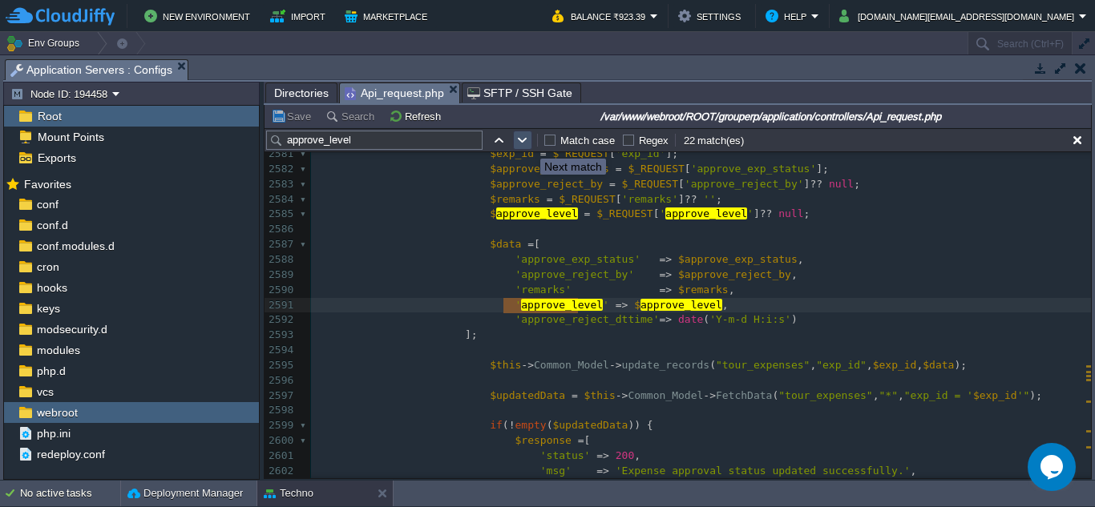
click at [528, 144] on button "button" at bounding box center [522, 140] width 14 height 14
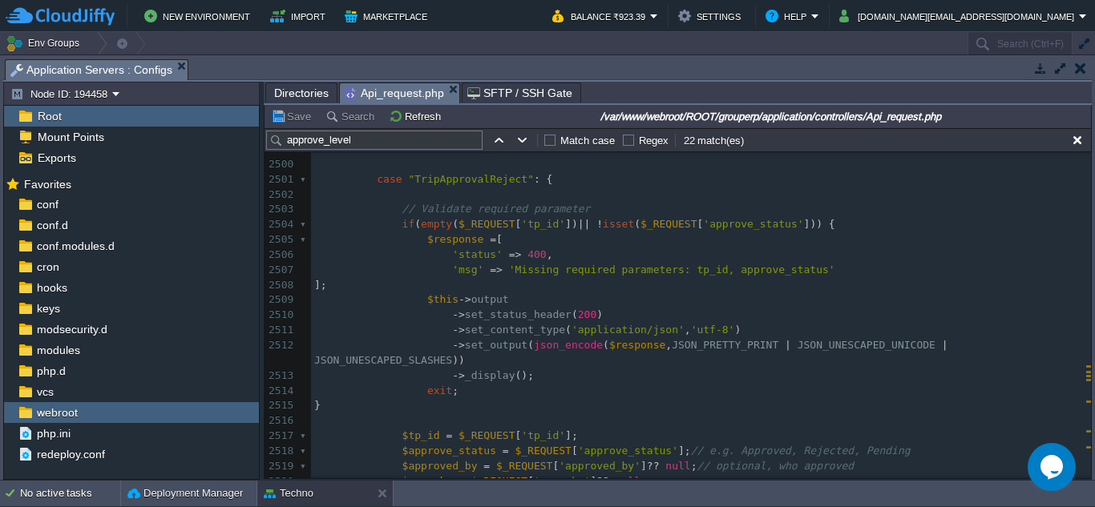
click at [375, 137] on input "approve_level" at bounding box center [374, 140] width 216 height 19
paste input "GetTourPlan"
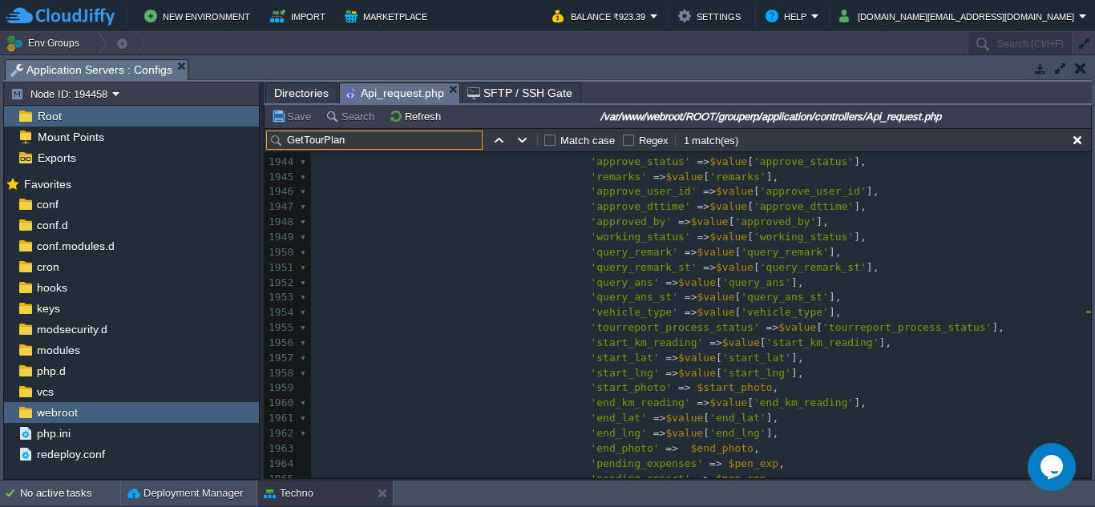
type input "GetTourPlan"
click at [794, 284] on pre "'query_ans' => $value [ 'query_ans' ]," at bounding box center [701, 283] width 780 height 15
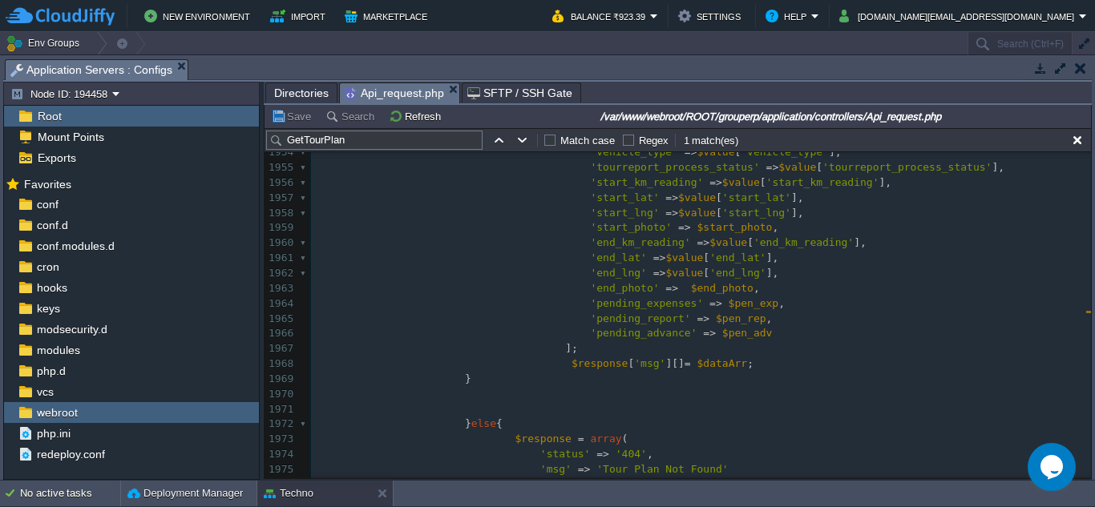
click at [751, 337] on pre "'pending_advance' => $pen_adv" at bounding box center [701, 333] width 780 height 15
type textarea ","
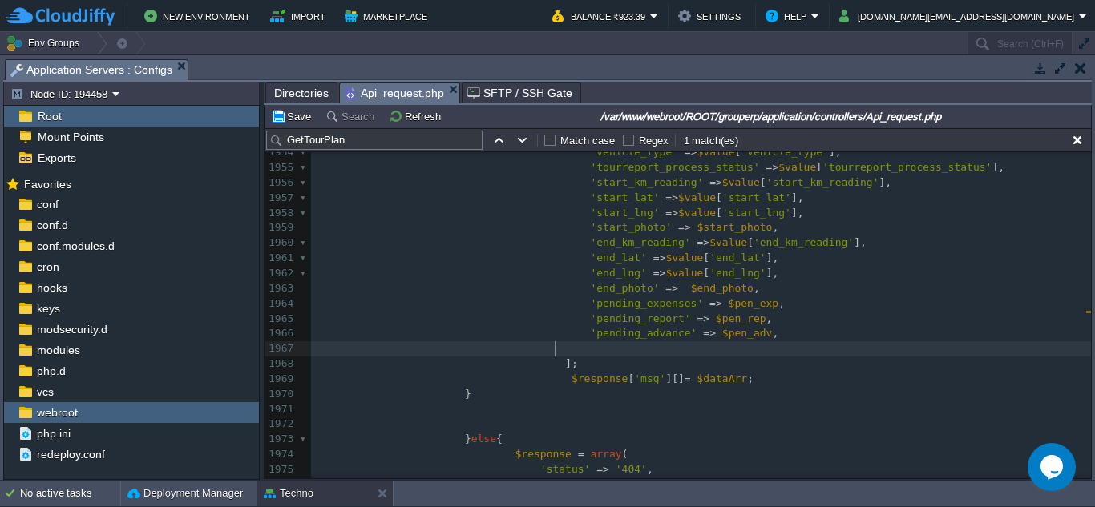
paste textarea
click at [408, 147] on input "GetTourPlan" at bounding box center [374, 140] width 216 height 19
paste input "TourplanListByEmp"
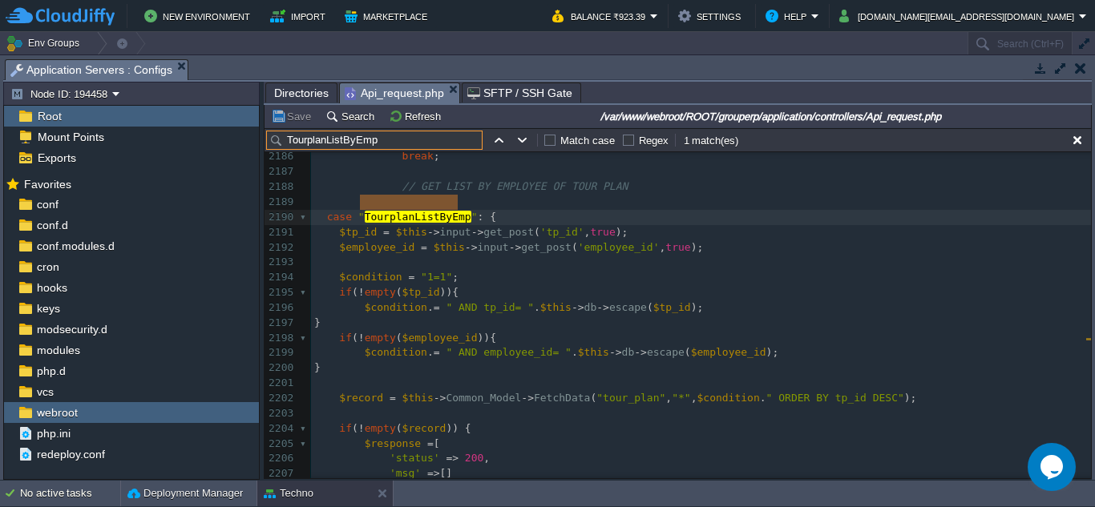
scroll to position [34404, 0]
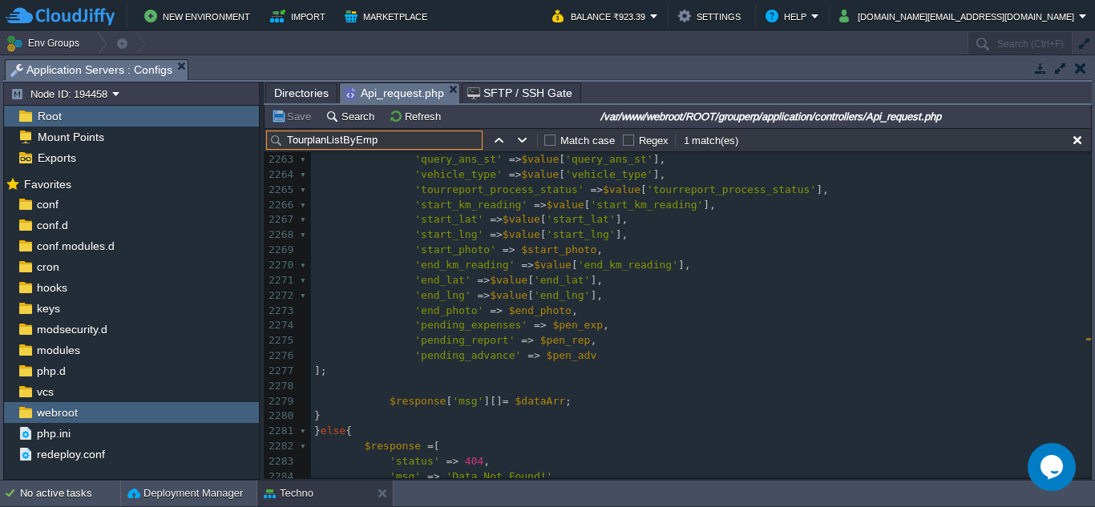
type input "TourplanListByEmp"
click at [577, 356] on div "xxxxxxxxxx case " TourplanListByEmp " : { 2224 $end_photo = ! empty ( $value [ …" at bounding box center [701, 23] width 780 height 921
type textarea ","
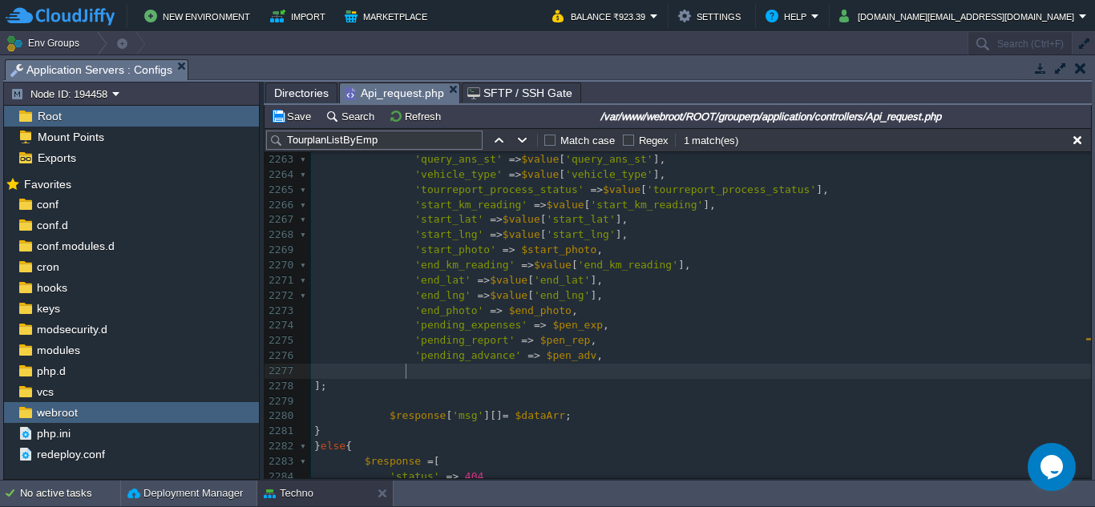
paste textarea
click at [724, 385] on pre "];" at bounding box center [701, 386] width 780 height 15
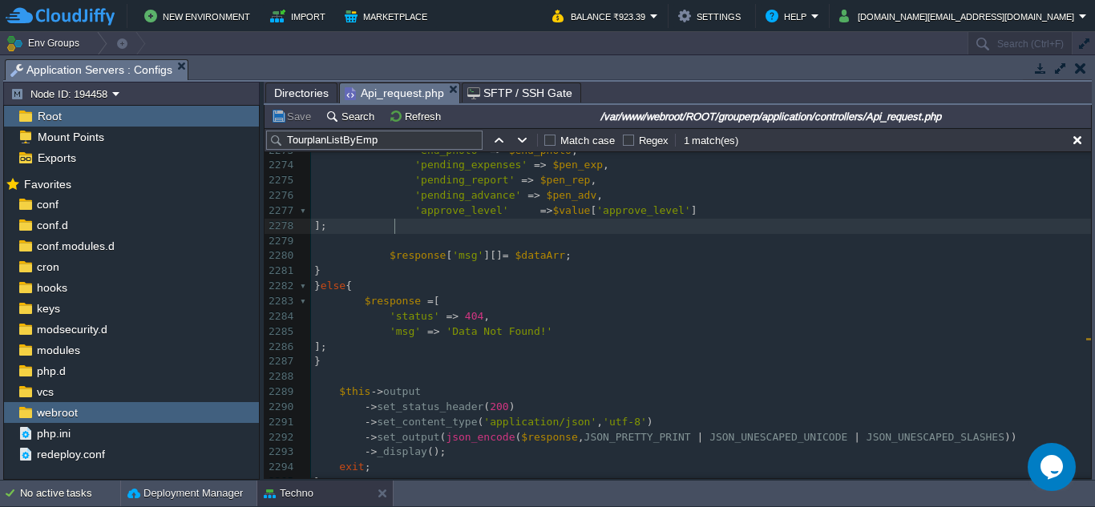
click at [615, 340] on pre "'msg' => 'Data Not Found!'" at bounding box center [701, 332] width 780 height 15
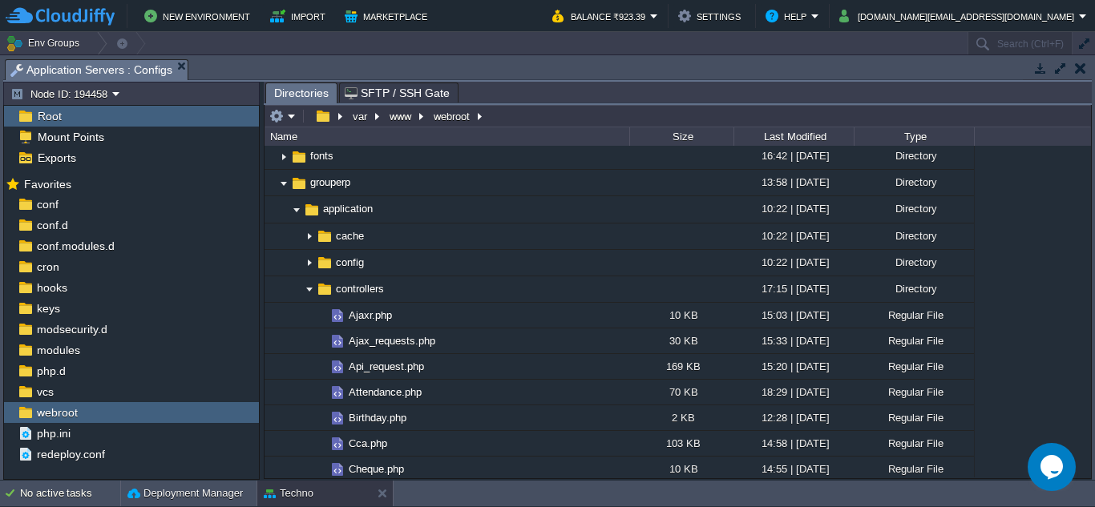
click at [1075, 69] on button "button" at bounding box center [1080, 68] width 11 height 14
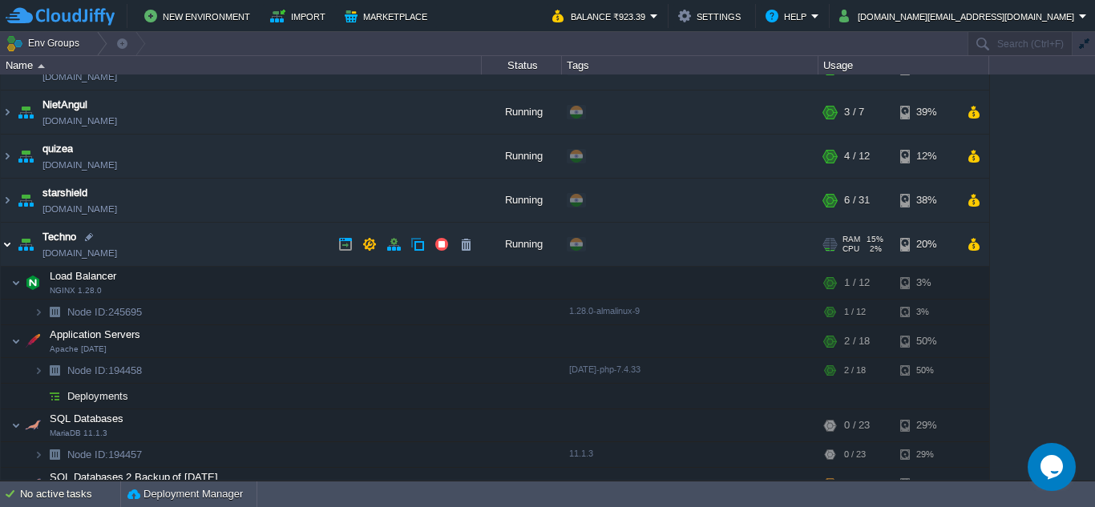
click at [9, 244] on img at bounding box center [7, 244] width 13 height 43
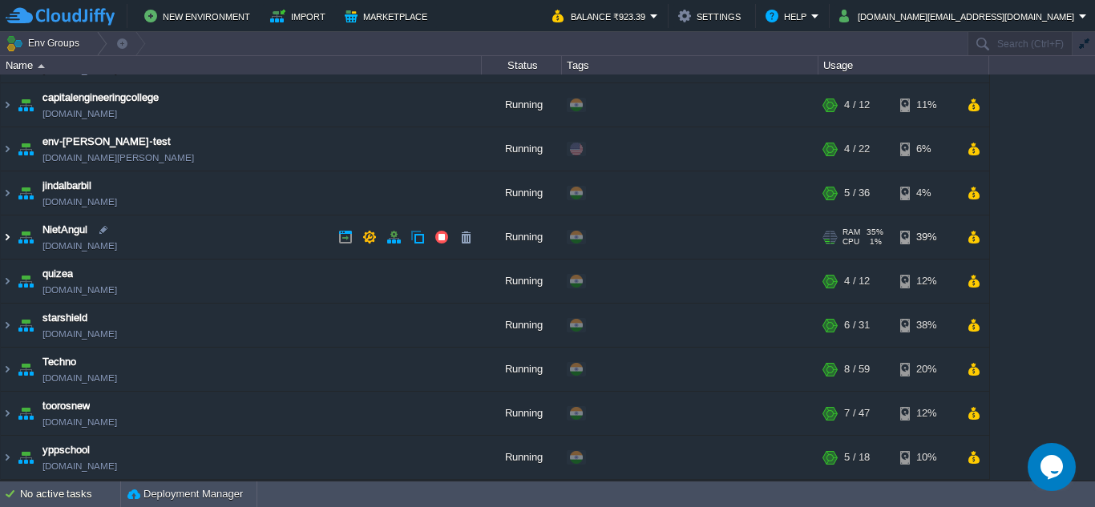
scroll to position [35, 0]
